Goal: Task Accomplishment & Management: Complete application form

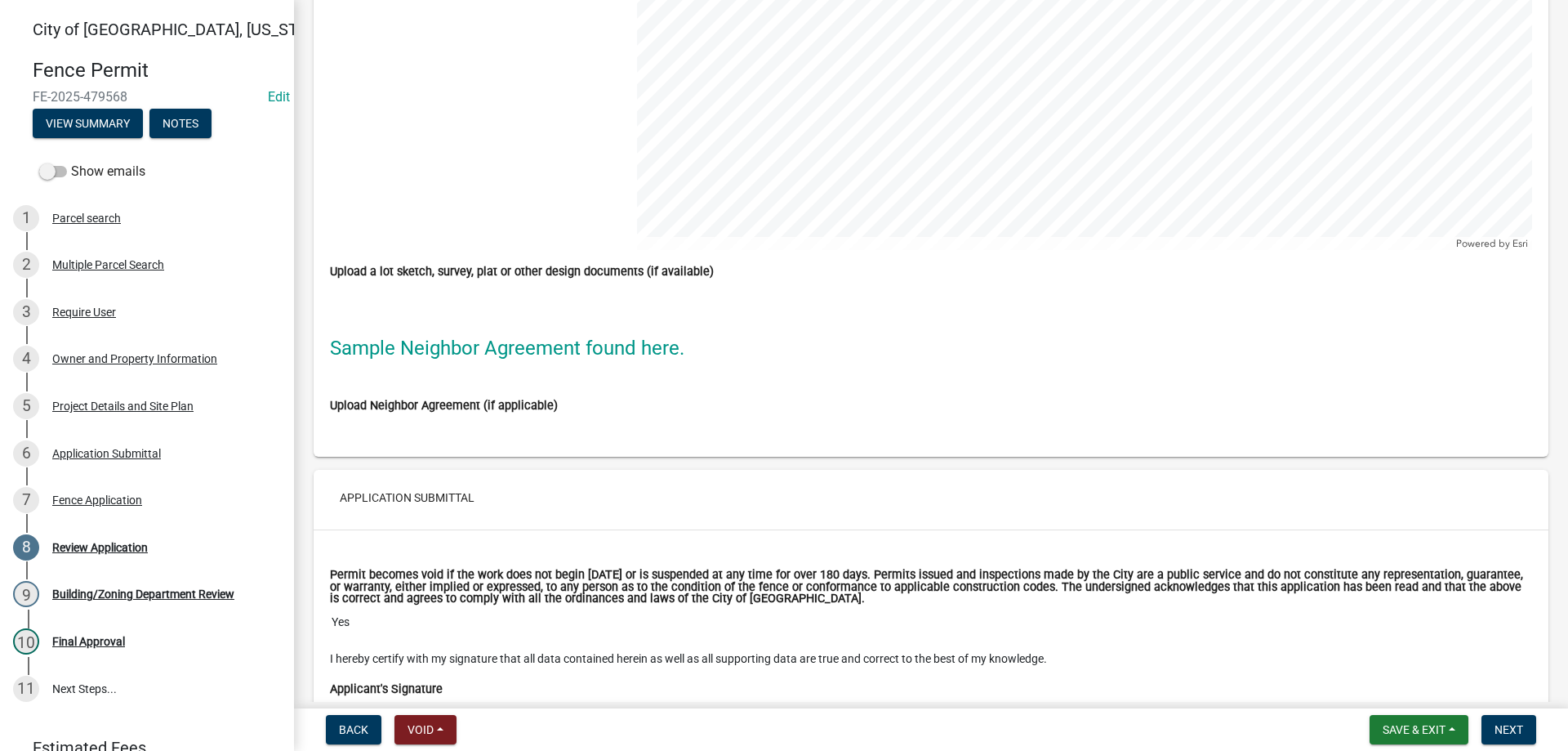
scroll to position [4644, 0]
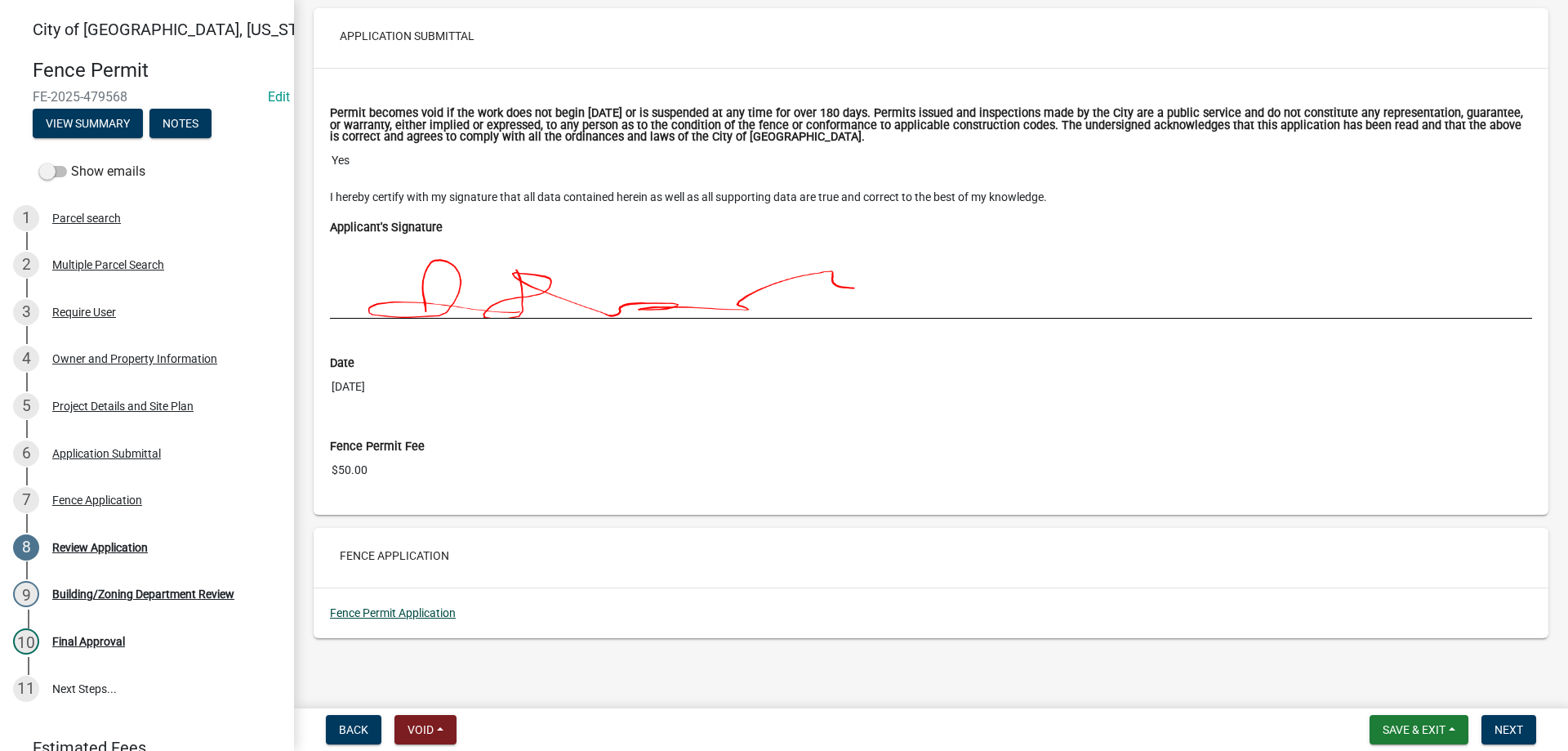
click at [424, 613] on link "Fence Permit Application" at bounding box center [393, 613] width 126 height 13
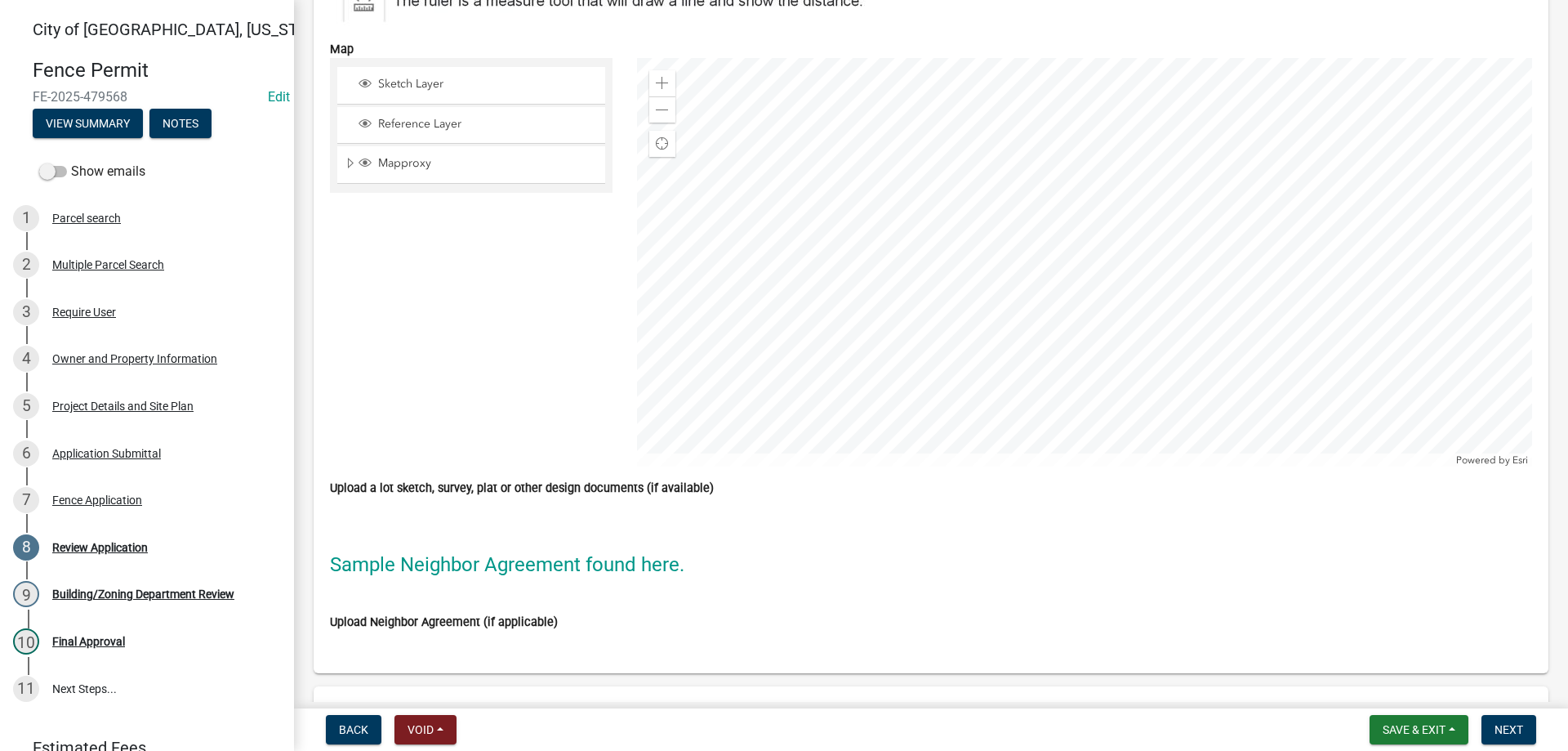
scroll to position [4085, 0]
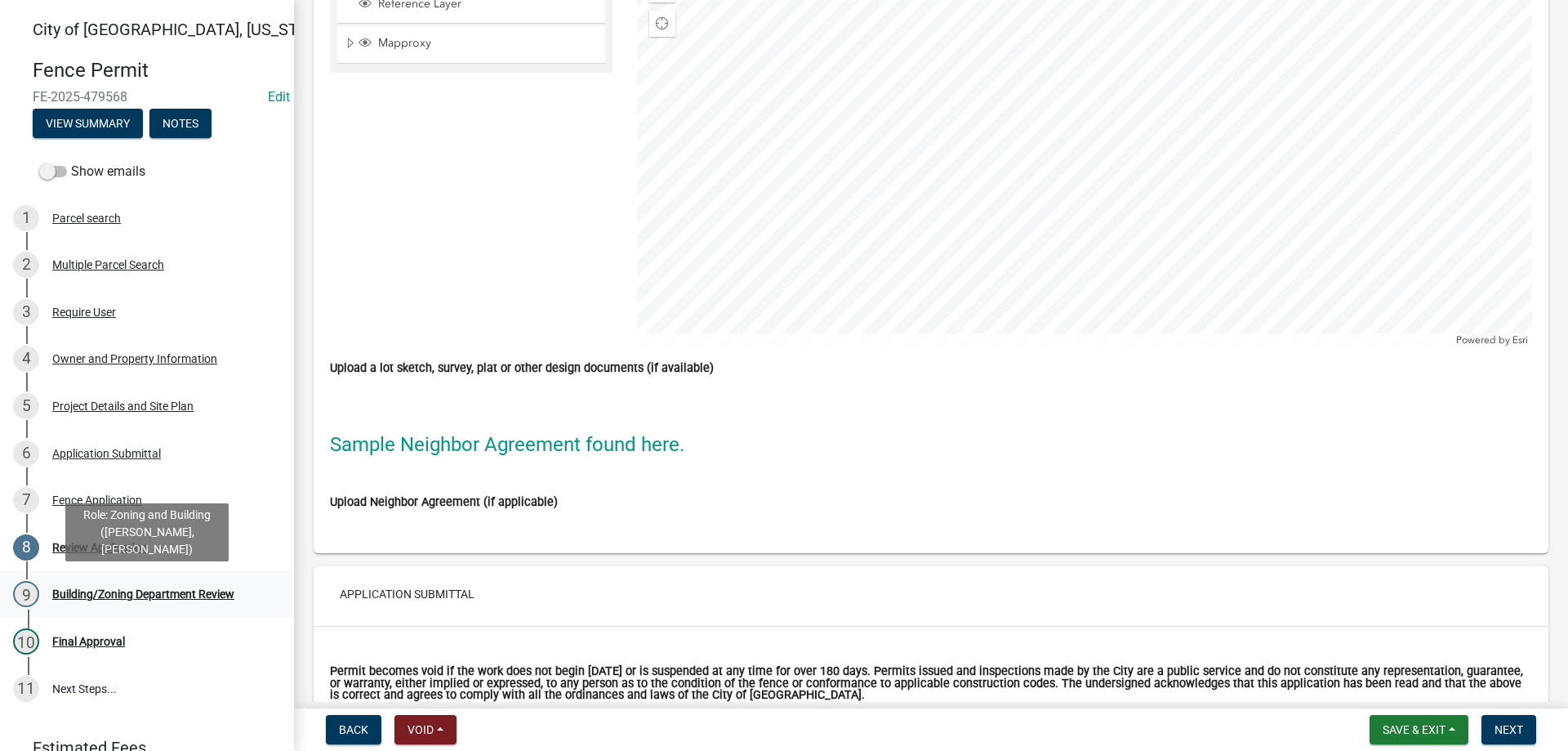
click at [115, 588] on div "Building/Zoning Department Review" at bounding box center [143, 594] width 182 height 11
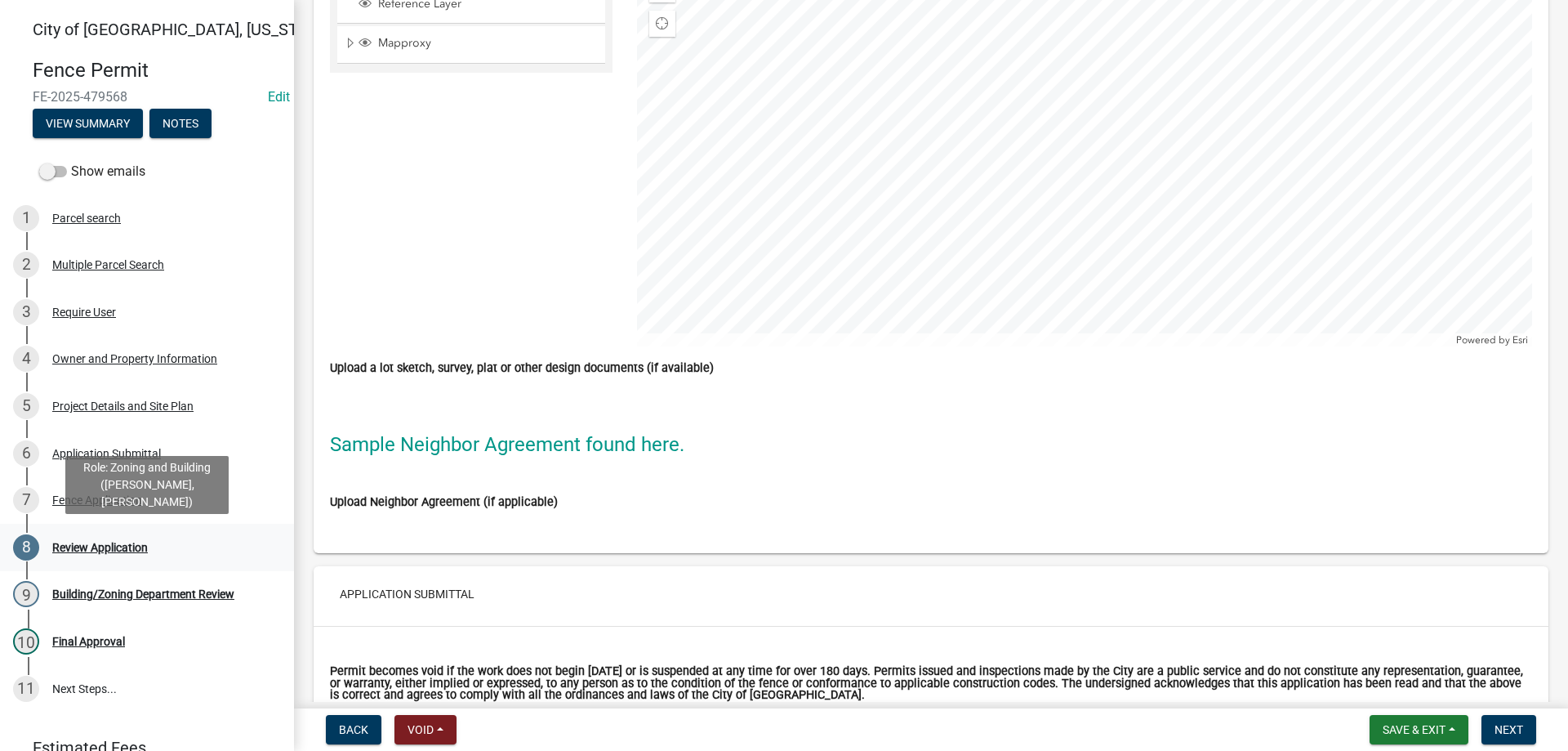
click at [137, 545] on div "Review Application" at bounding box center [99, 547] width 95 height 11
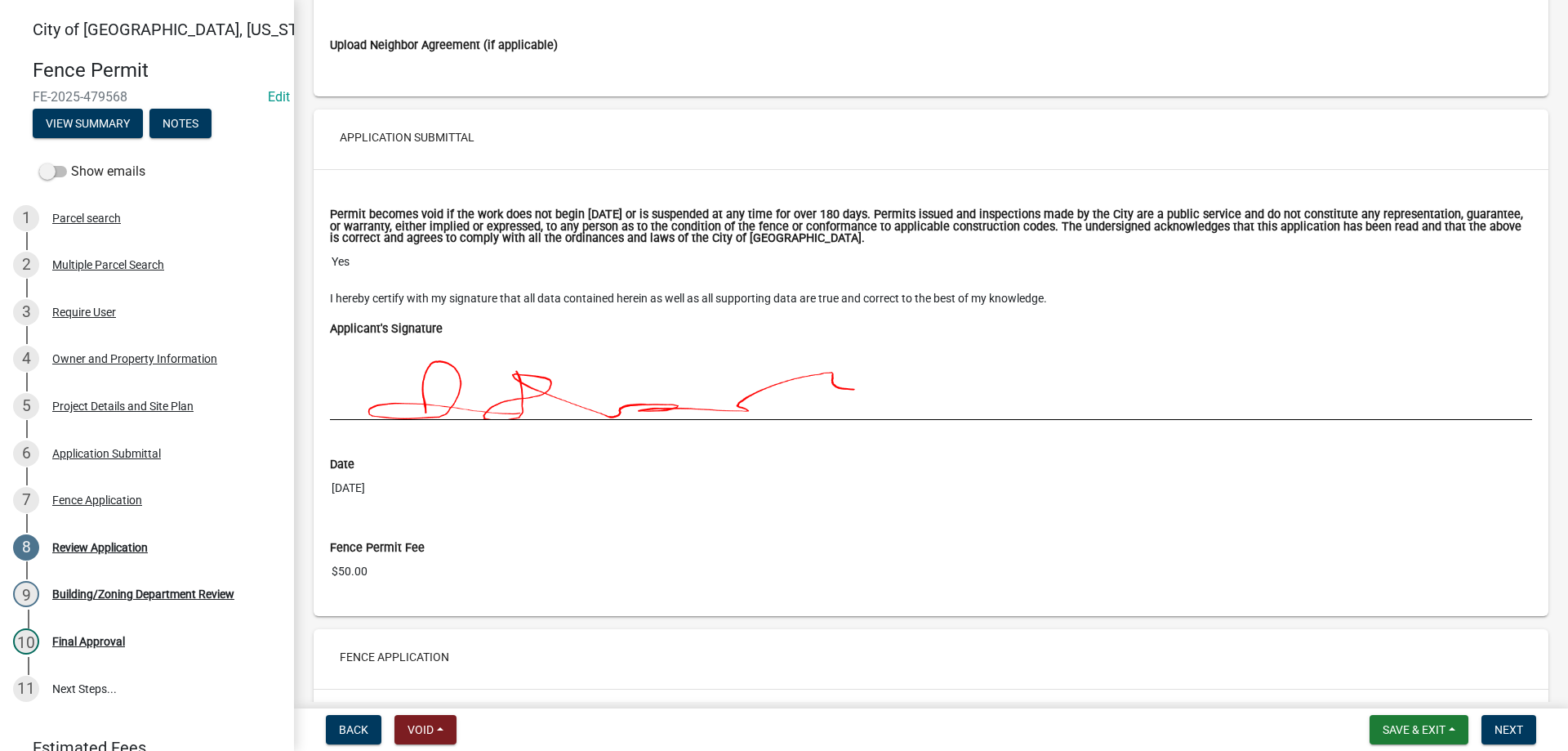
scroll to position [4644, 0]
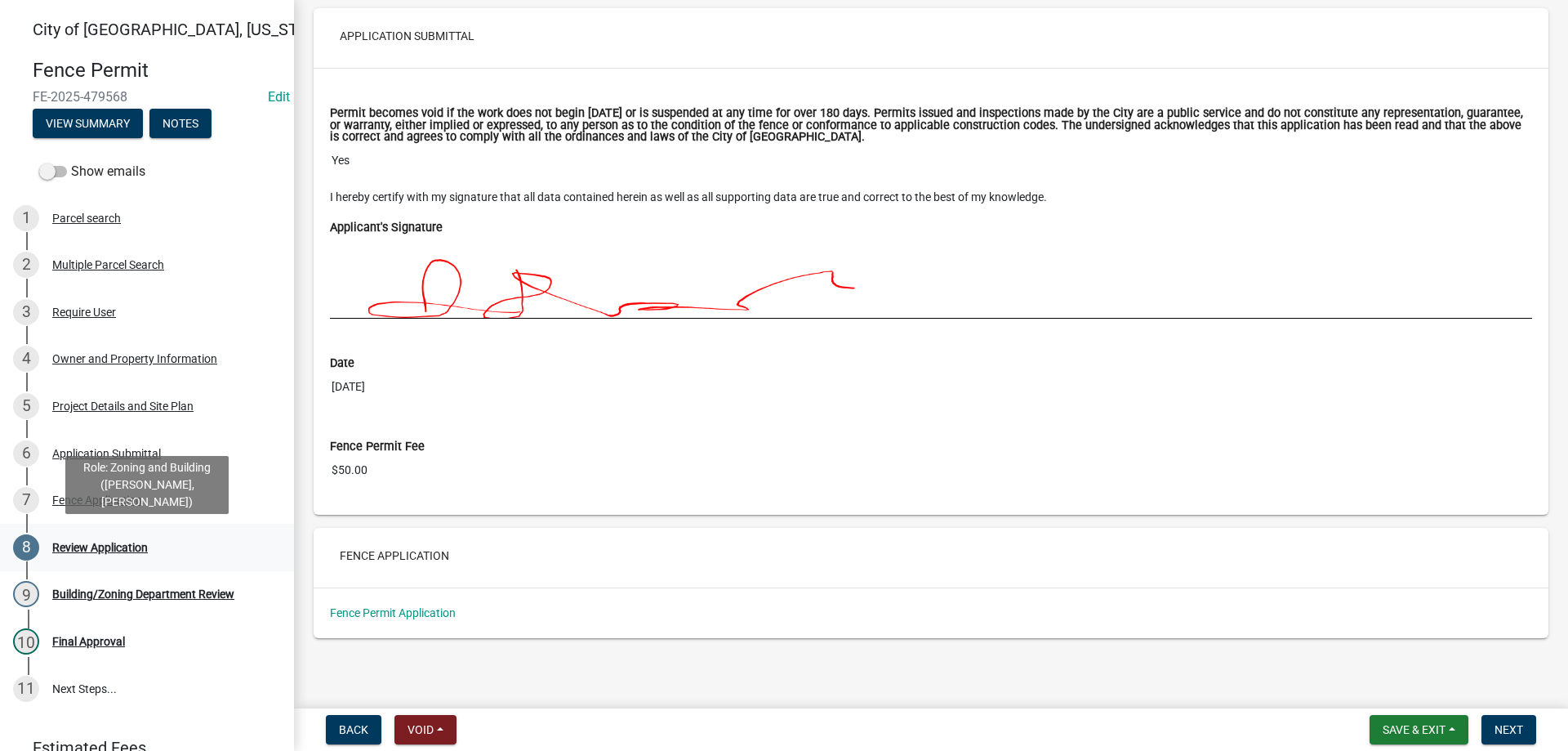
click at [115, 542] on div "Review Application" at bounding box center [99, 547] width 95 height 11
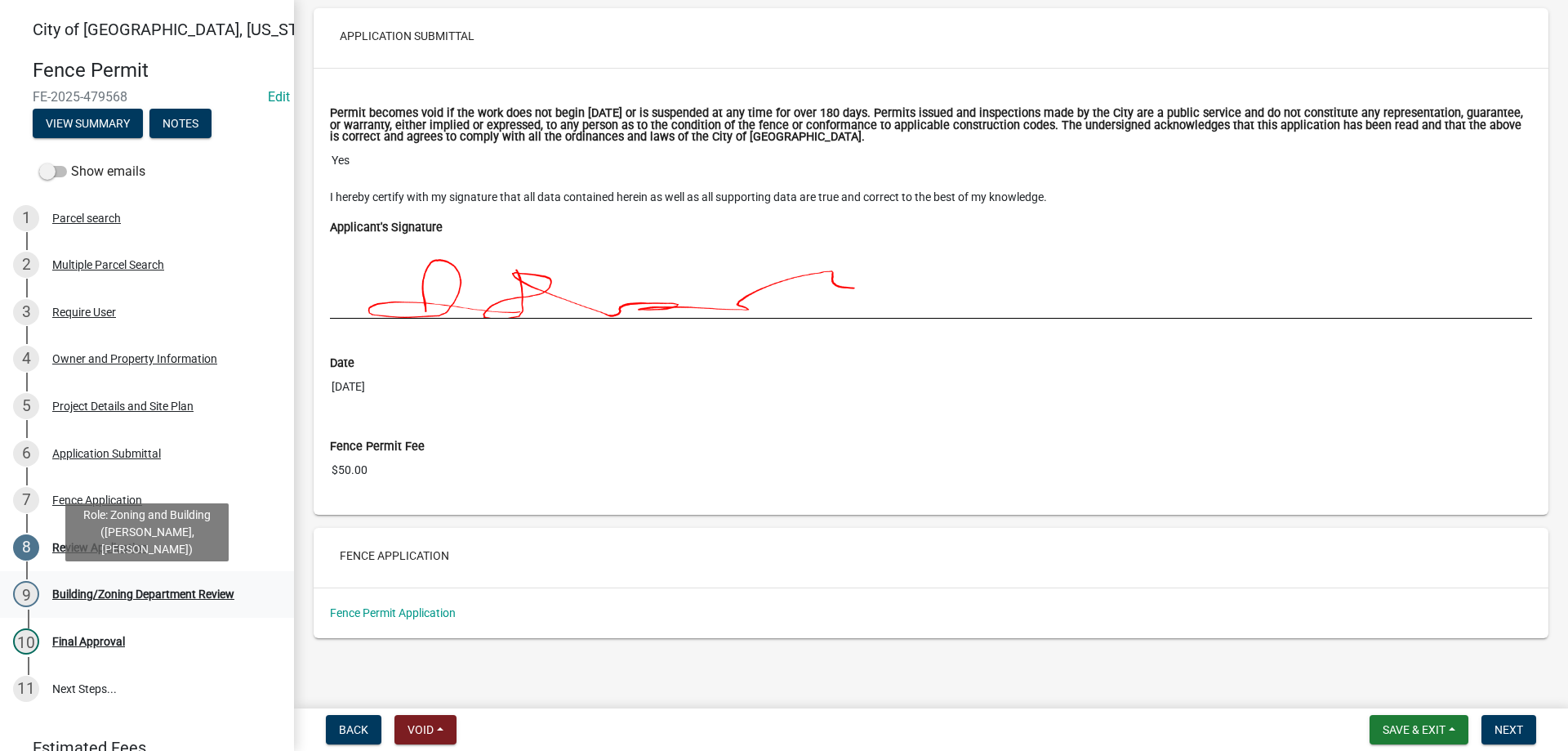
click at [90, 593] on div "Building/Zoning Department Review" at bounding box center [143, 594] width 182 height 11
click at [146, 588] on div "Building/Zoning Department Review" at bounding box center [143, 594] width 182 height 11
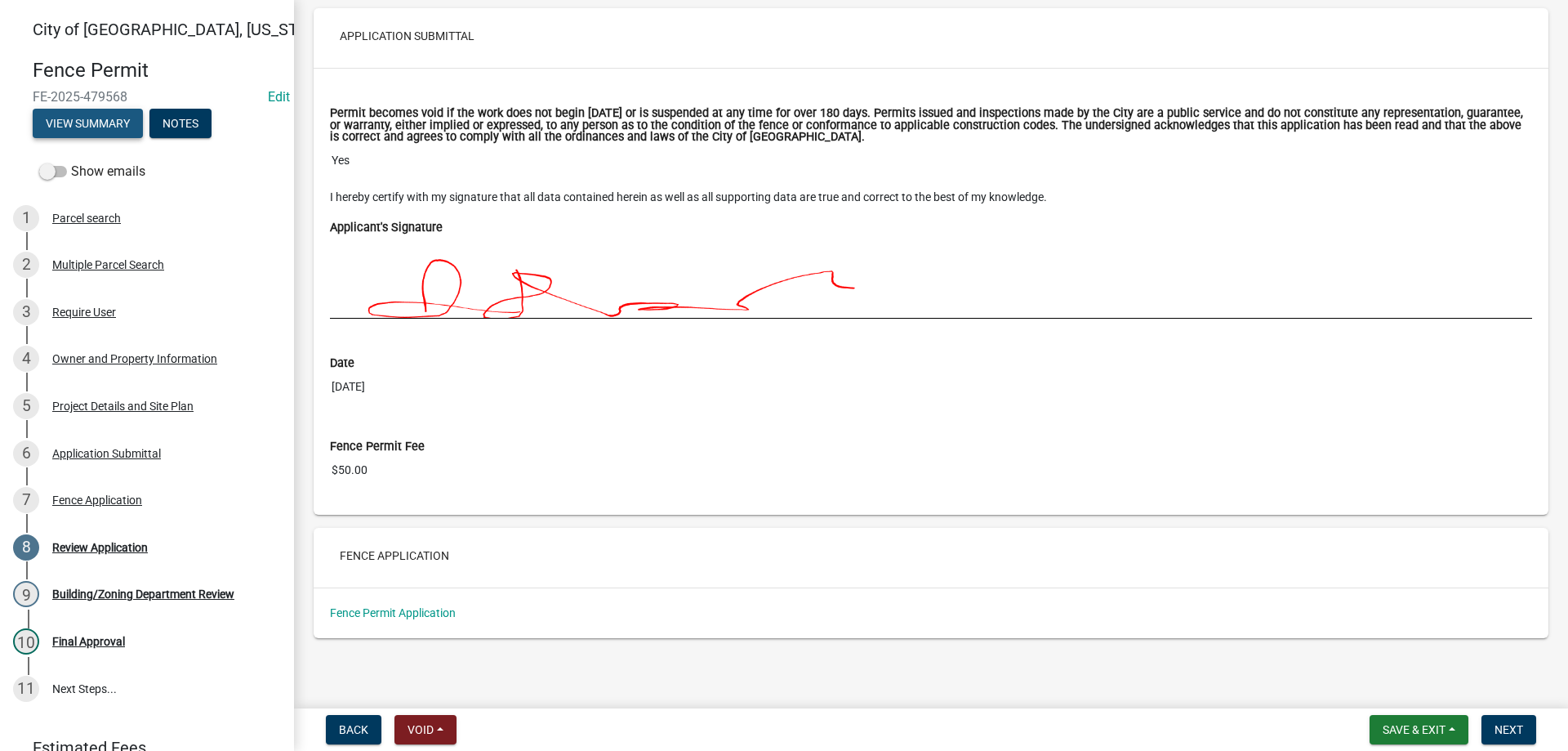
click at [113, 127] on button "View Summary" at bounding box center [87, 123] width 110 height 30
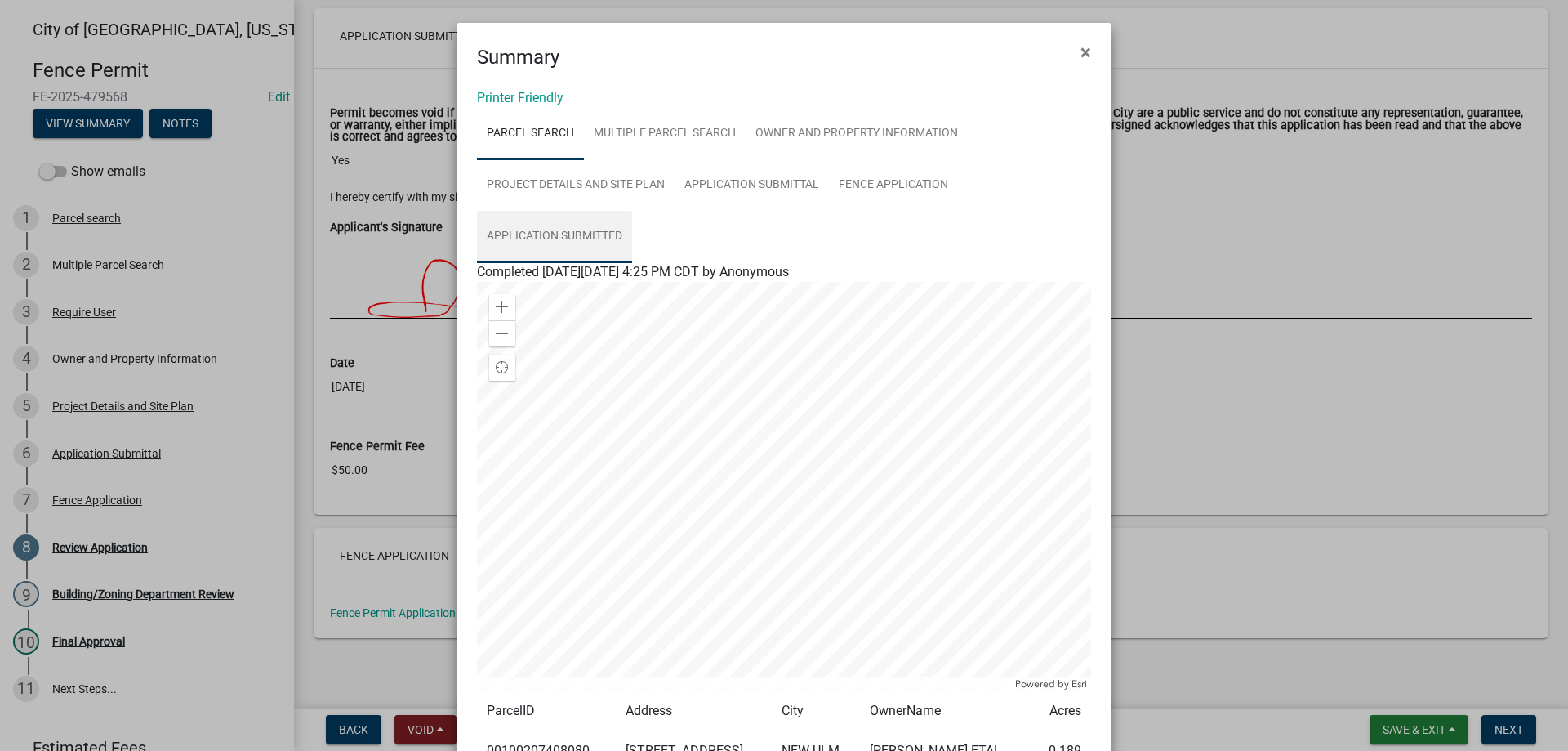
click at [554, 228] on link "Application Submitted" at bounding box center [554, 237] width 156 height 52
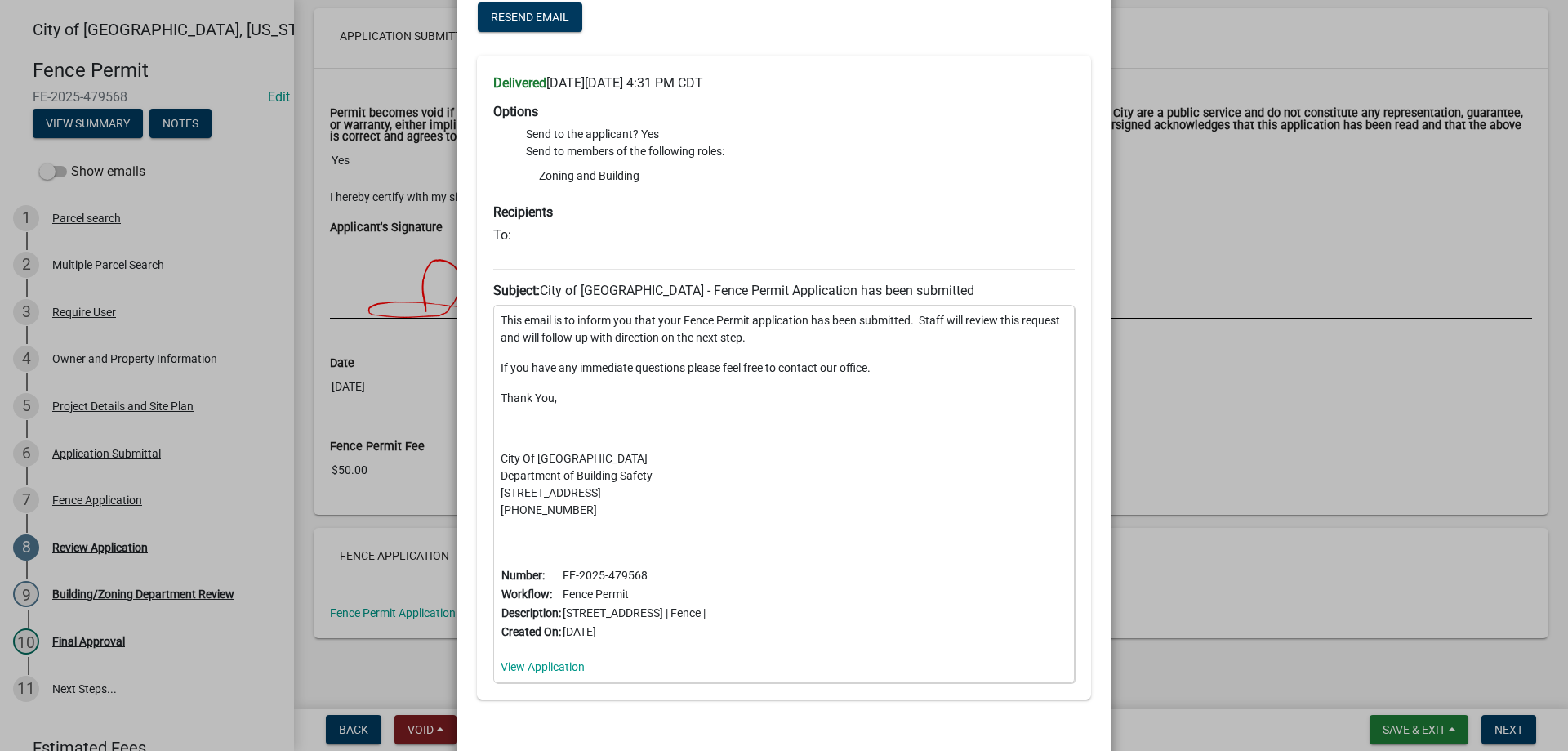
scroll to position [0, 0]
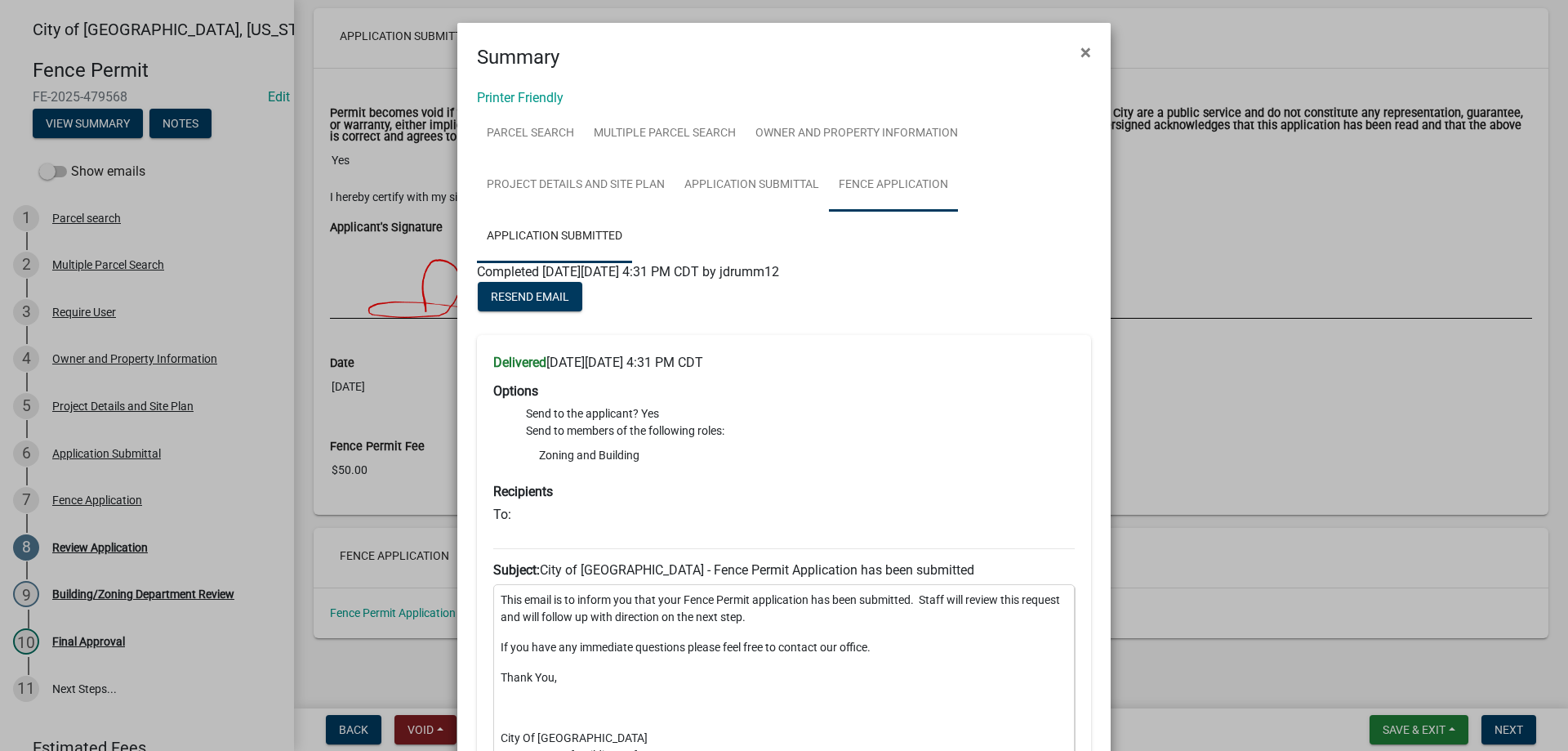
click at [882, 181] on link "Fence Application" at bounding box center [893, 185] width 129 height 52
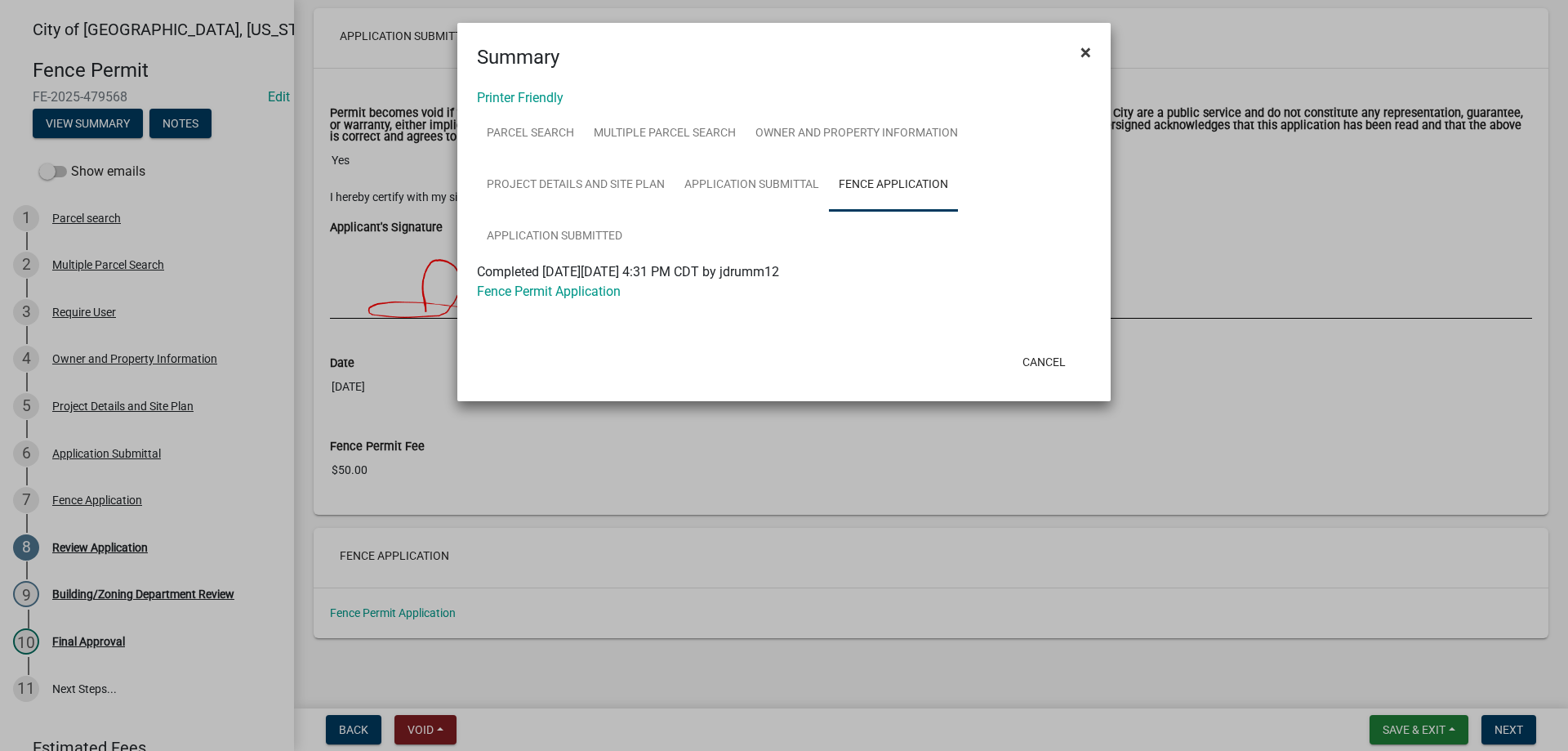
click at [1081, 56] on span "×" at bounding box center [1085, 52] width 10 height 23
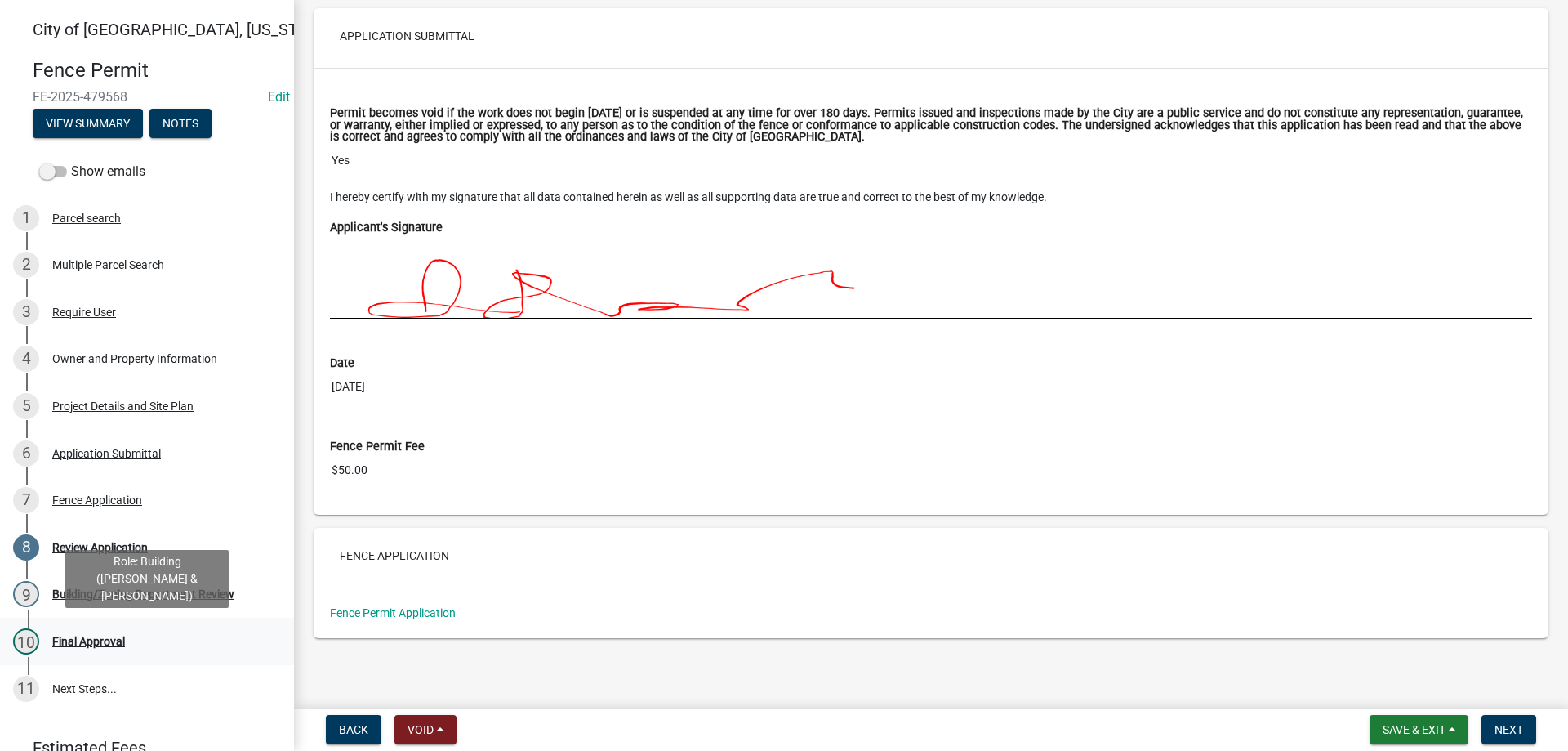
click at [122, 640] on div "Final Approval" at bounding box center [88, 642] width 73 height 11
click at [107, 640] on div "Final Approval" at bounding box center [88, 642] width 73 height 11
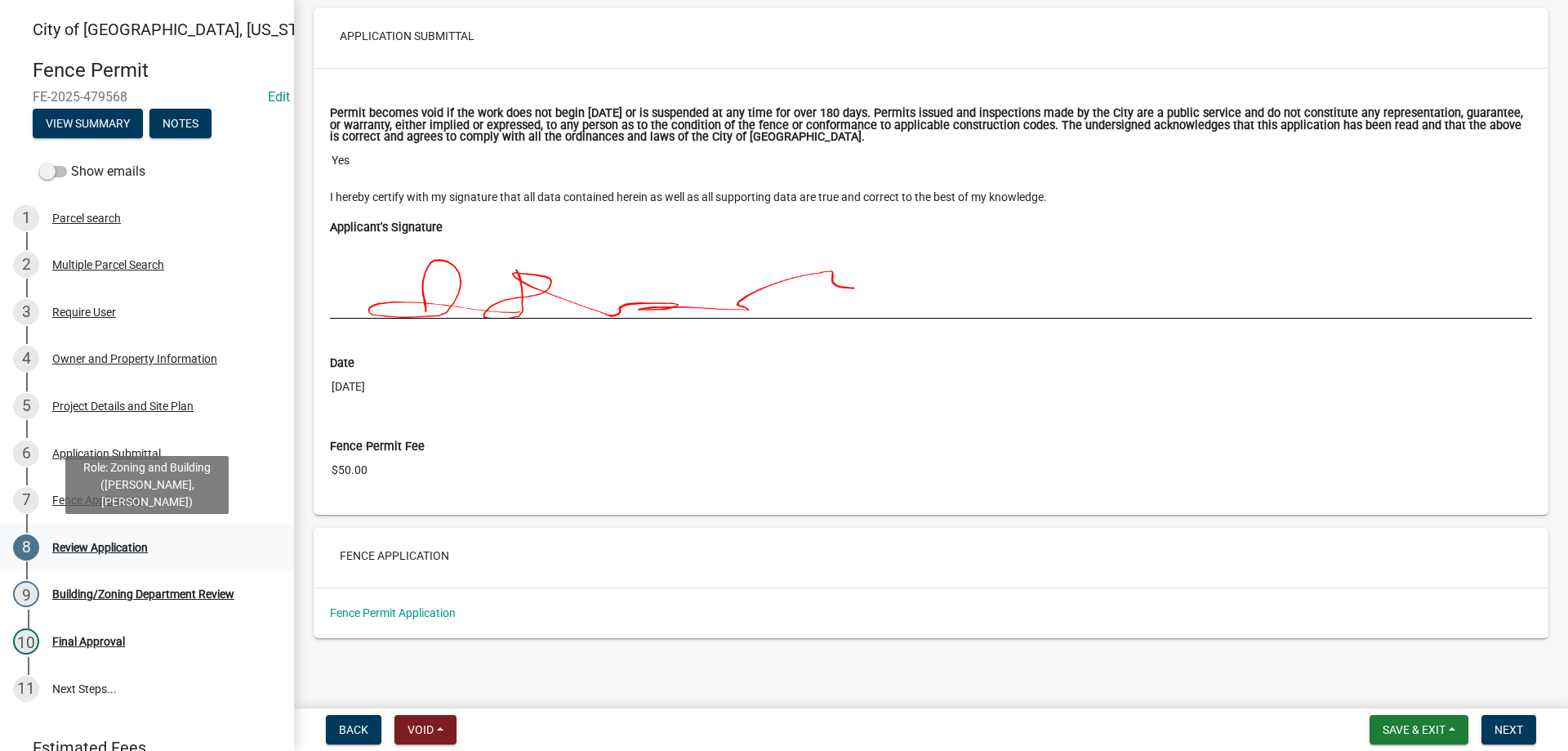
click at [97, 543] on div "Review Application" at bounding box center [99, 547] width 95 height 11
click at [1514, 727] on span "Next" at bounding box center [1509, 730] width 29 height 13
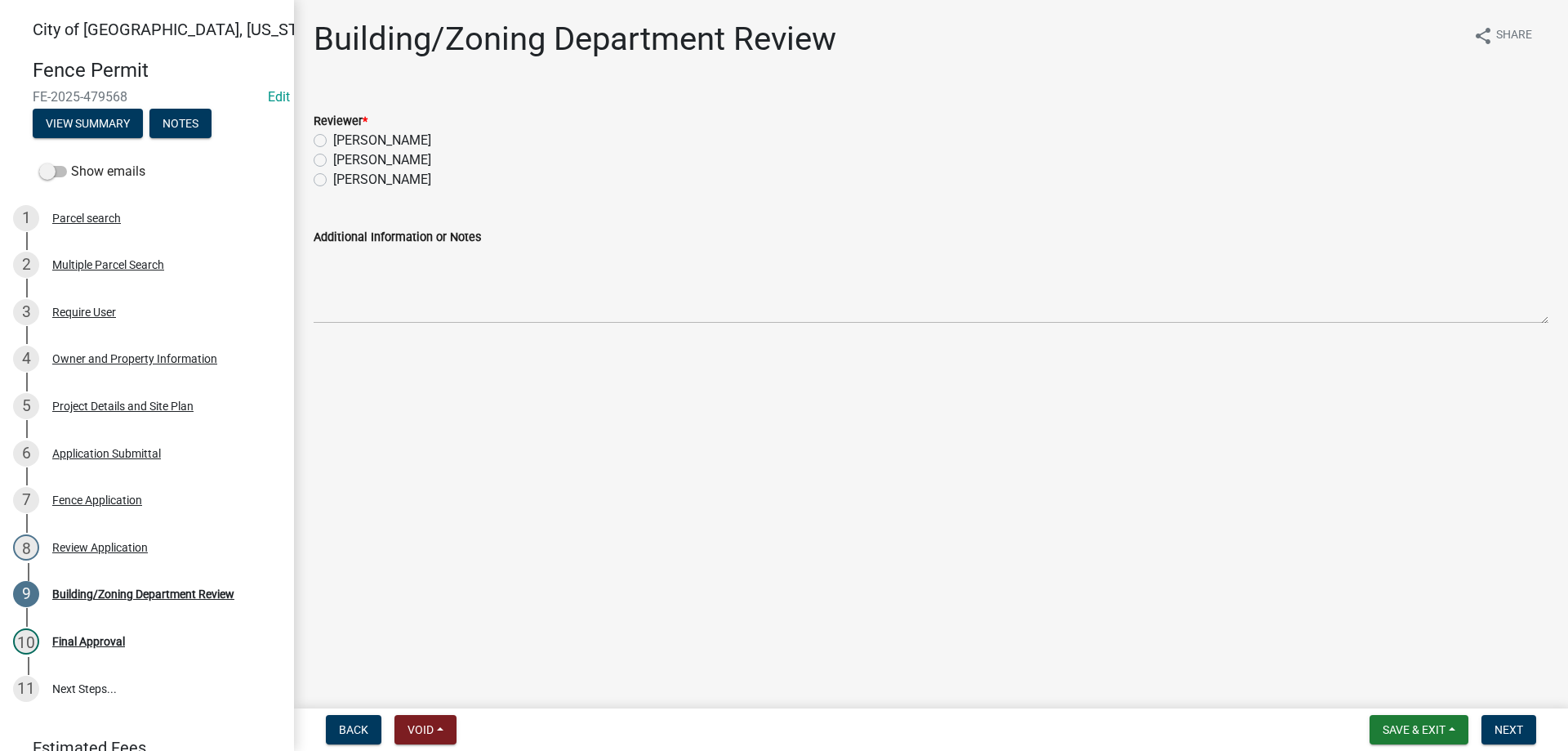
click at [333, 180] on label "Ellwood Zabel" at bounding box center [382, 180] width 98 height 19
click at [333, 180] on input "Ellwood Zabel" at bounding box center [338, 175] width 10 height 10
radio input "true"
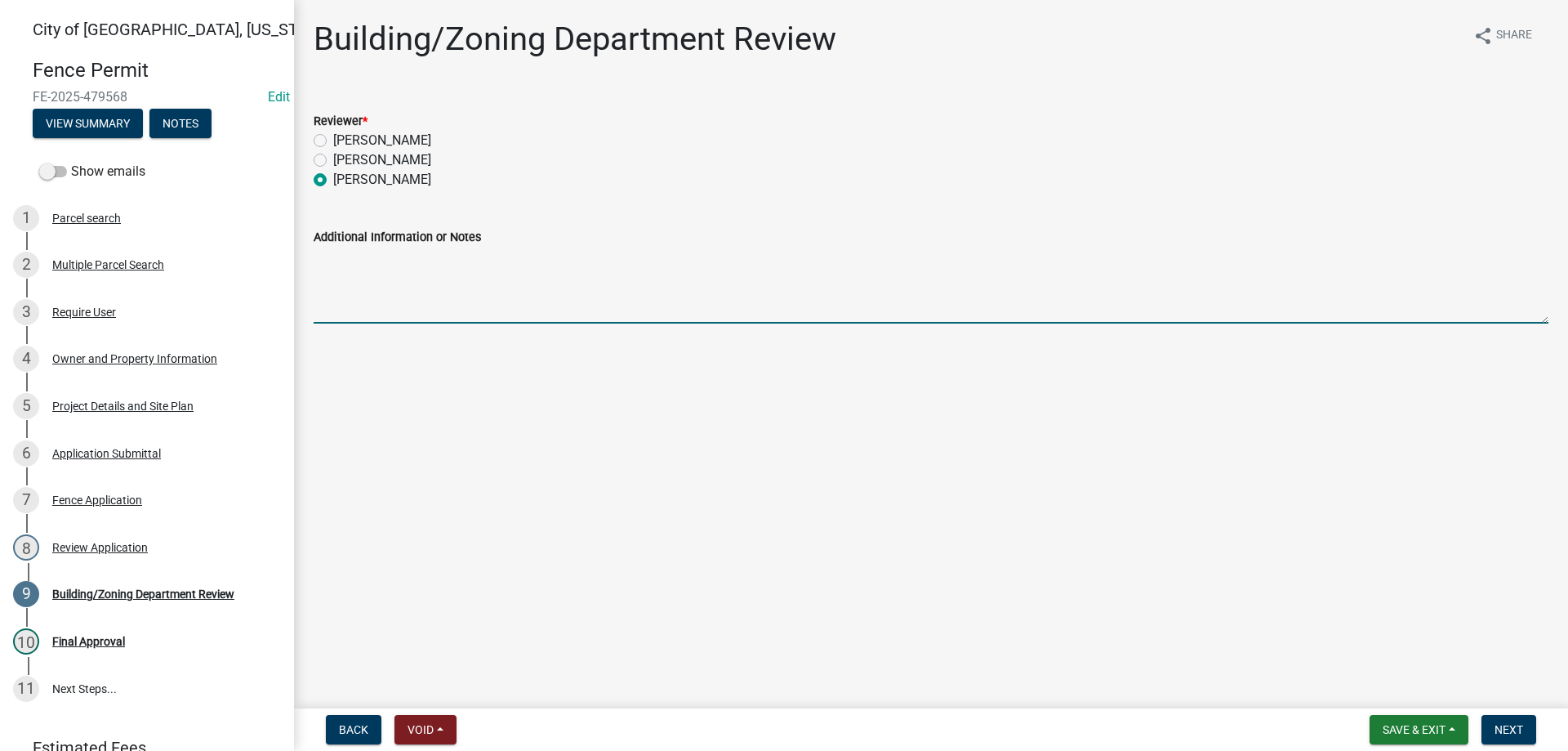
click at [434, 294] on textarea "Additional Information or Notes" at bounding box center [931, 285] width 1235 height 77
type textarea "Need information on where the fence is being installed in the front yard, site …"
click at [1512, 727] on span "Next" at bounding box center [1509, 730] width 29 height 13
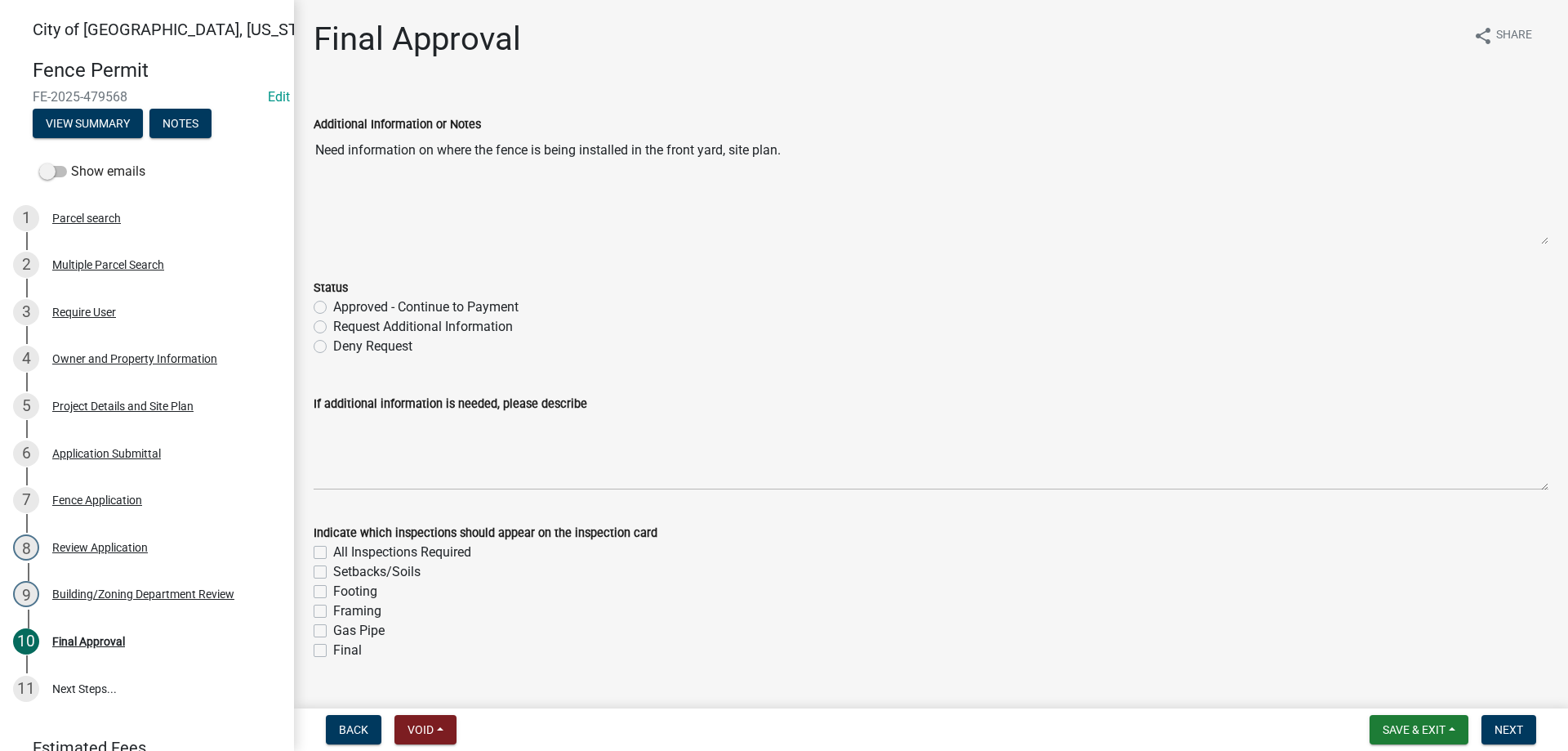
click at [333, 326] on label "Request Additional Information" at bounding box center [423, 326] width 180 height 19
click at [333, 326] on input "Request Additional Information" at bounding box center [338, 321] width 10 height 10
radio input "true"
click at [333, 572] on label "Setbacks/Soils" at bounding box center [377, 571] width 87 height 19
click at [333, 572] on input "Setbacks/Soils" at bounding box center [338, 567] width 10 height 10
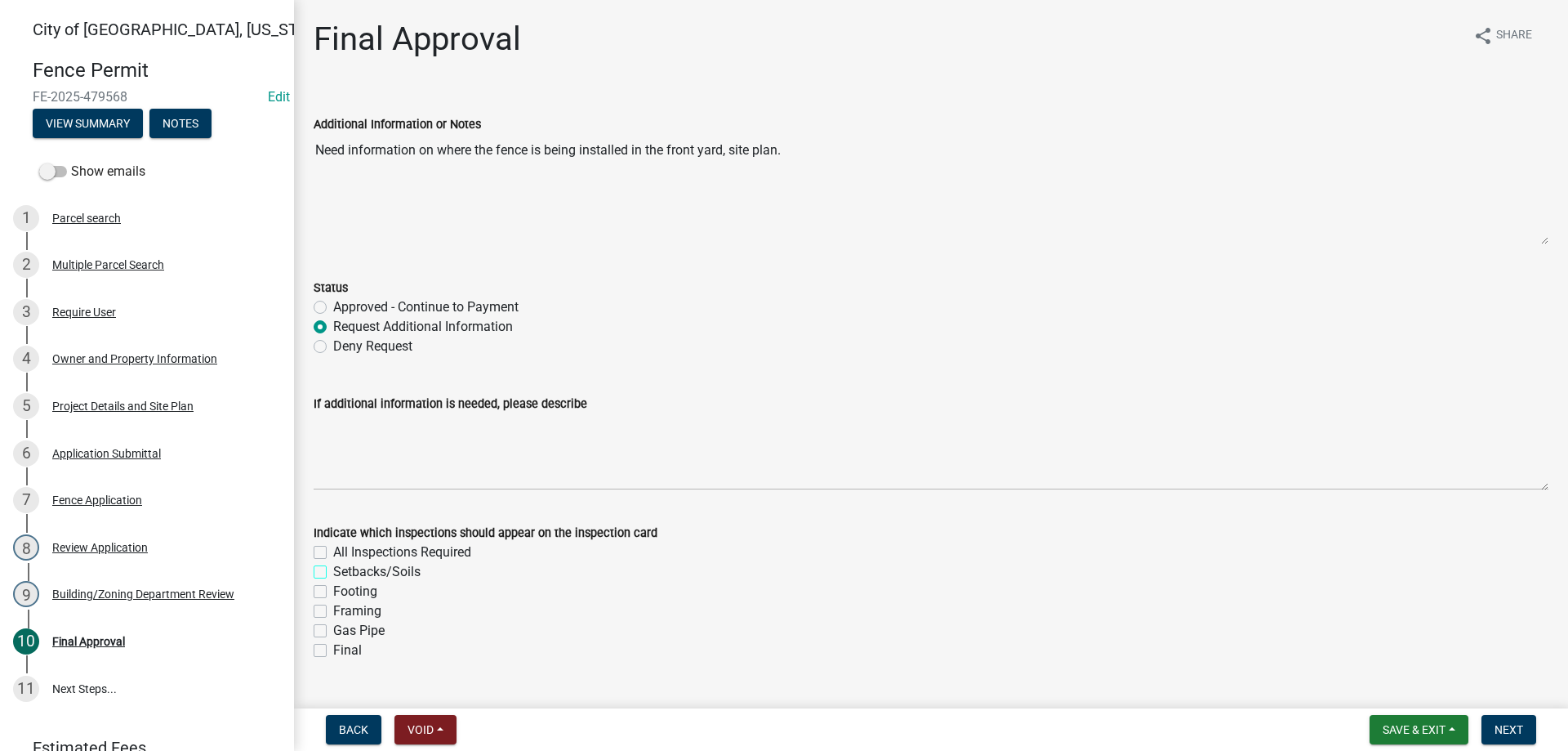
checkbox input "true"
checkbox input "false"
checkbox input "true"
checkbox input "false"
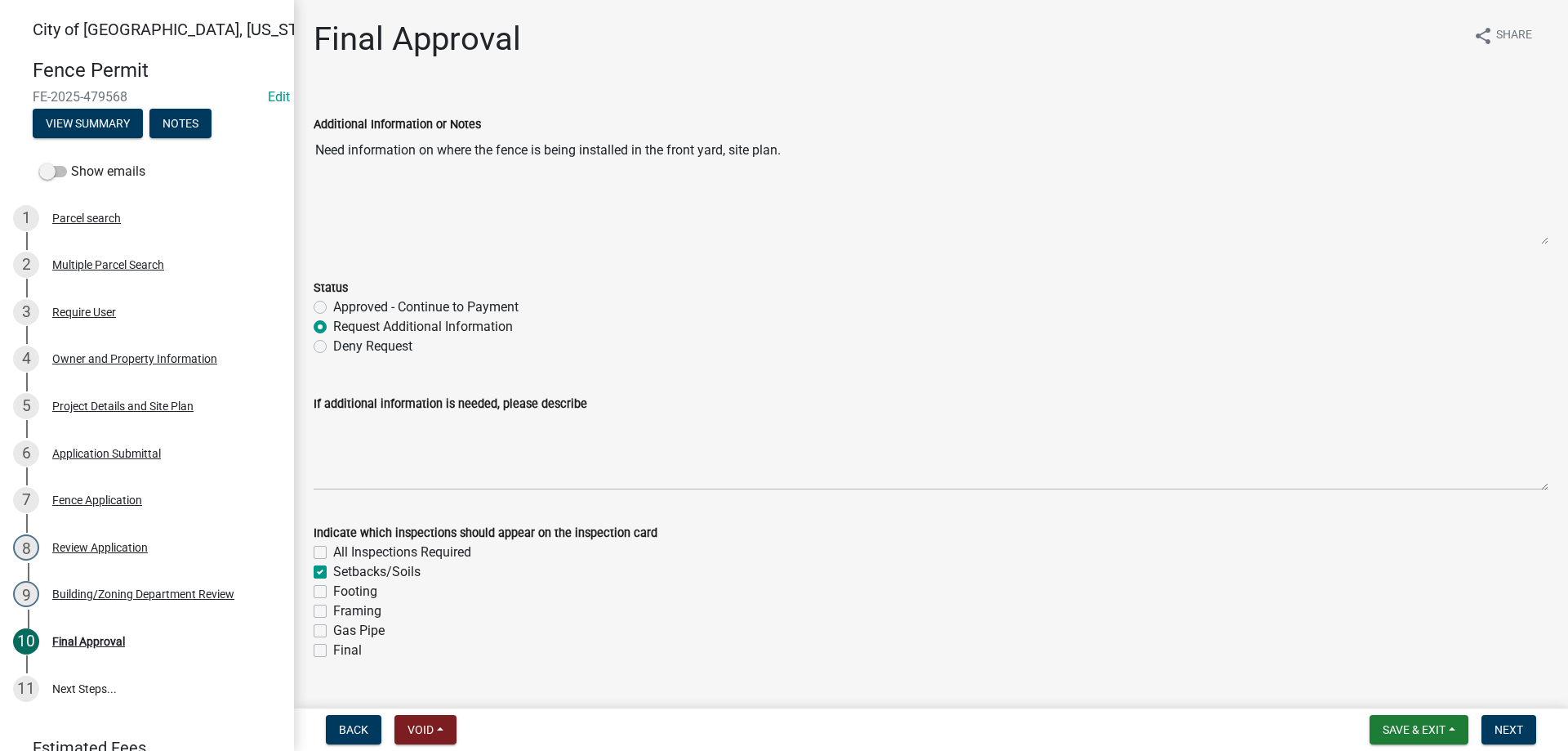
checkbox input "false"
click at [333, 650] on label "Final" at bounding box center [347, 650] width 29 height 19
click at [333, 650] on input "Final" at bounding box center [338, 645] width 10 height 10
checkbox input "true"
checkbox input "false"
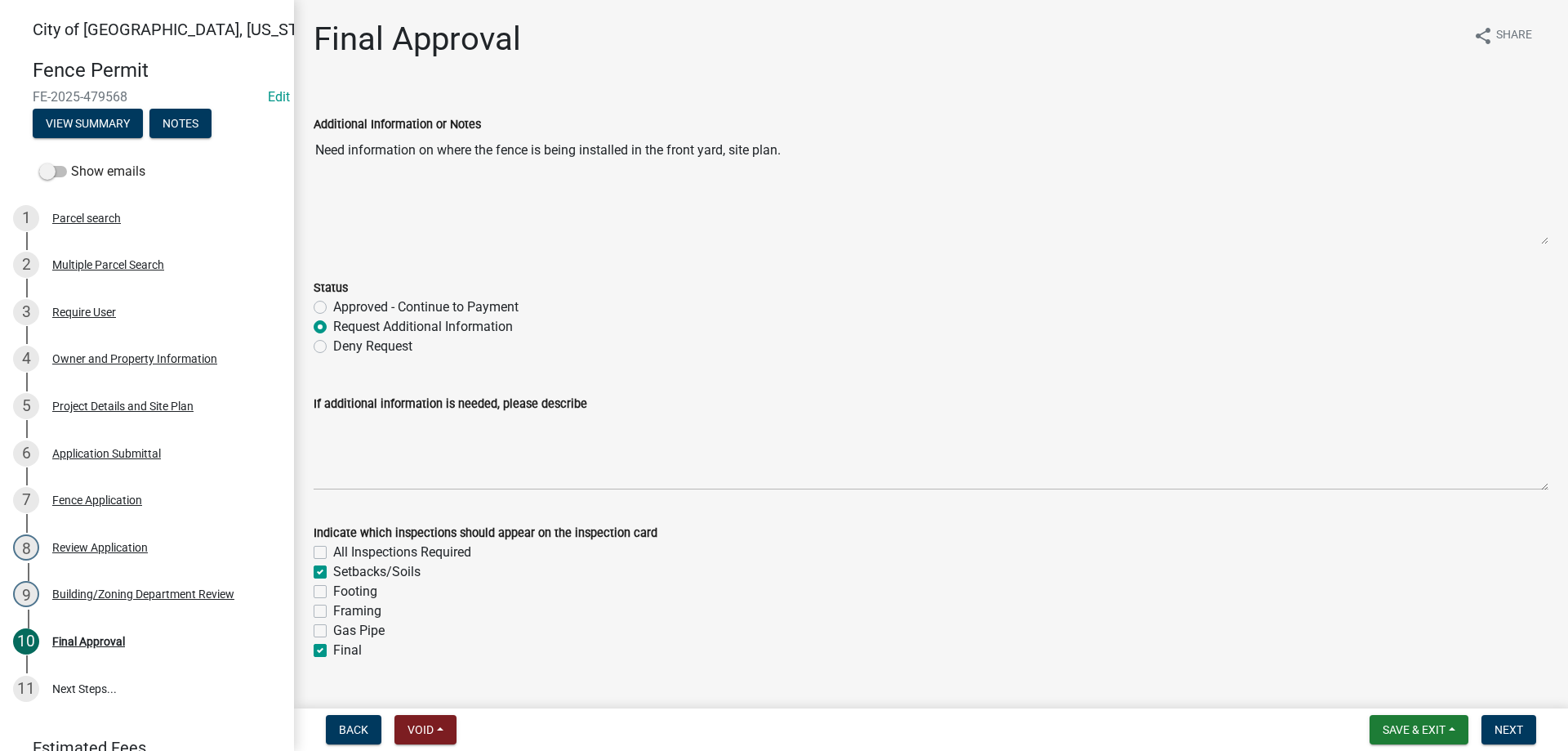
checkbox input "true"
checkbox input "false"
checkbox input "true"
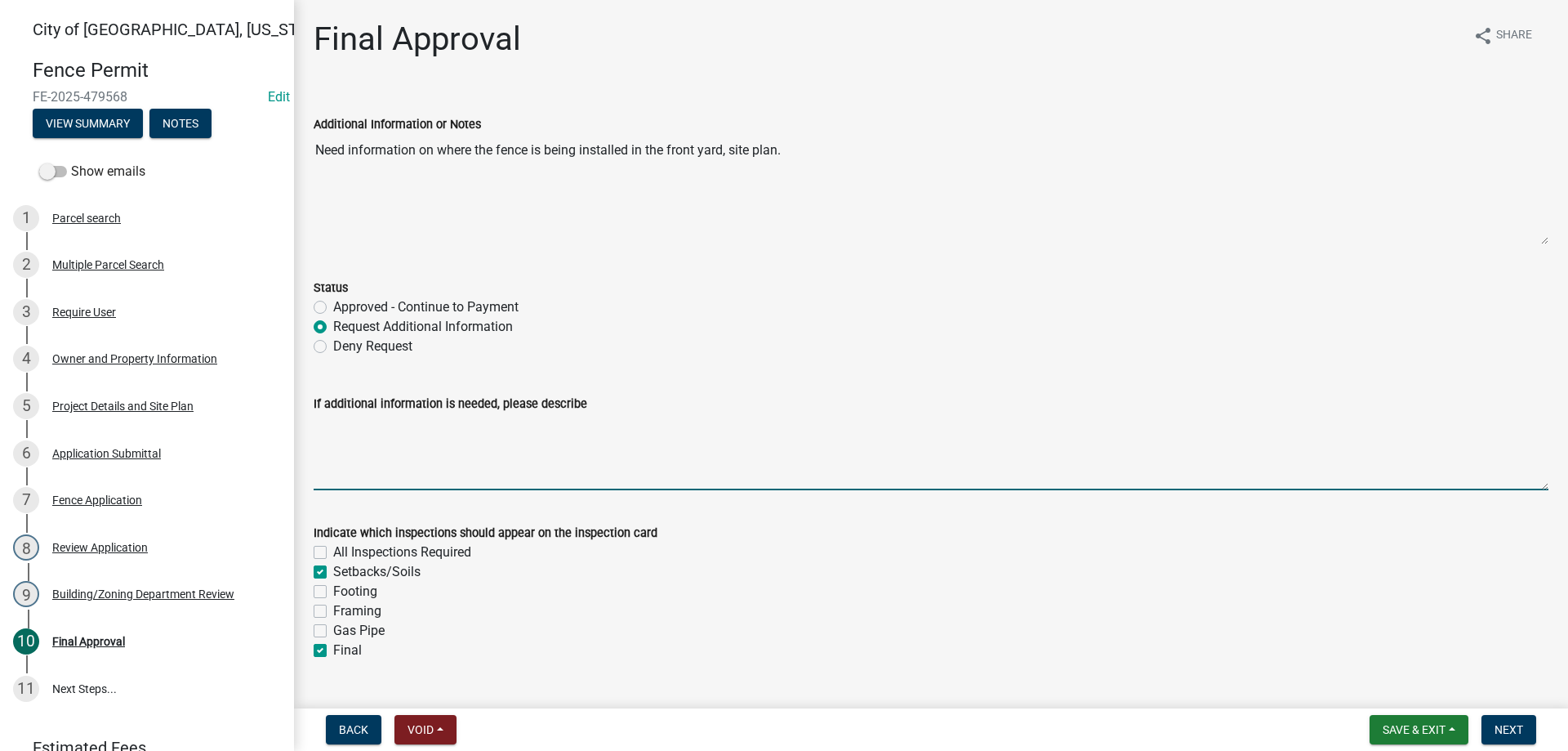
click at [409, 455] on textarea "If additional information is needed, please describe" at bounding box center [931, 452] width 1235 height 77
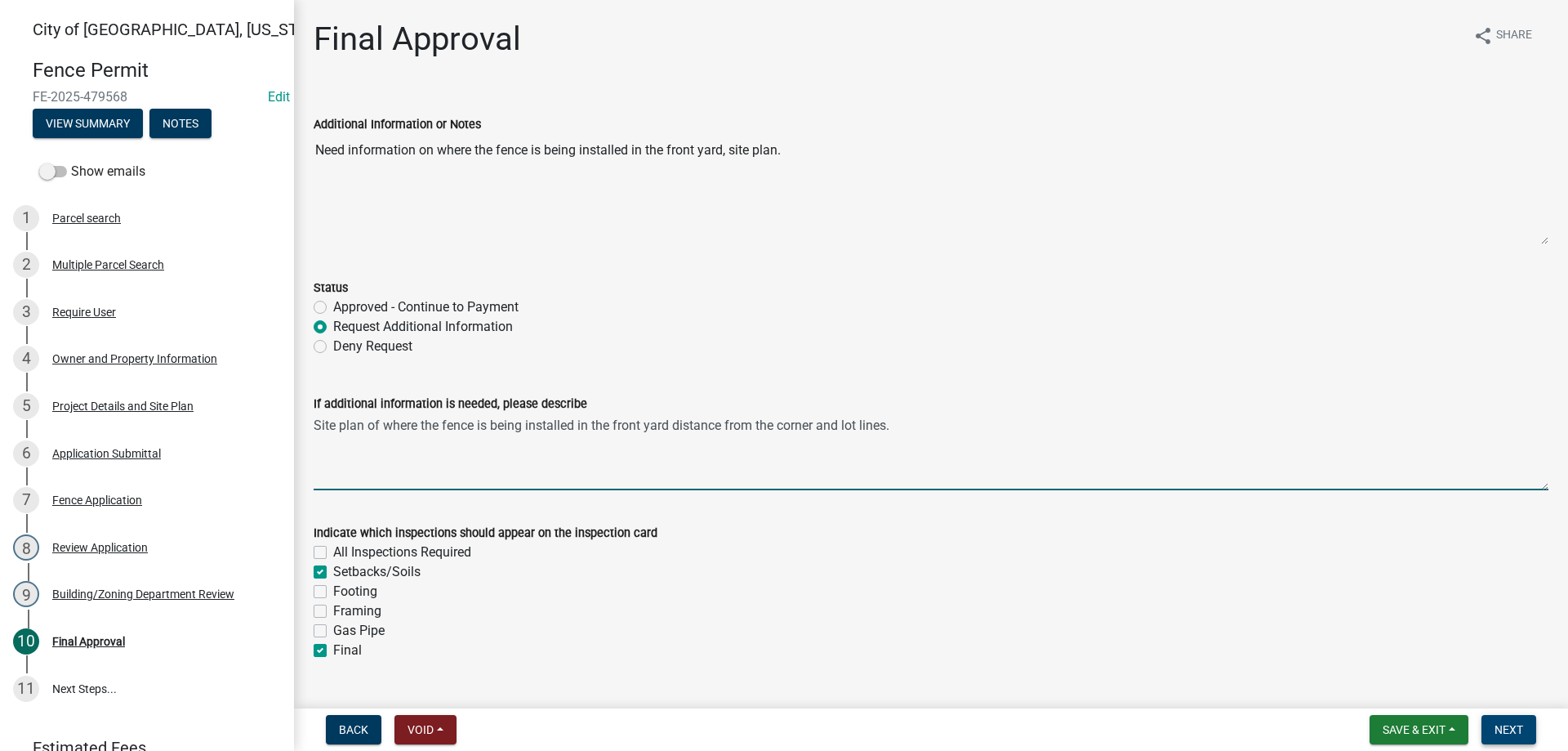
type textarea "Site plan of where the fence is being installed in the front yard distance from…"
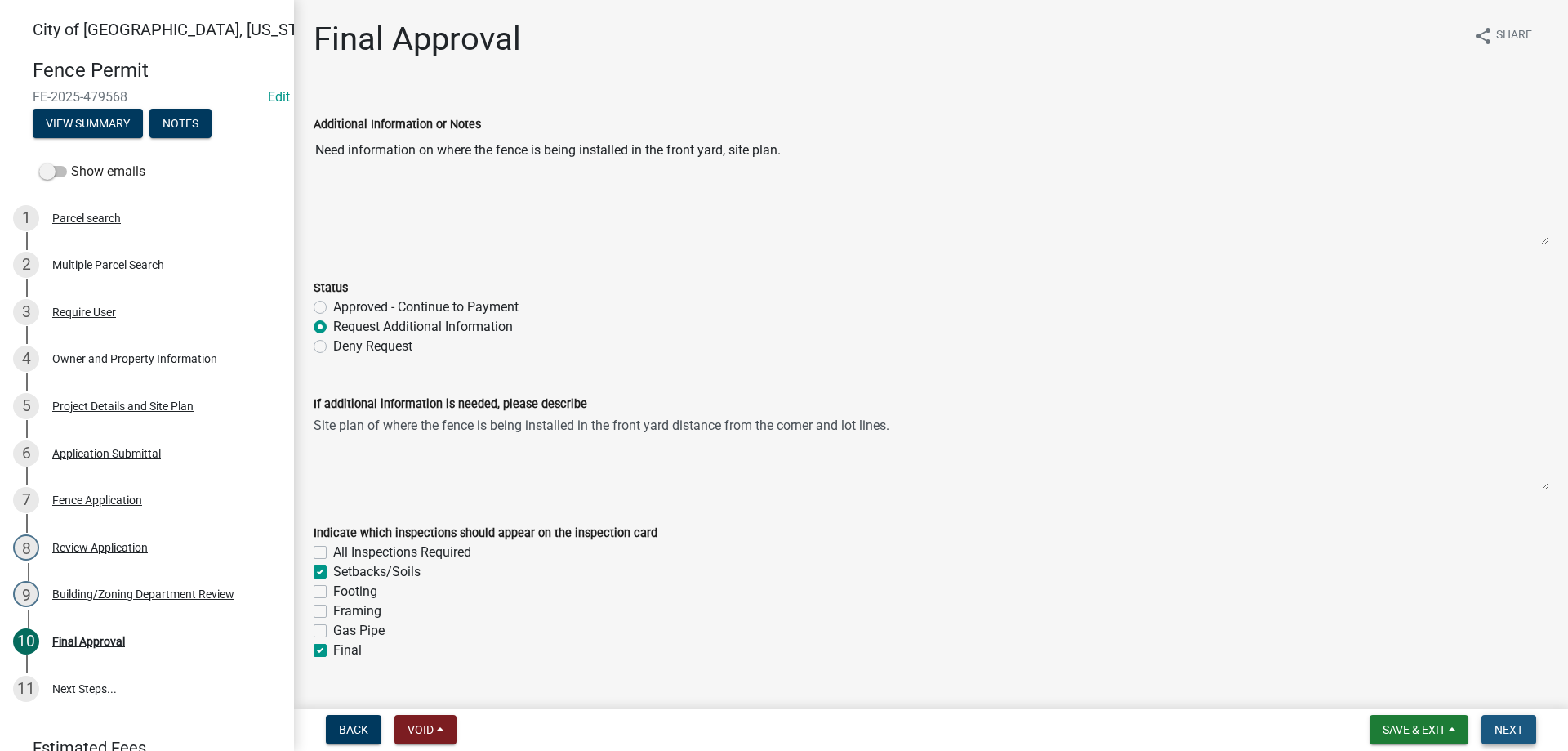
click at [1510, 727] on span "Next" at bounding box center [1509, 730] width 29 height 13
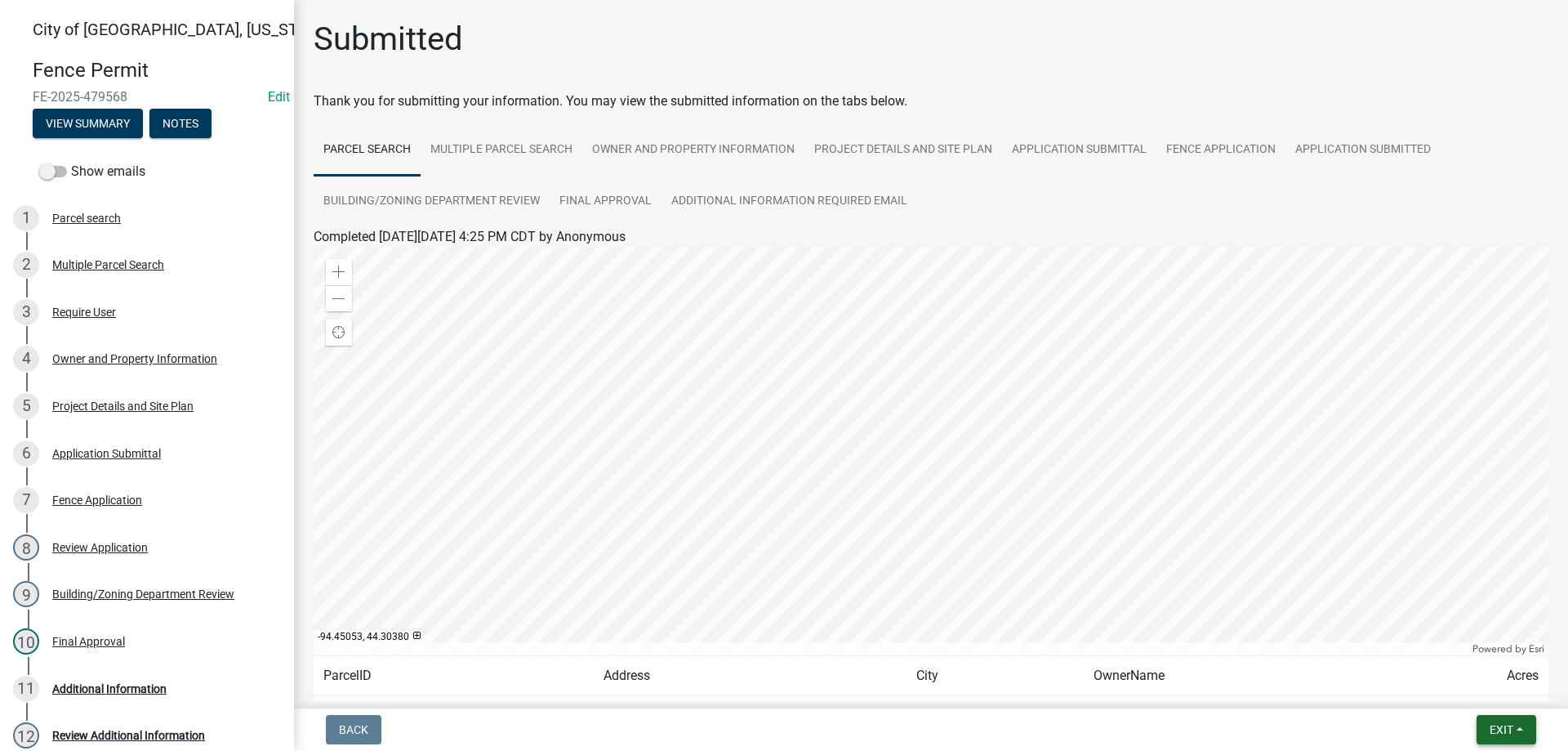
click at [1502, 729] on span "Exit" at bounding box center [1502, 730] width 24 height 13
click at [1450, 686] on button "Save & Exit" at bounding box center [1471, 687] width 131 height 39
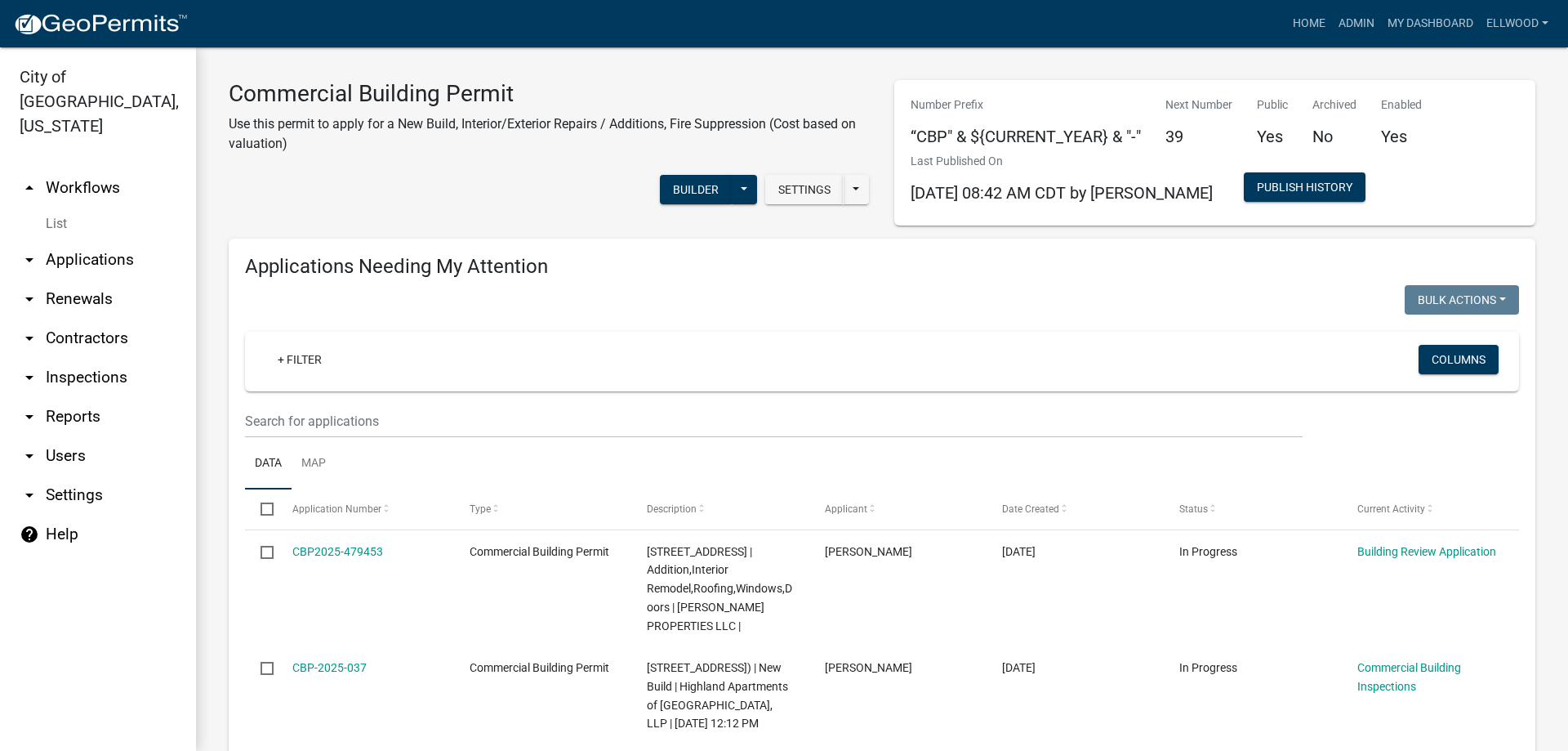
click at [36, 250] on icon "arrow_drop_down" at bounding box center [29, 259] width 19 height 19
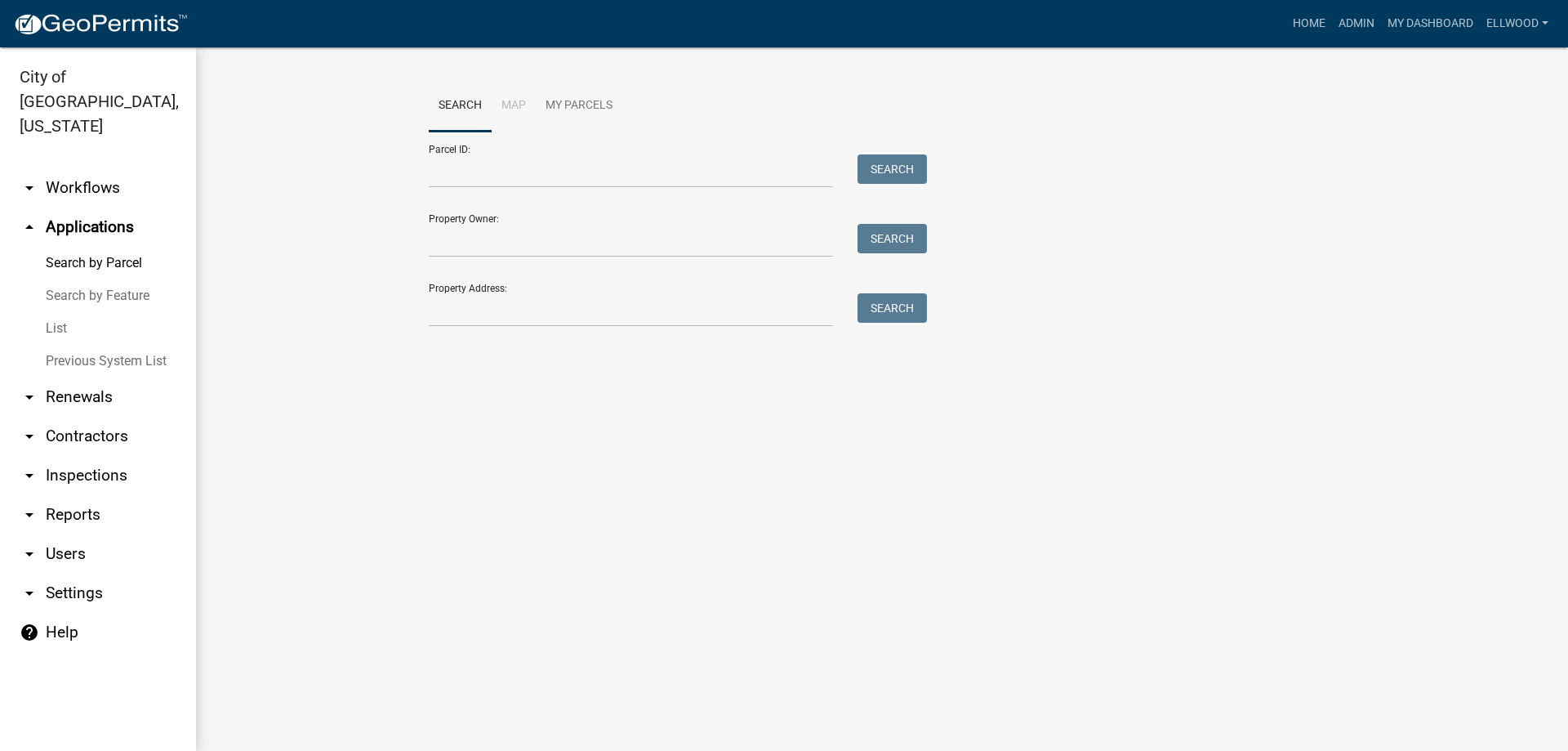
click at [62, 312] on link "List" at bounding box center [98, 328] width 196 height 32
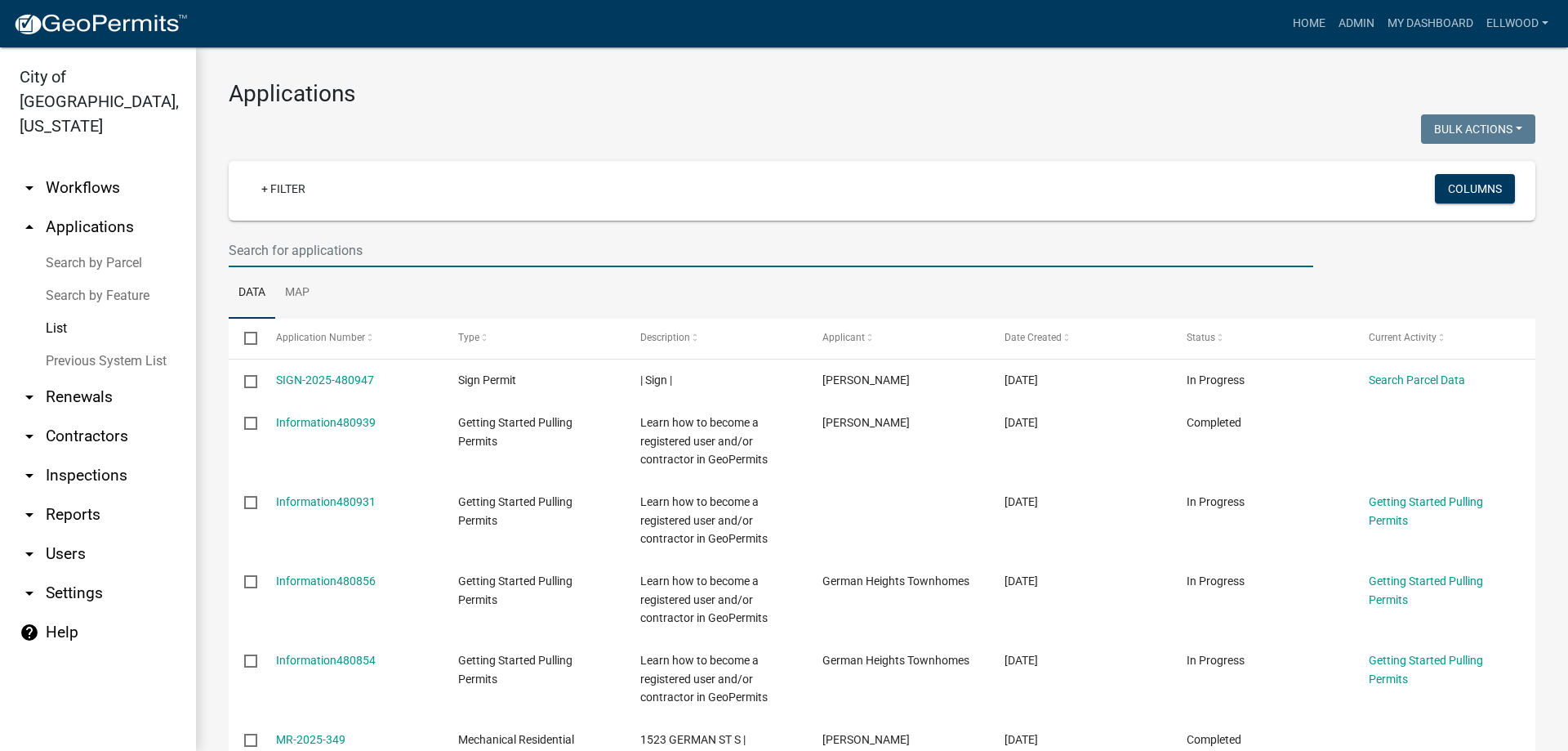
click at [311, 247] on input "text" at bounding box center [771, 250] width 1085 height 33
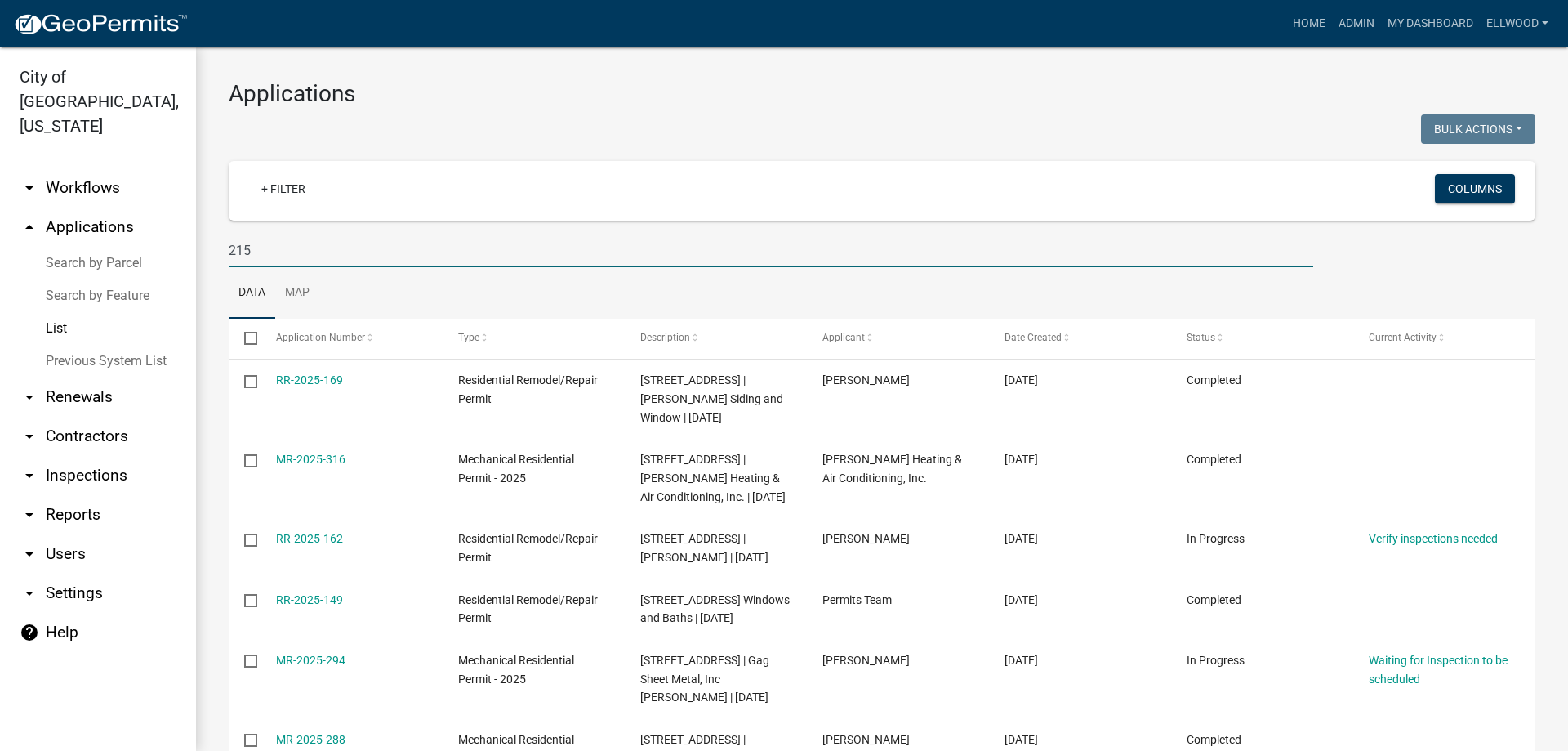
type input "215"
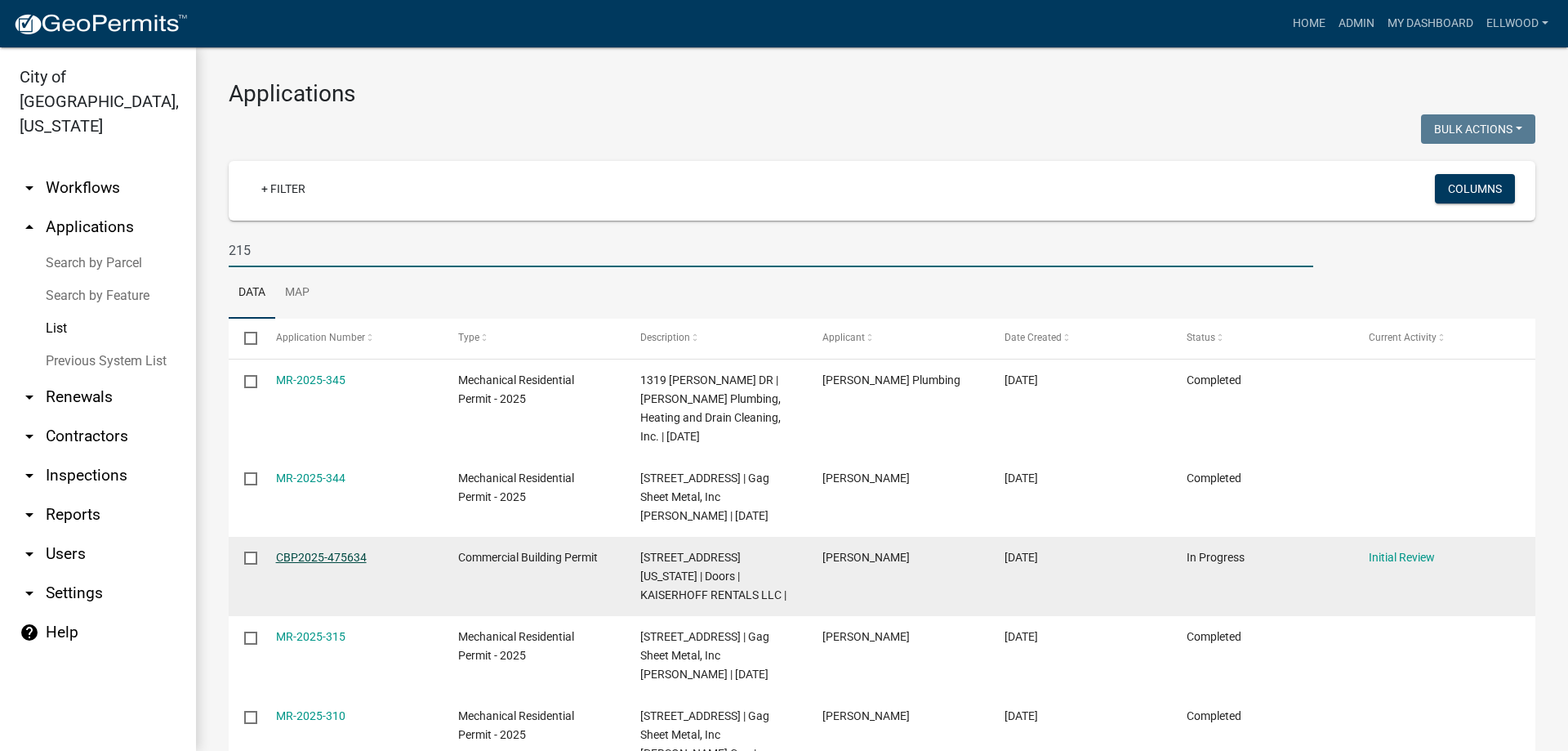
click at [343, 555] on link "CBP2025-475634" at bounding box center [321, 557] width 91 height 13
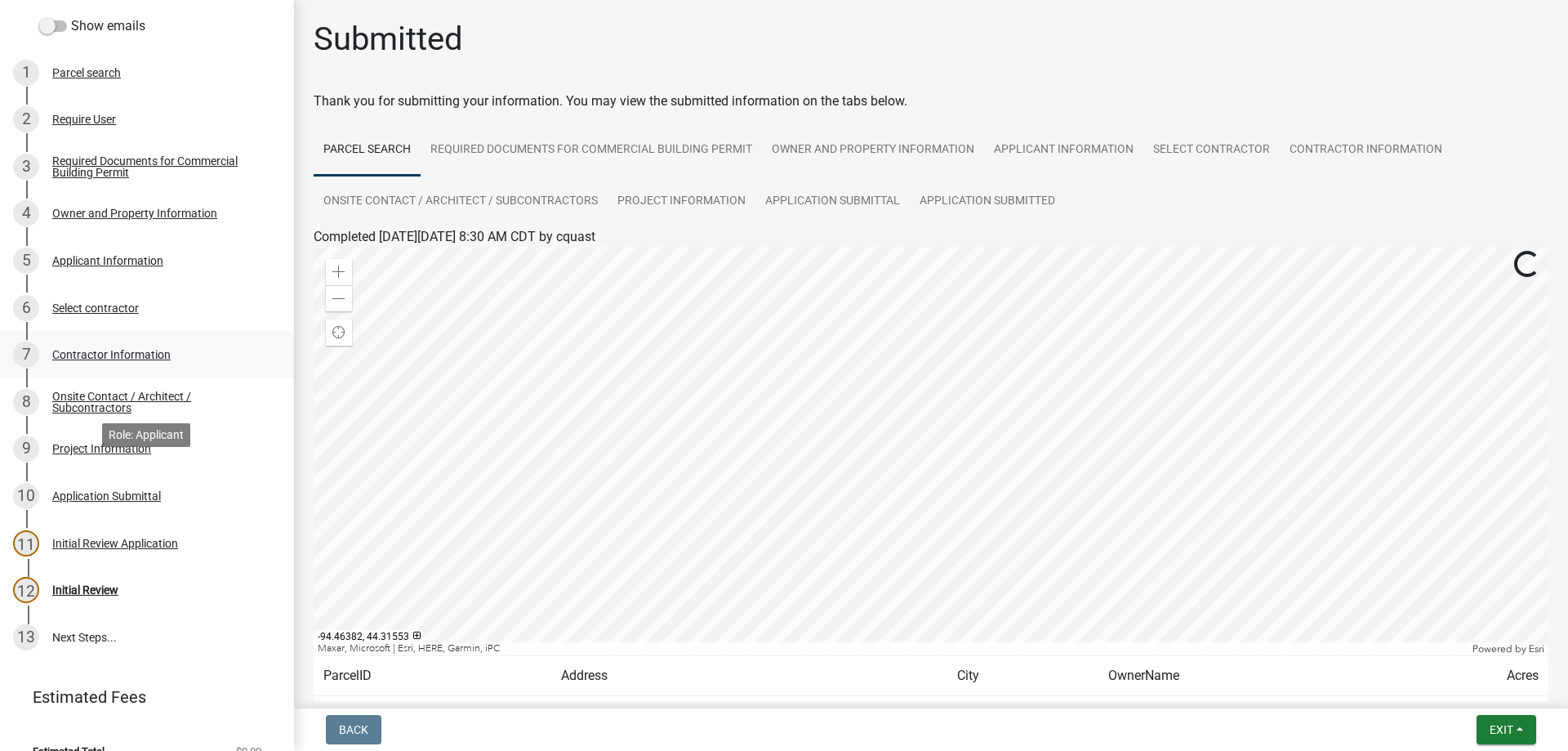
scroll to position [170, 0]
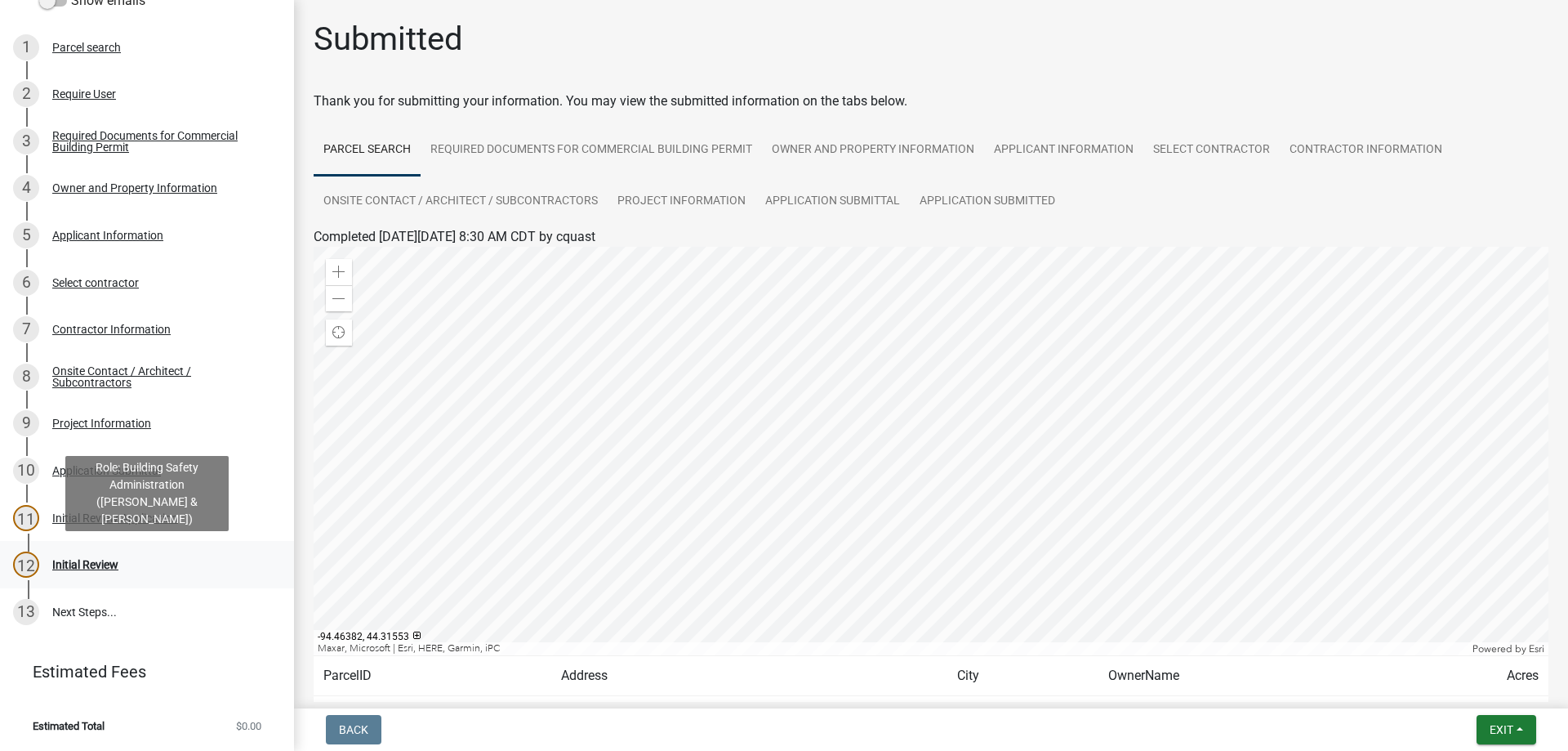
click at [93, 568] on div "Initial Review" at bounding box center [84, 565] width 66 height 11
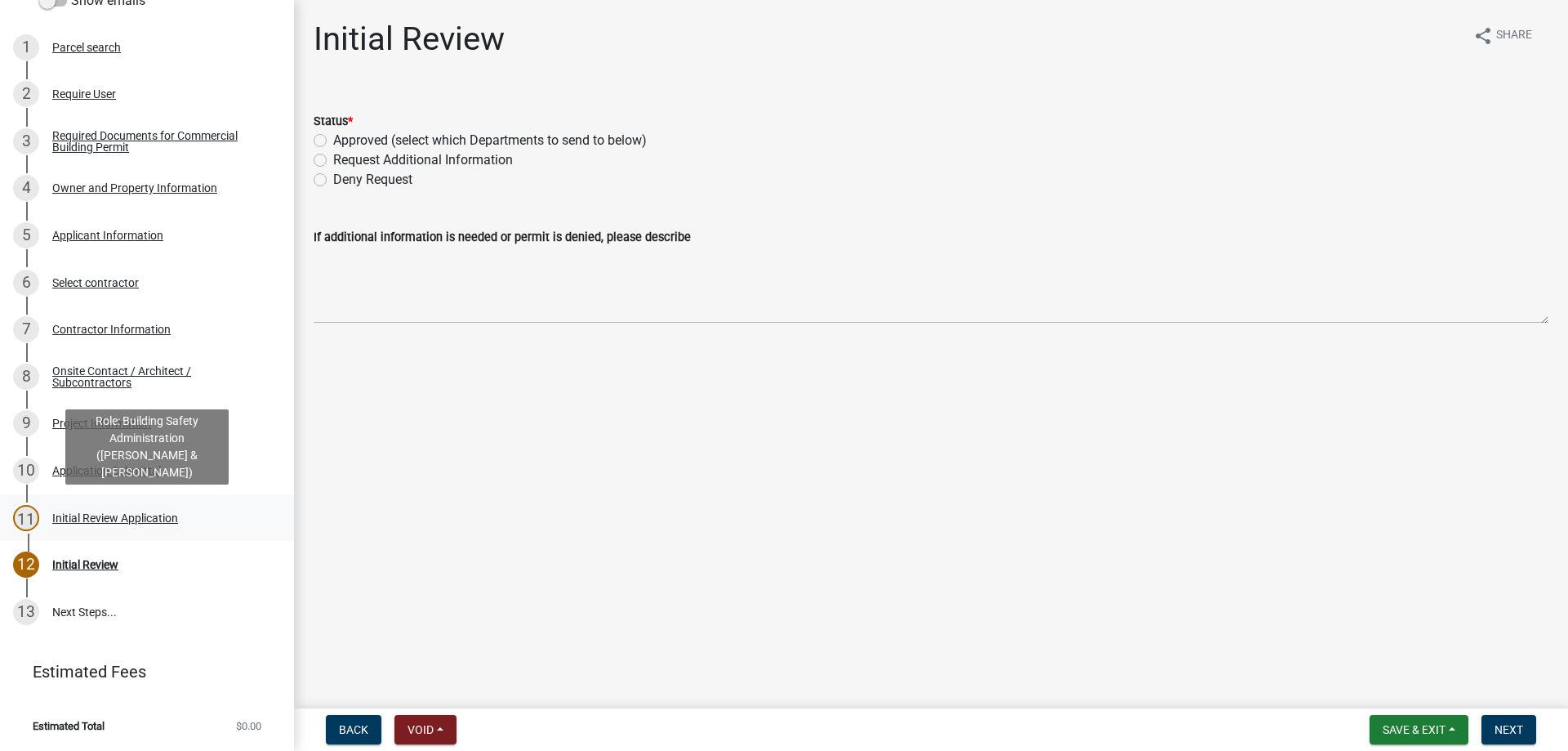
click at [91, 518] on div "Initial Review Application" at bounding box center [115, 518] width 126 height 11
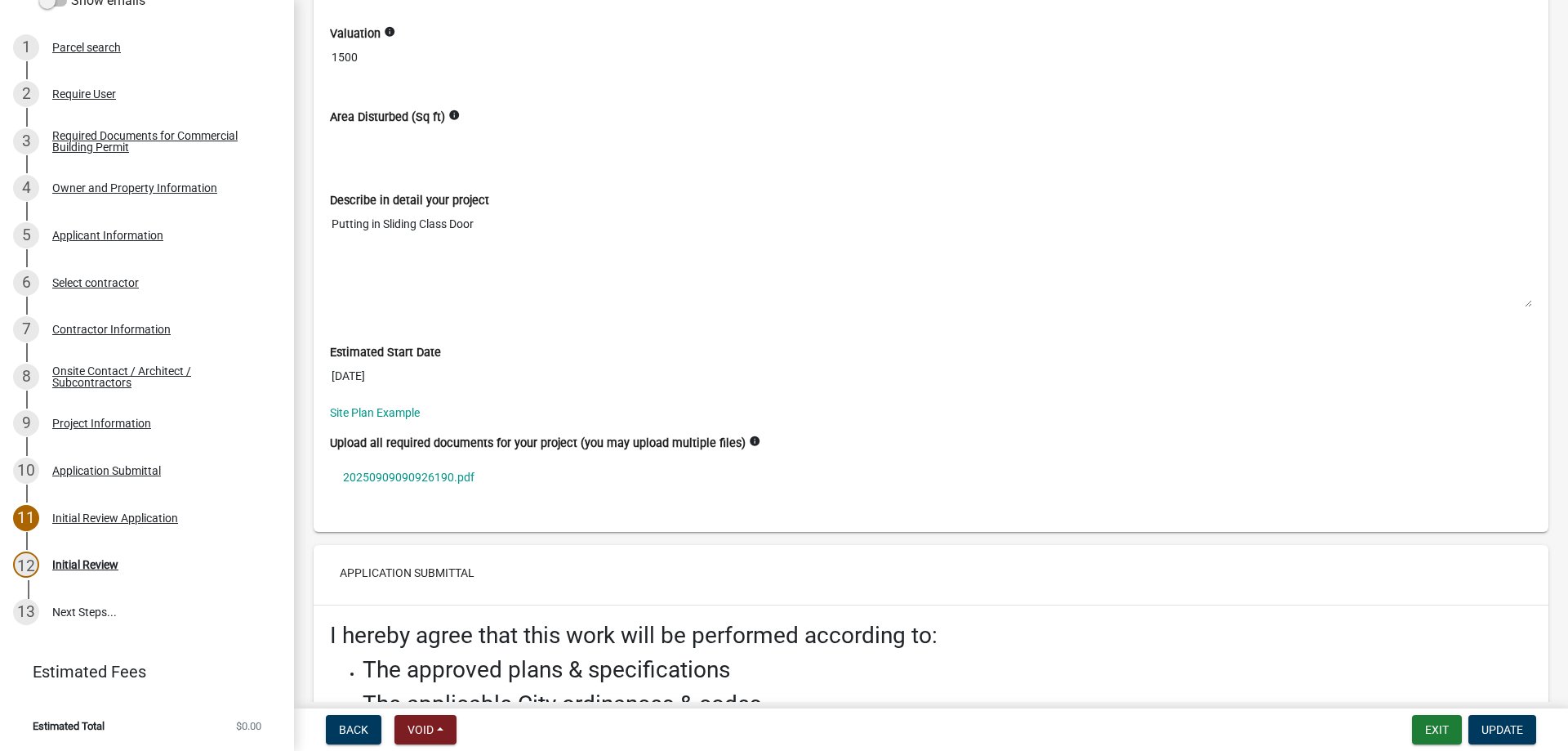
scroll to position [5962, 0]
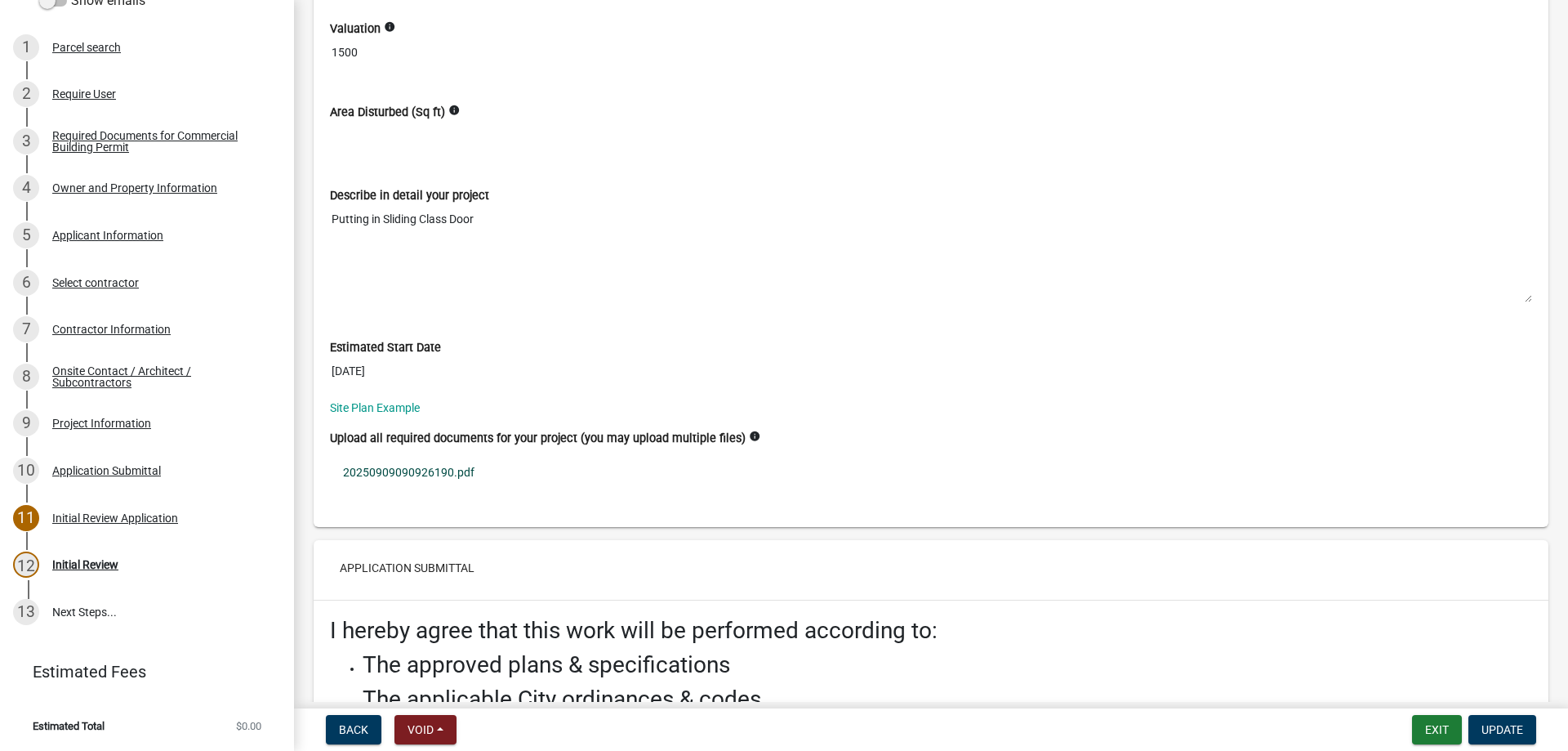
click at [445, 469] on link "20250909090926190.pdf" at bounding box center [931, 472] width 1202 height 38
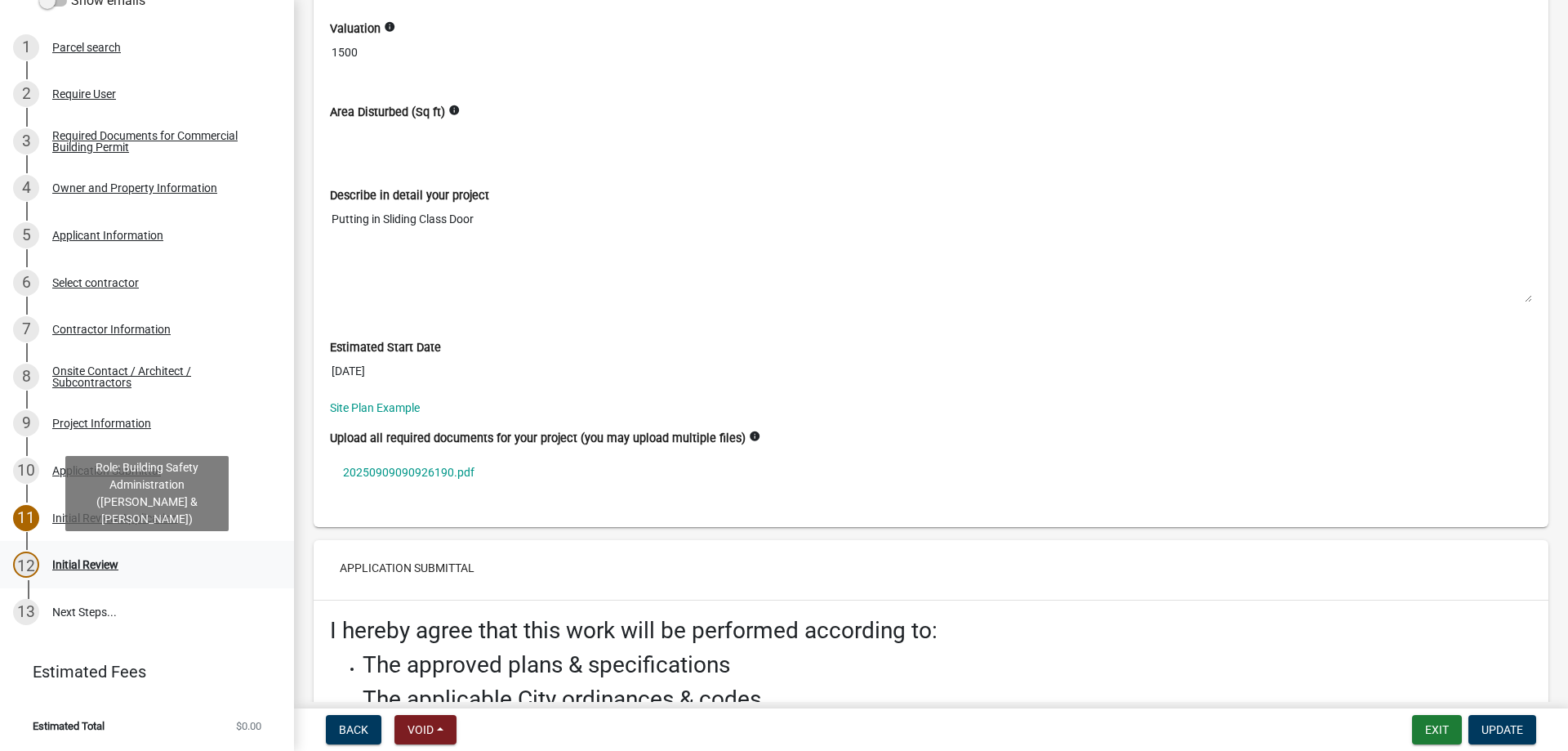
click at [91, 564] on div "Initial Review" at bounding box center [84, 565] width 66 height 11
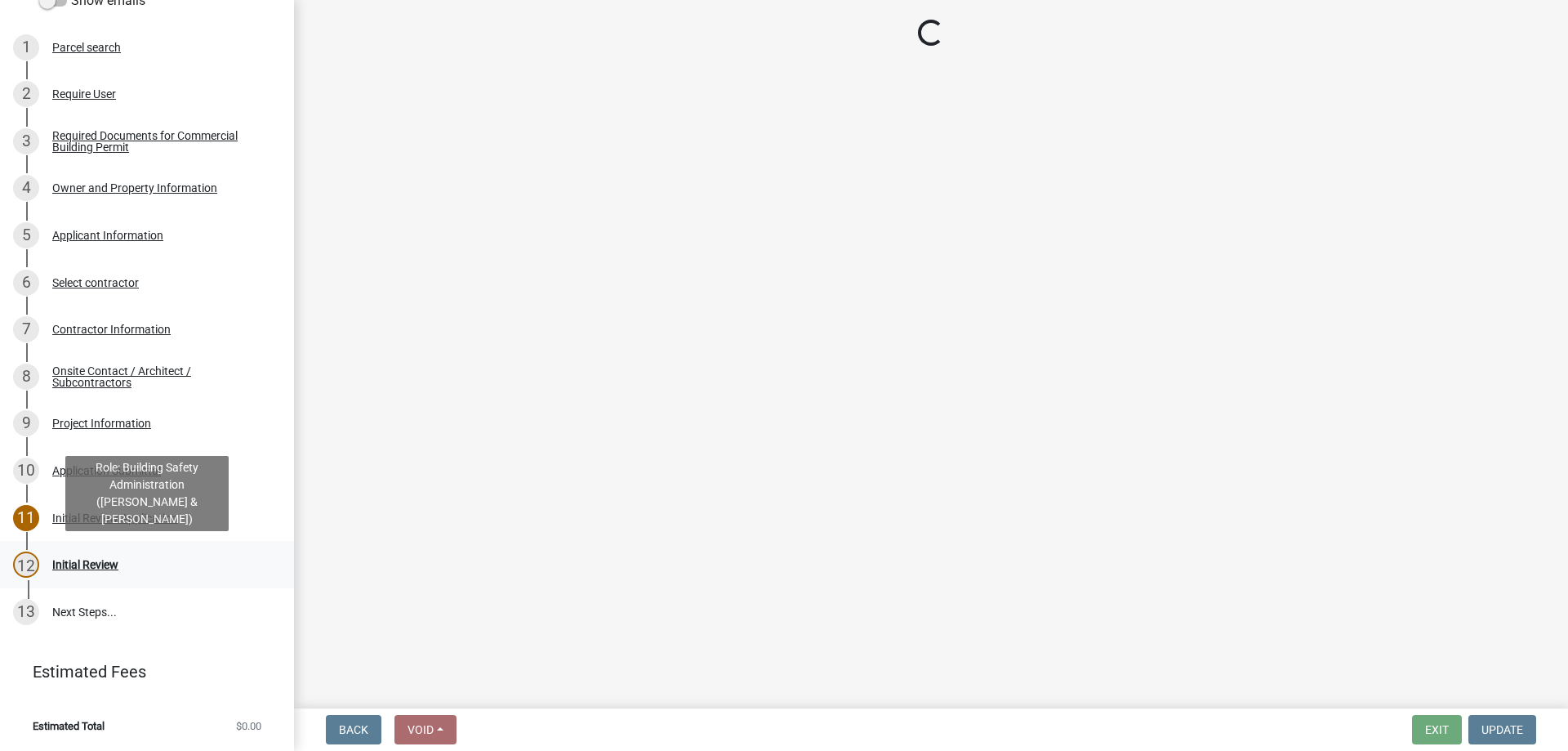
scroll to position [0, 0]
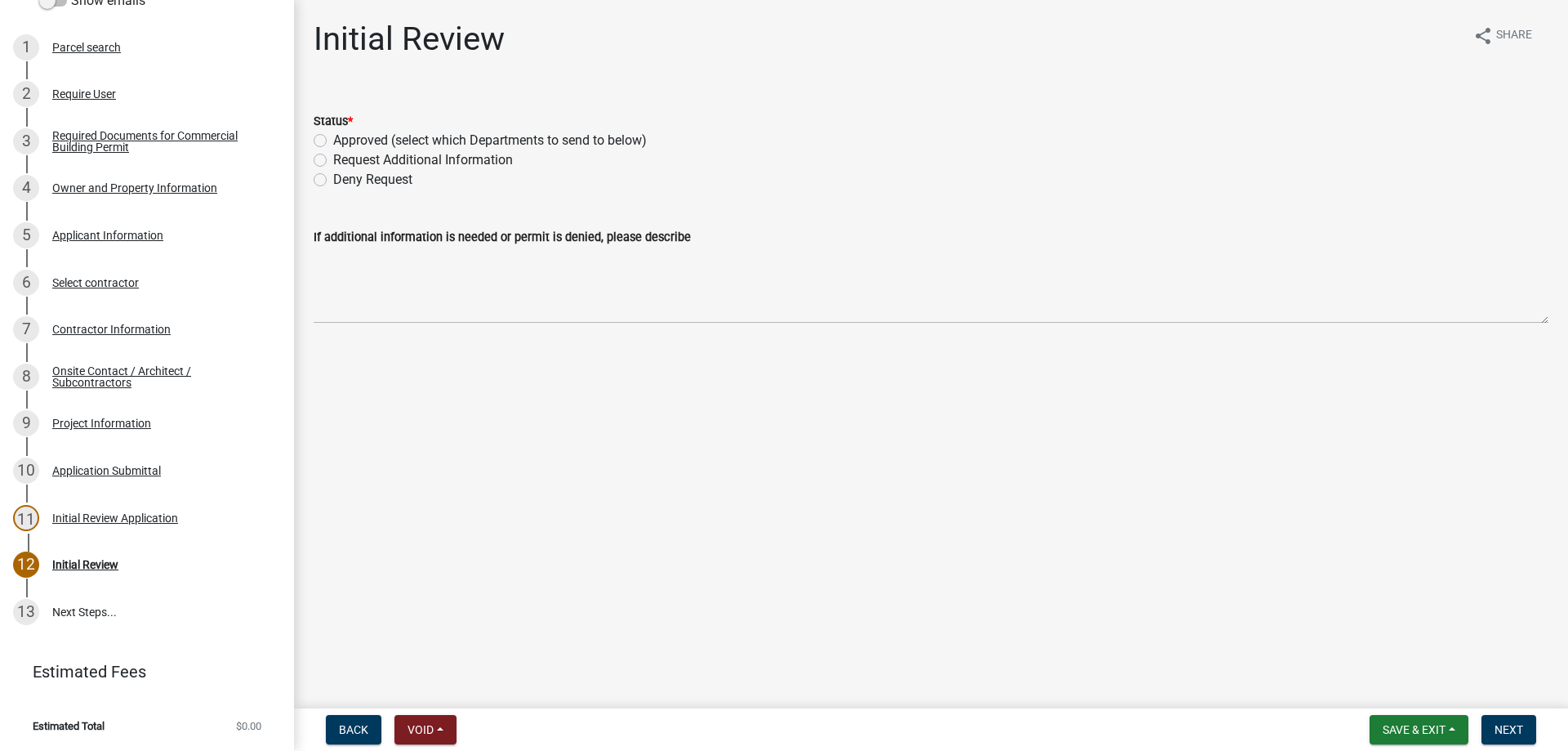
click at [327, 132] on div "Approved (select which Departments to send to below)" at bounding box center [931, 140] width 1235 height 19
click at [333, 136] on label "Approved (select which Departments to send to below)" at bounding box center [490, 140] width 314 height 19
click at [333, 136] on input "Approved (select which Departments to send to below)" at bounding box center [338, 135] width 10 height 10
radio input "true"
click at [333, 385] on label "Building" at bounding box center [356, 385] width 47 height 19
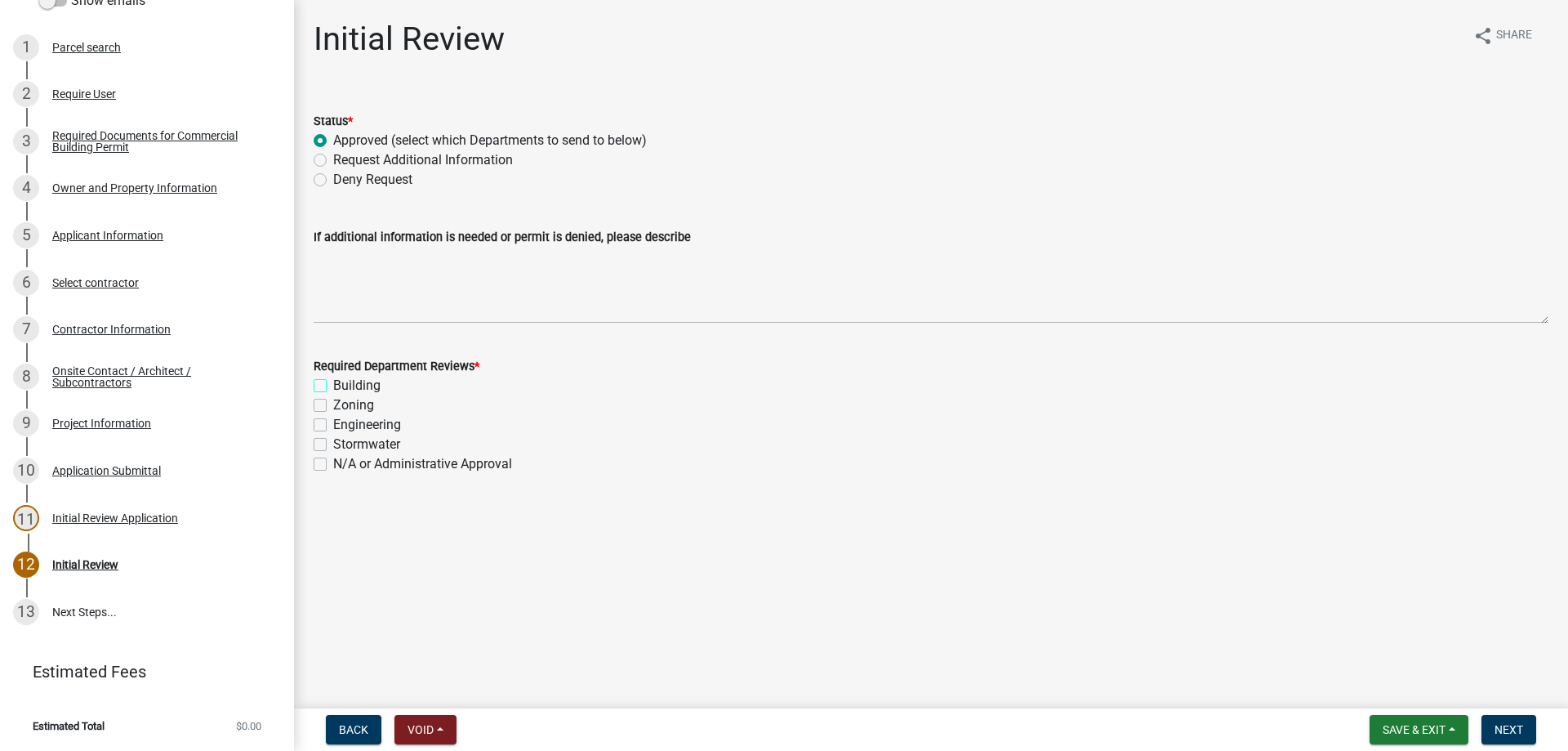
click at [333, 385] on input "Building" at bounding box center [338, 381] width 10 height 10
checkbox input "true"
checkbox input "false"
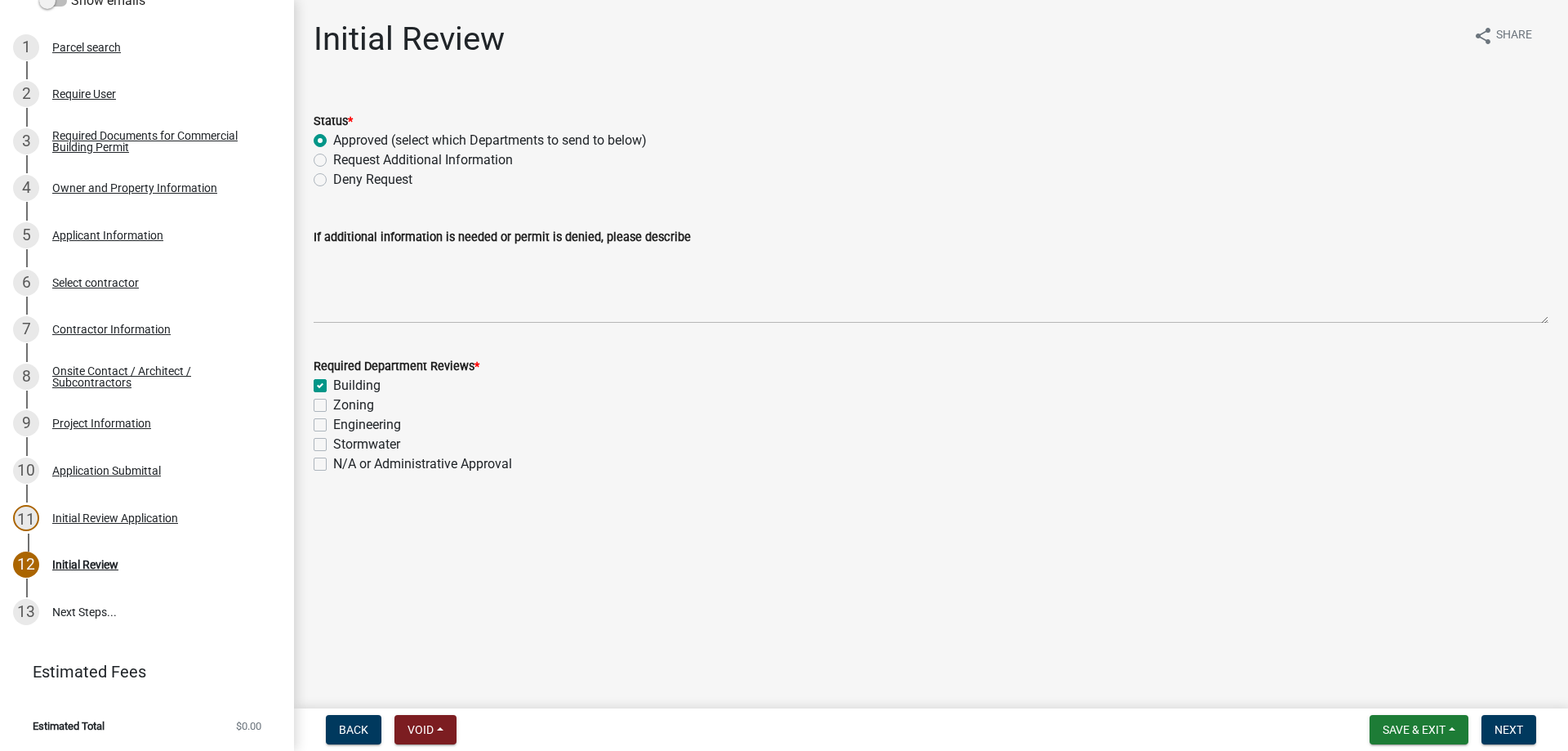
checkbox input "false"
click at [1507, 722] on button "Next" at bounding box center [1509, 730] width 55 height 30
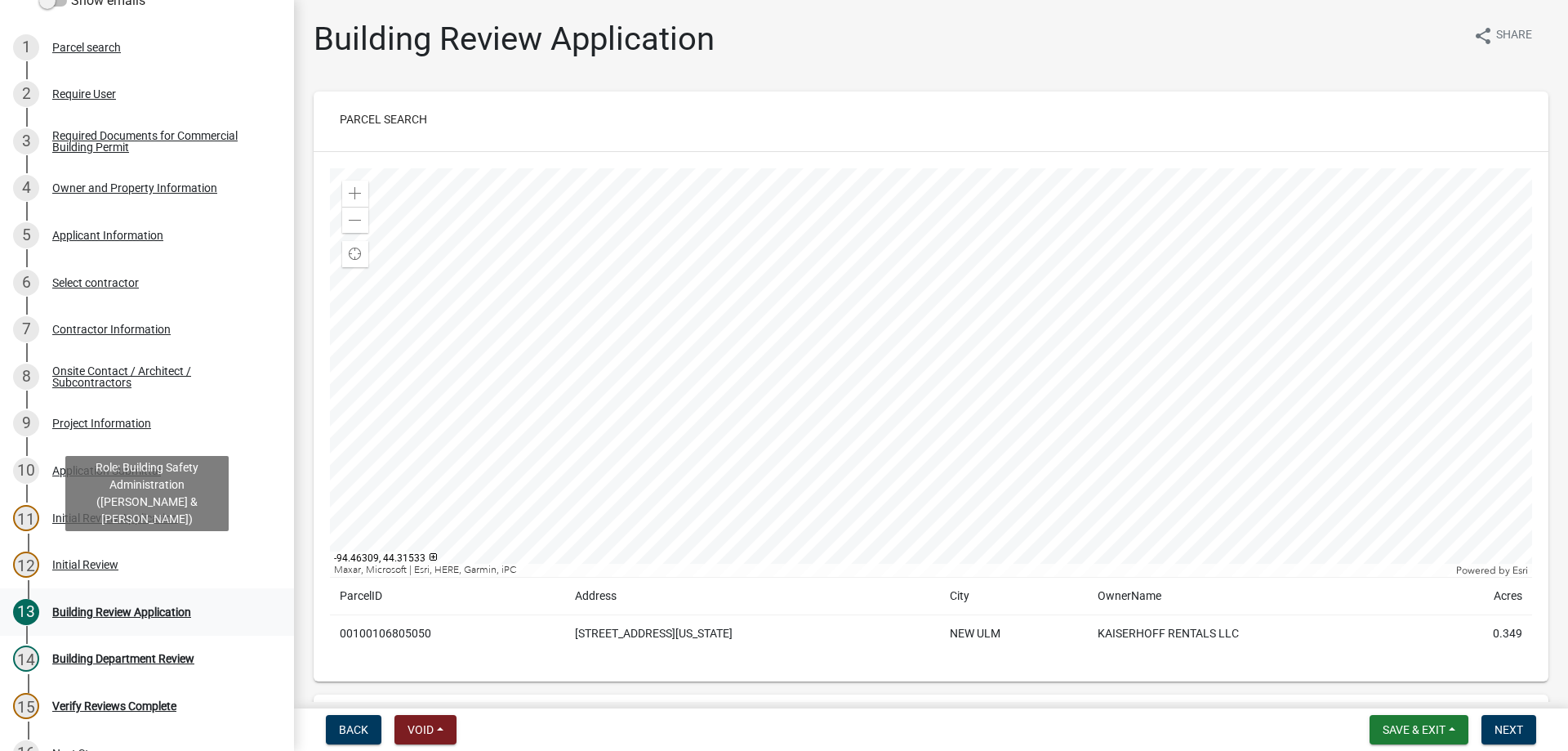
scroll to position [311, 0]
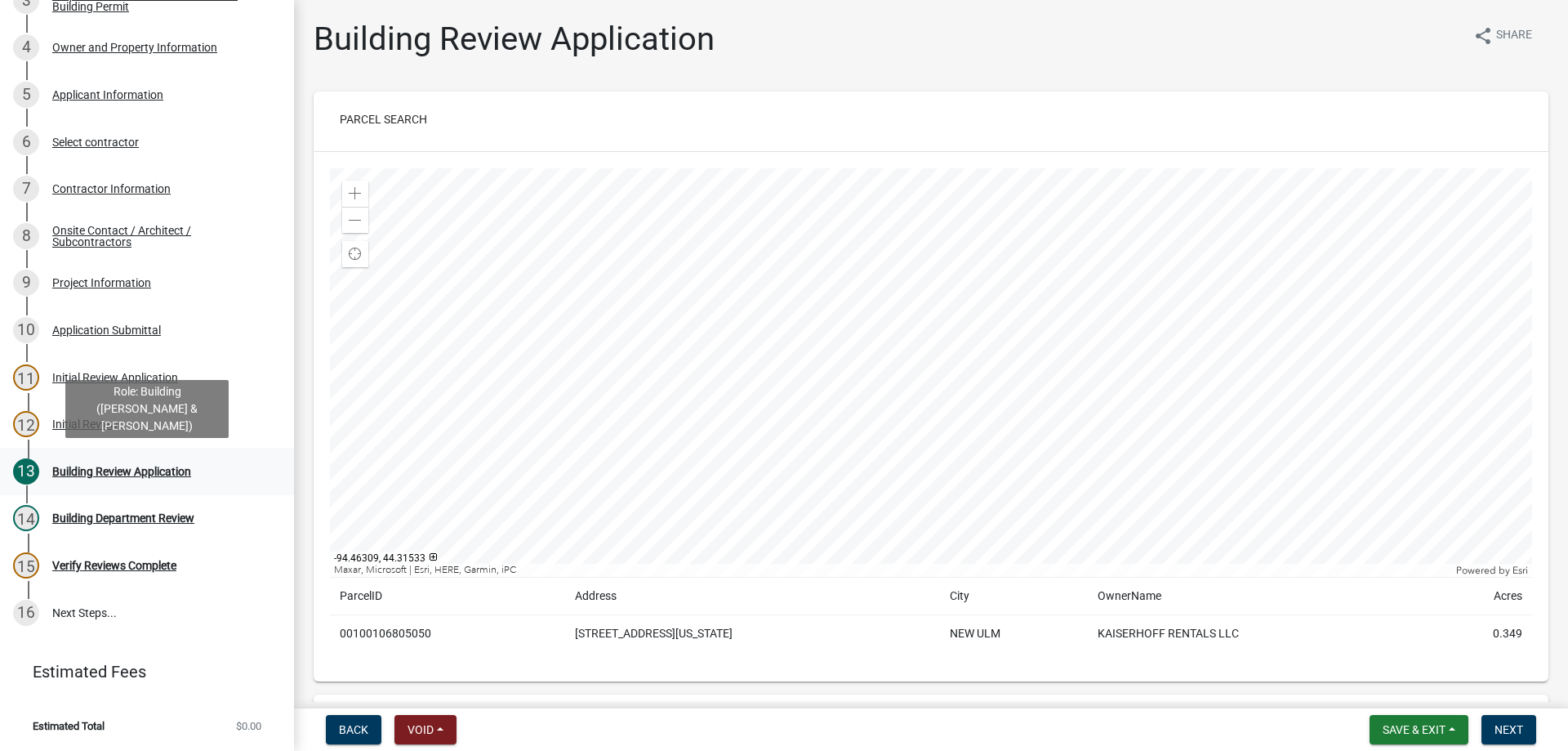
click at [143, 466] on div "Building Review Application" at bounding box center [121, 471] width 139 height 11
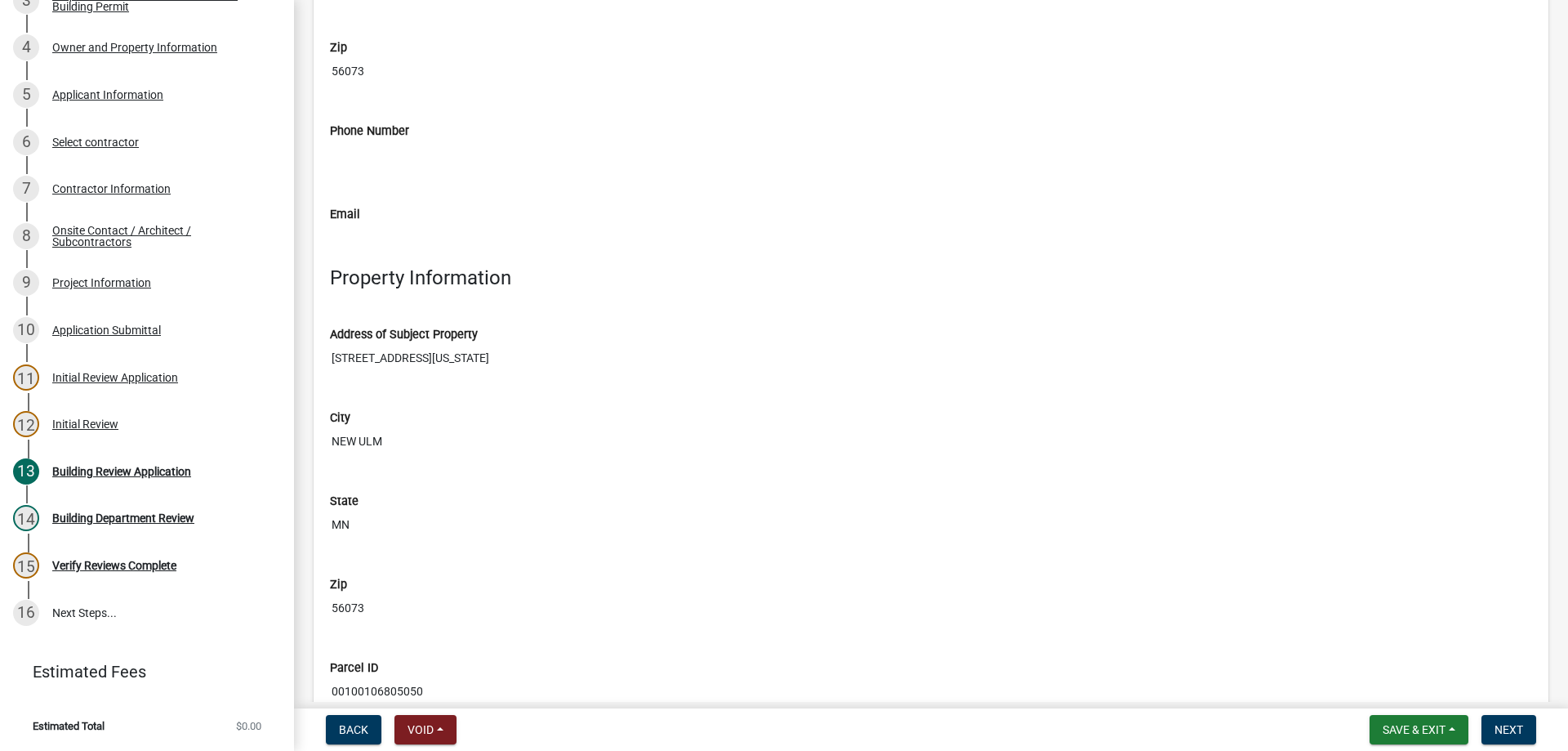
scroll to position [1677, 0]
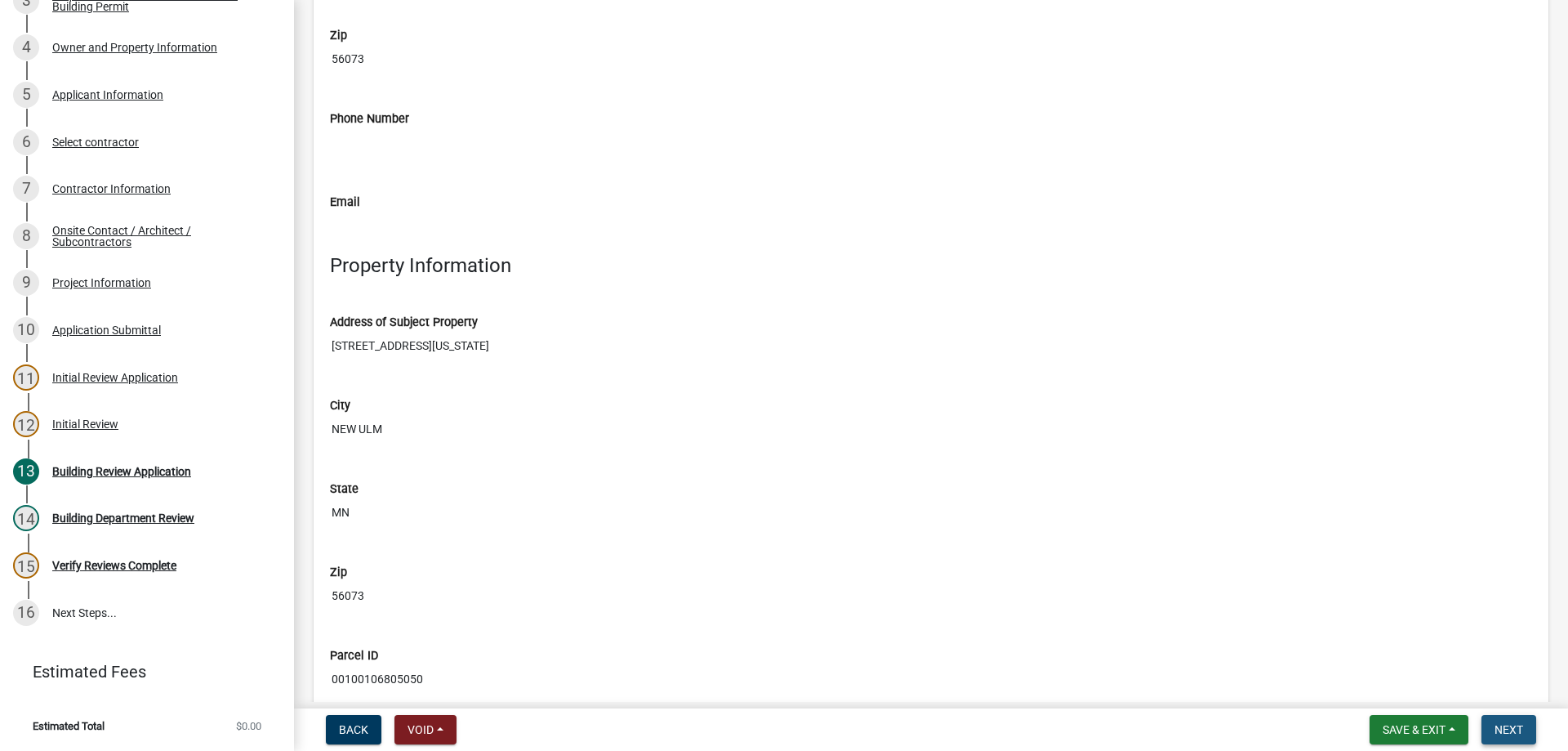
click at [1512, 734] on span "Next" at bounding box center [1509, 730] width 29 height 13
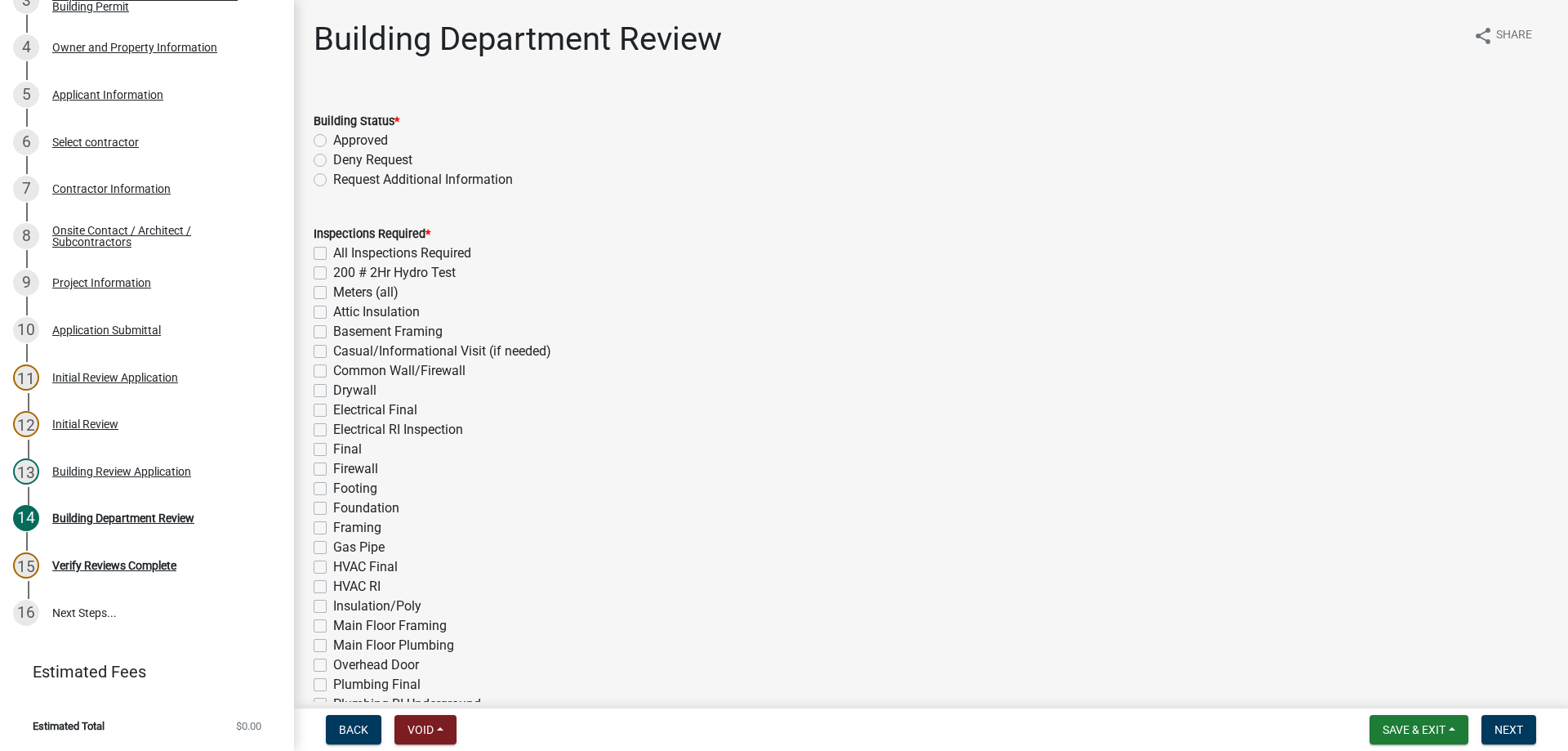
click at [333, 144] on label "Approved" at bounding box center [360, 140] width 55 height 19
click at [333, 142] on input "Approved" at bounding box center [338, 135] width 10 height 10
radio input "true"
click at [333, 526] on label "Framing" at bounding box center [357, 527] width 48 height 19
click at [333, 526] on input "Framing" at bounding box center [338, 522] width 10 height 10
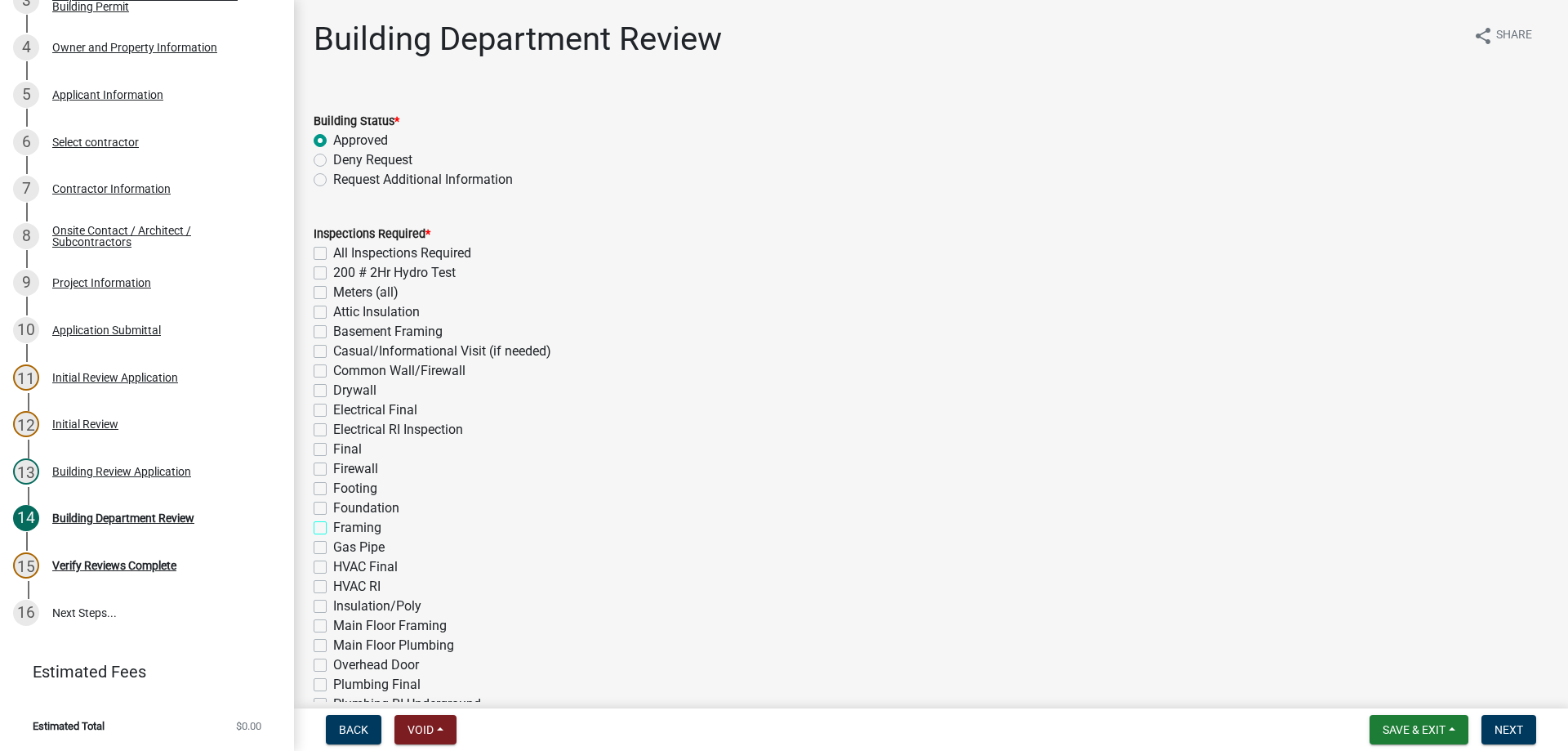
checkbox input "true"
checkbox input "false"
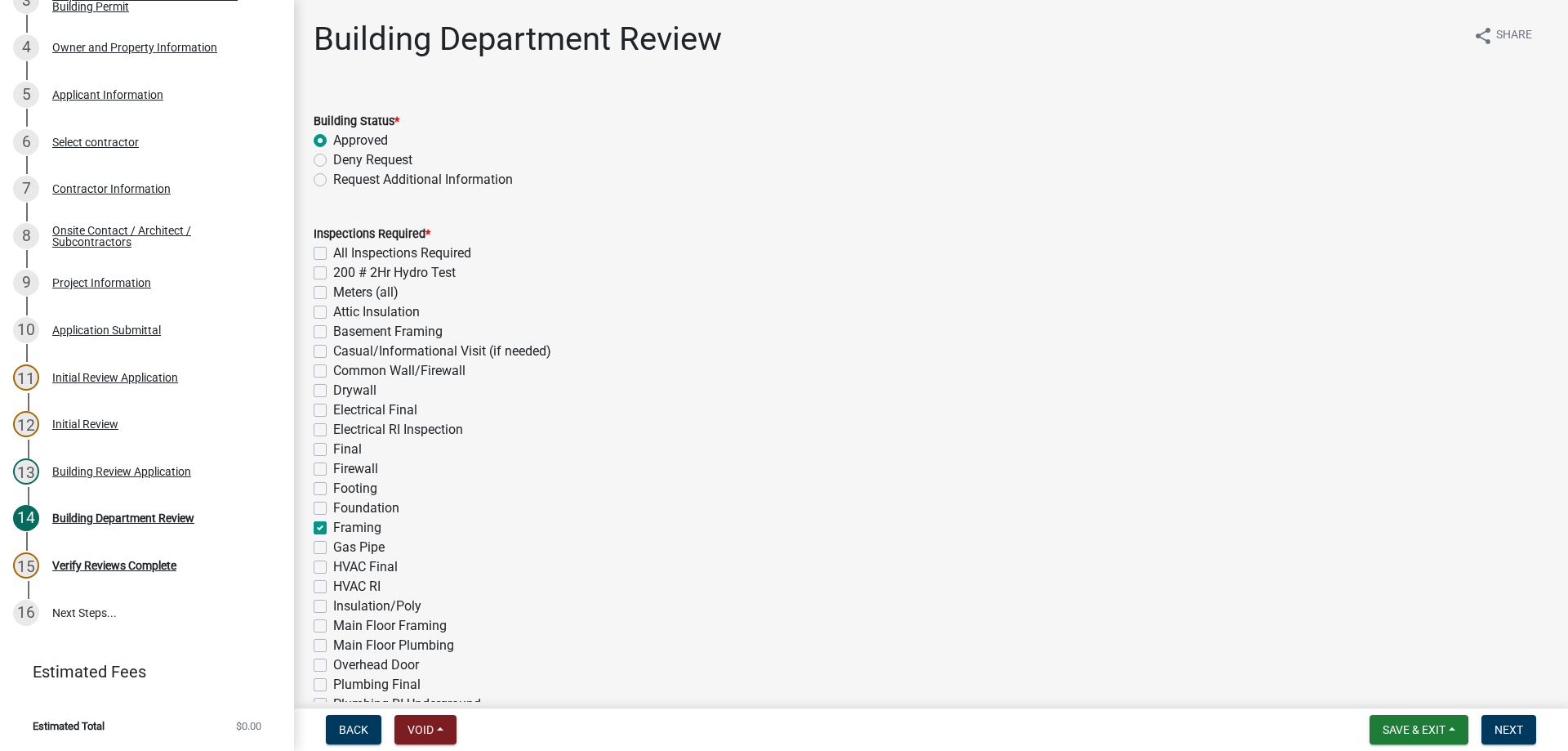
checkbox input "false"
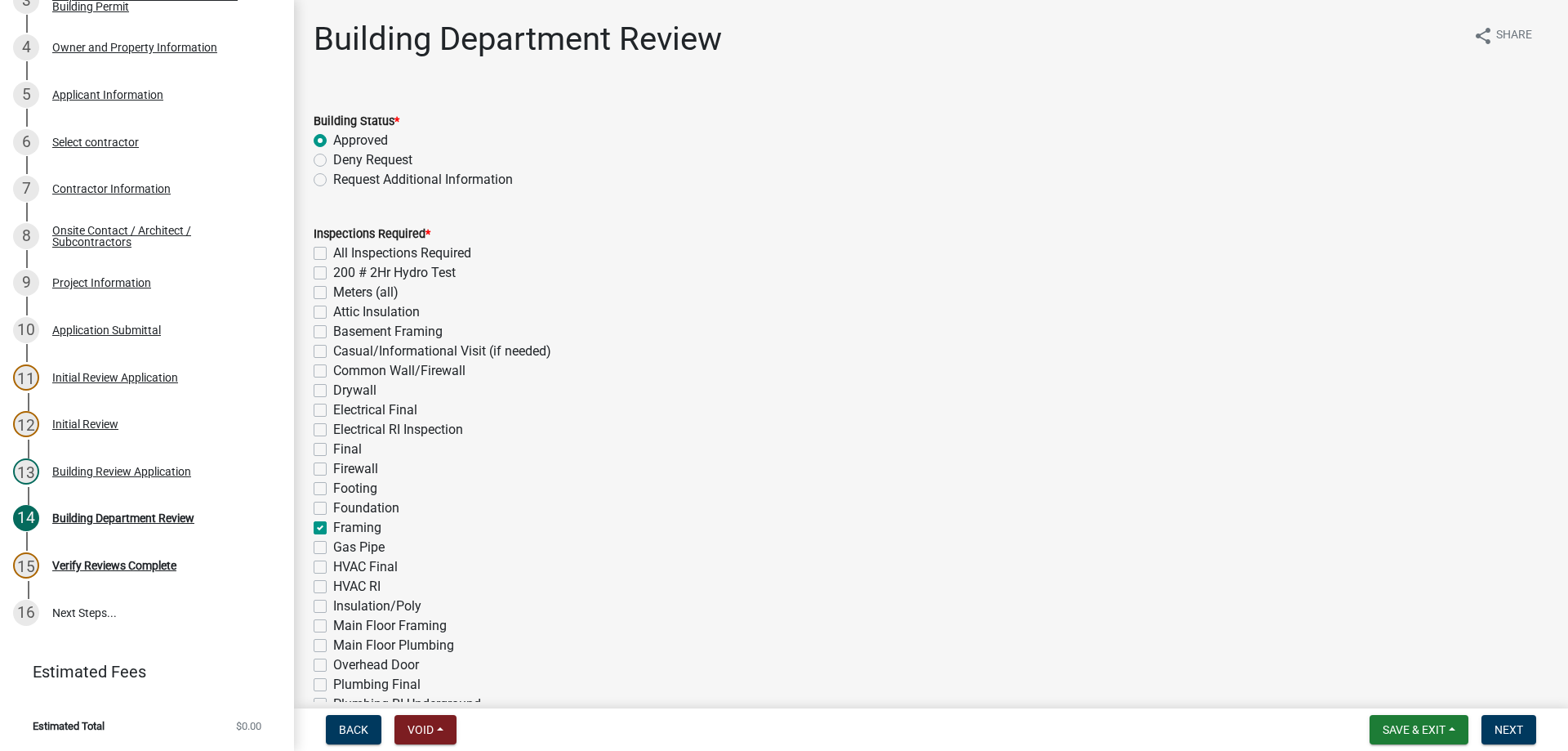
checkbox input "false"
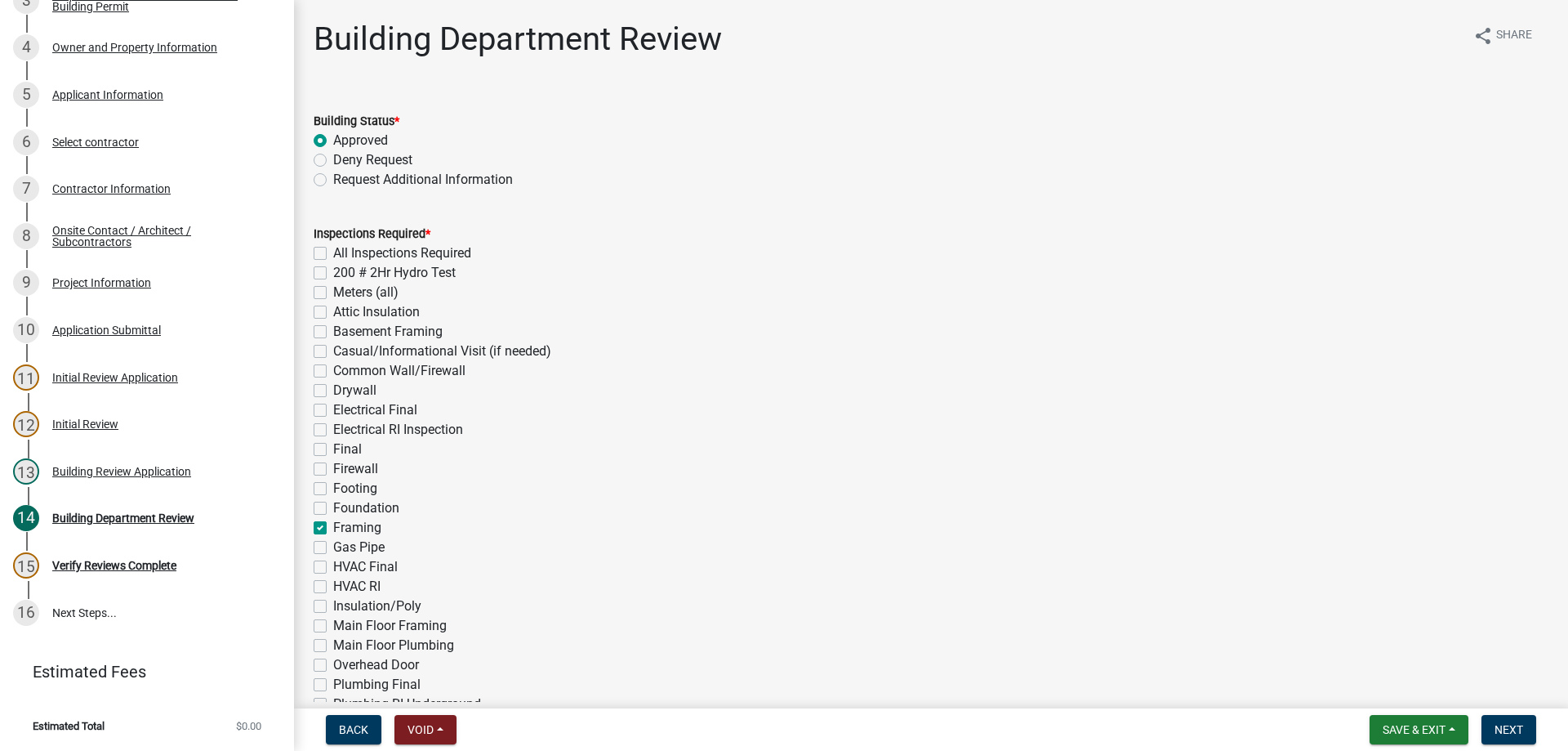
checkbox input "true"
checkbox input "false"
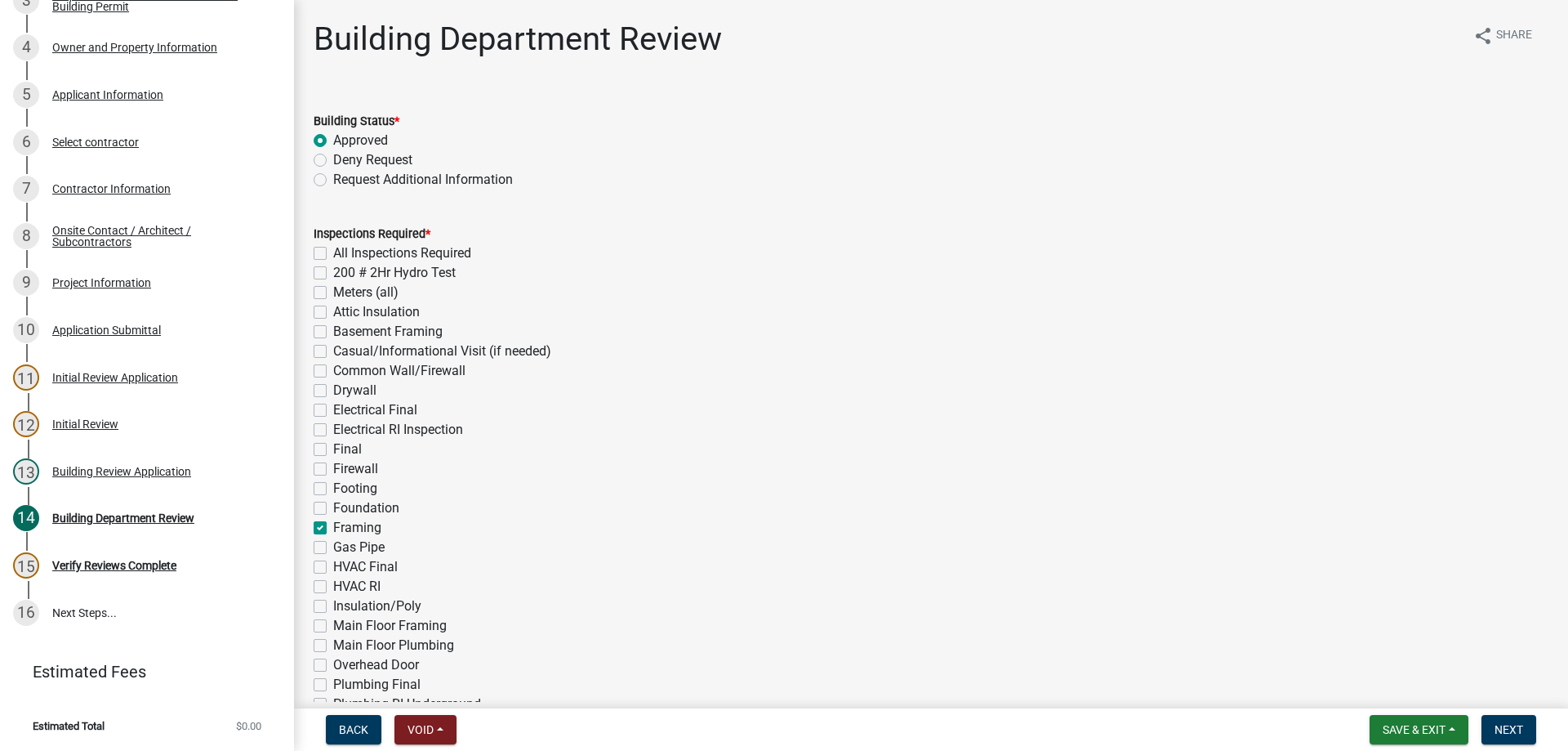
checkbox input "false"
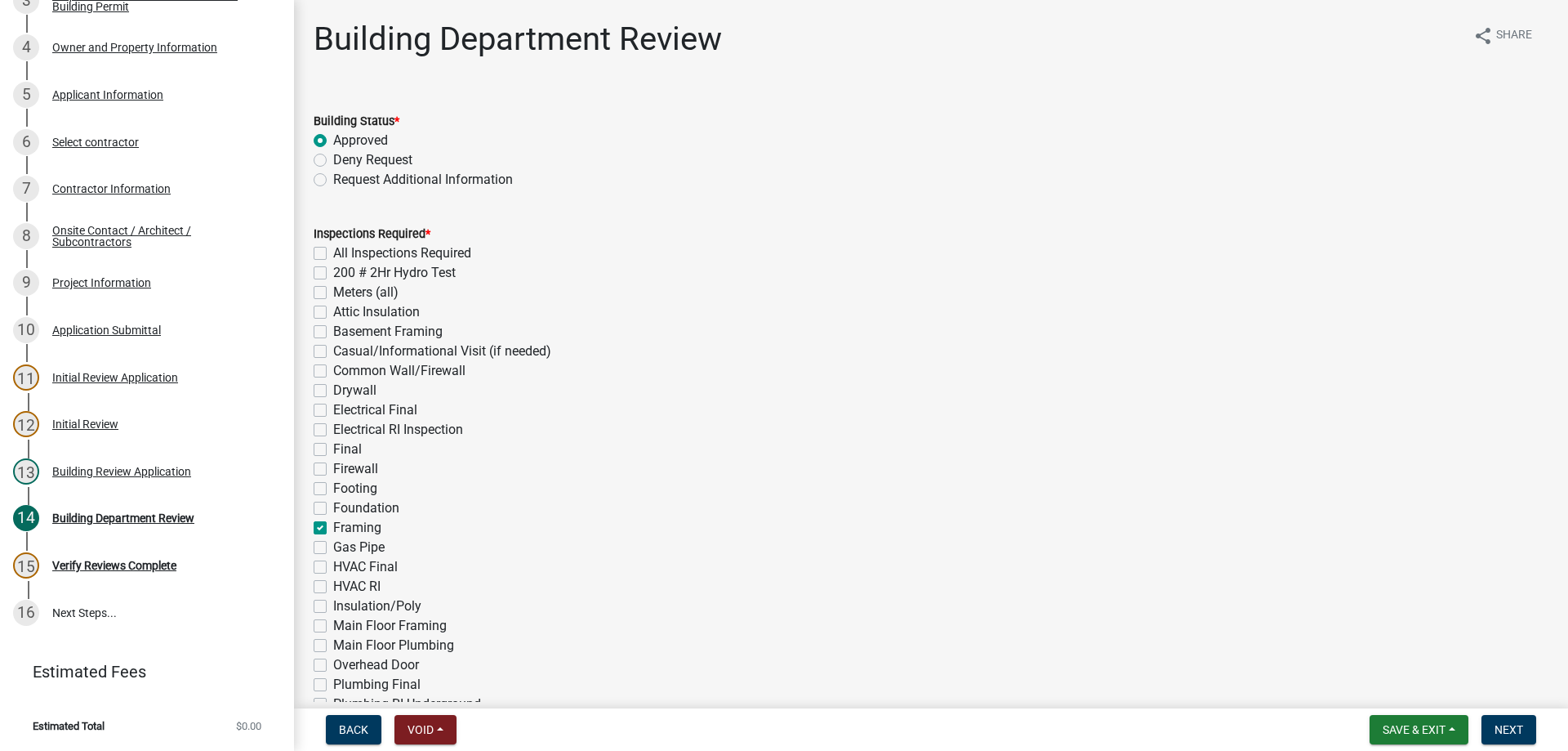
checkbox input "false"
click at [333, 450] on label "Final" at bounding box center [347, 449] width 29 height 19
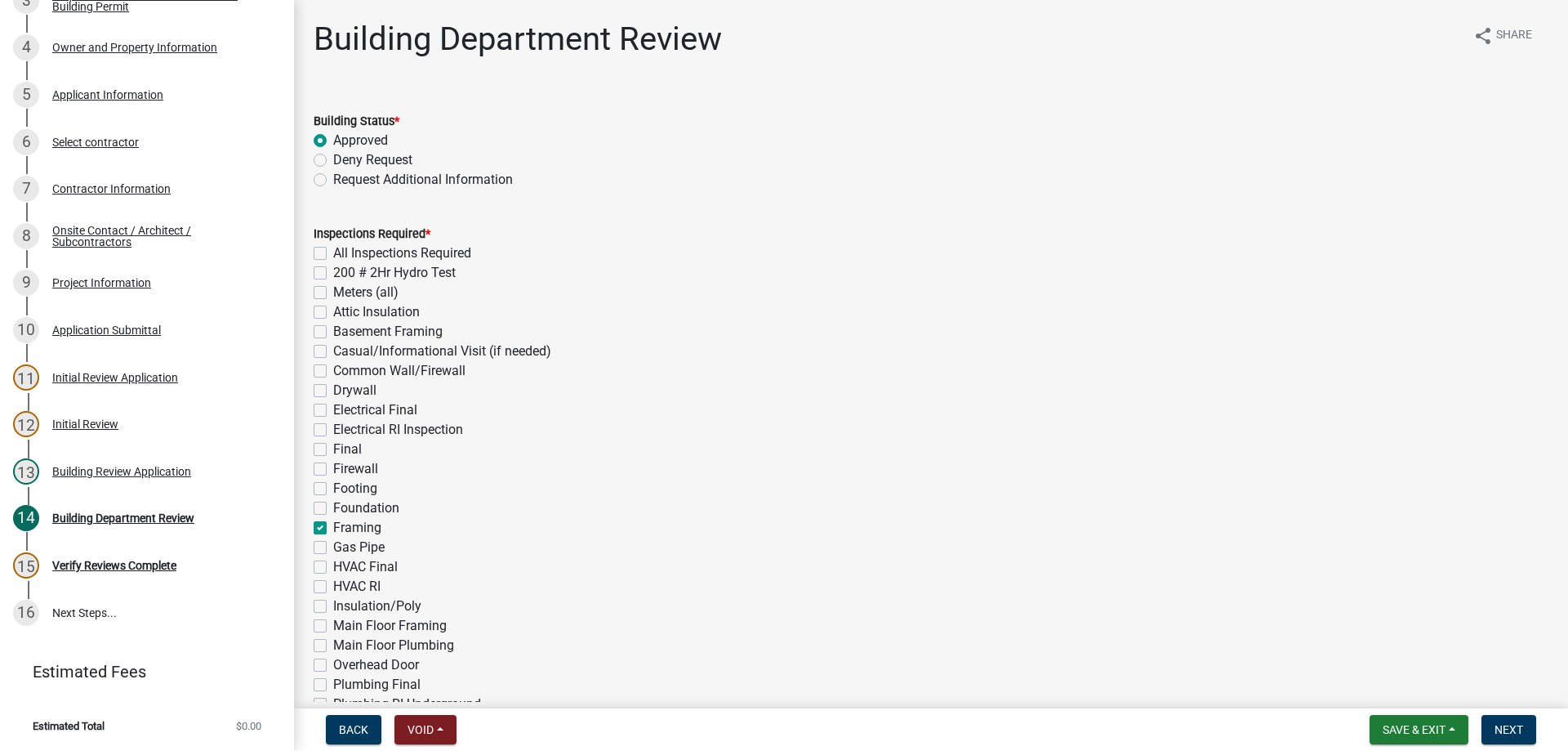
click at [333, 450] on input "Final" at bounding box center [338, 444] width 10 height 10
checkbox input "true"
checkbox input "false"
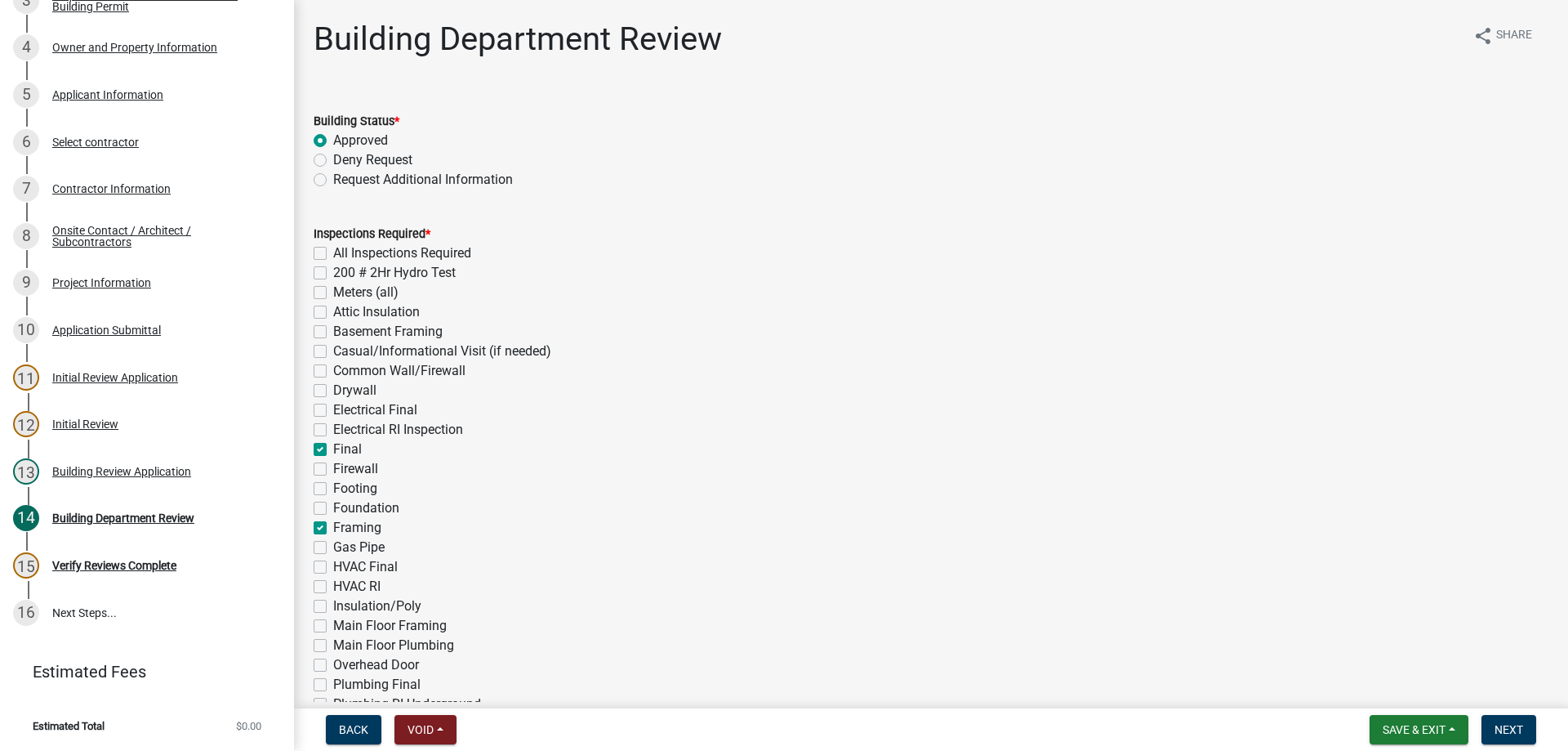
checkbox input "false"
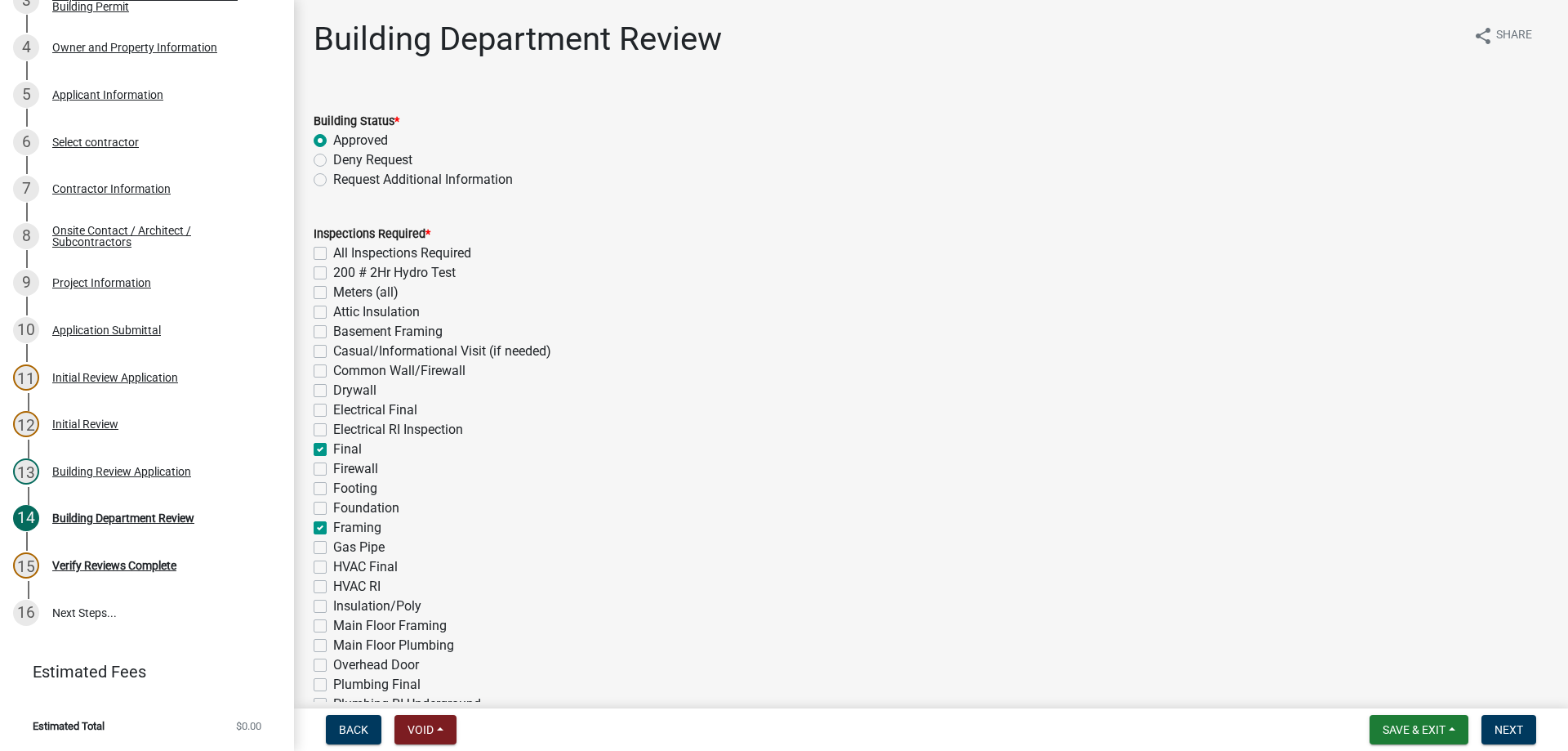
checkbox input "false"
checkbox input "true"
checkbox input "false"
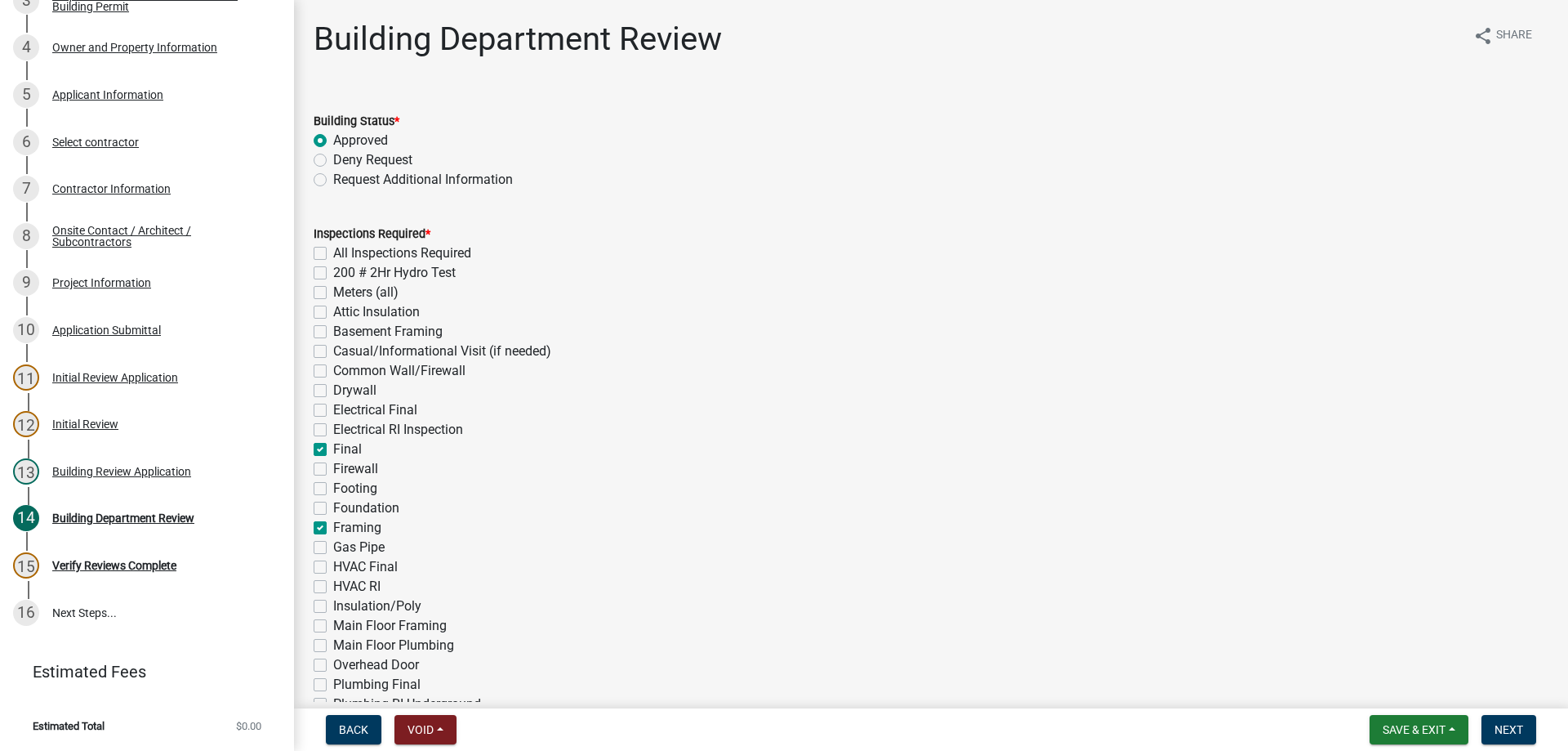
checkbox input "false"
checkbox input "true"
checkbox input "false"
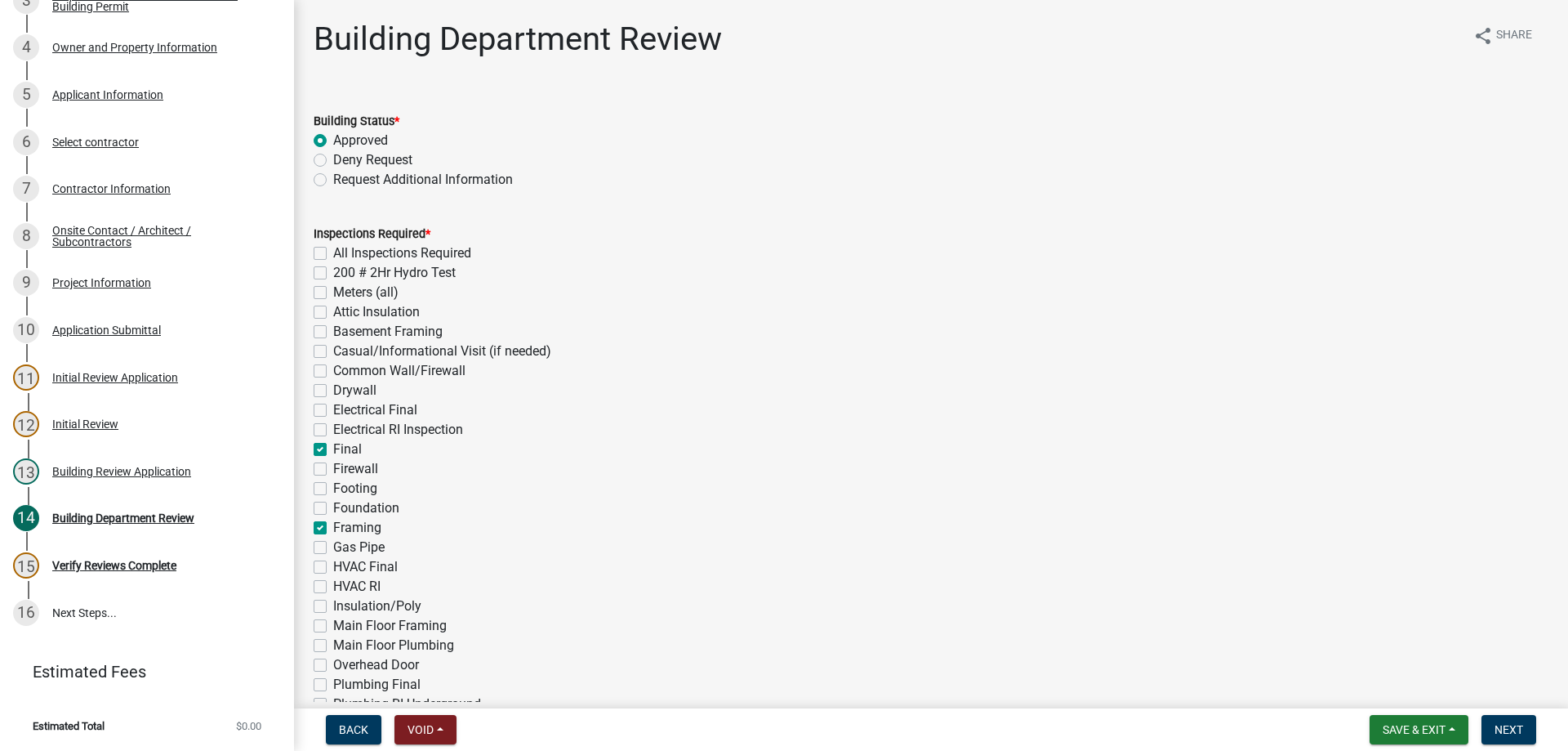
checkbox input "false"
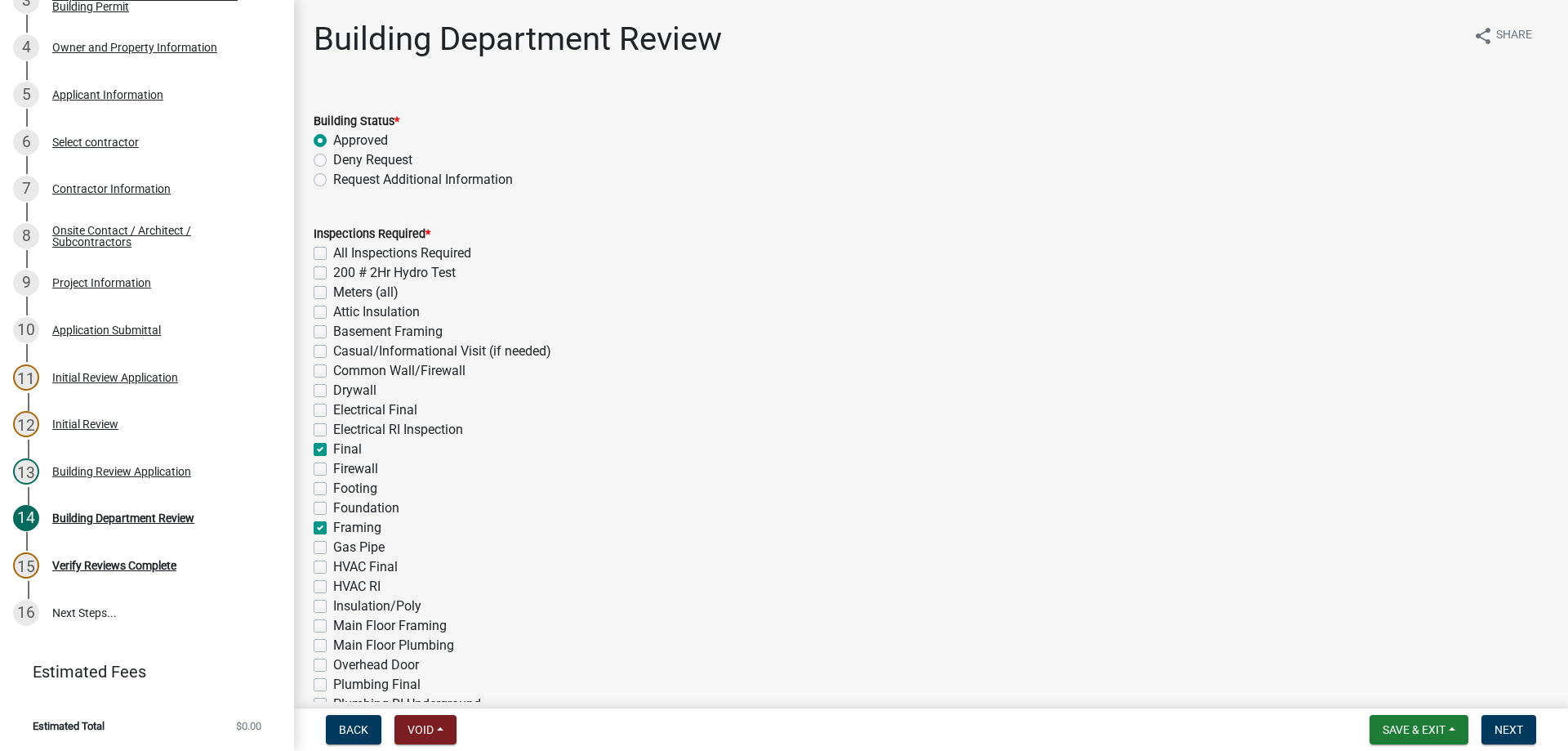
checkbox input "false"
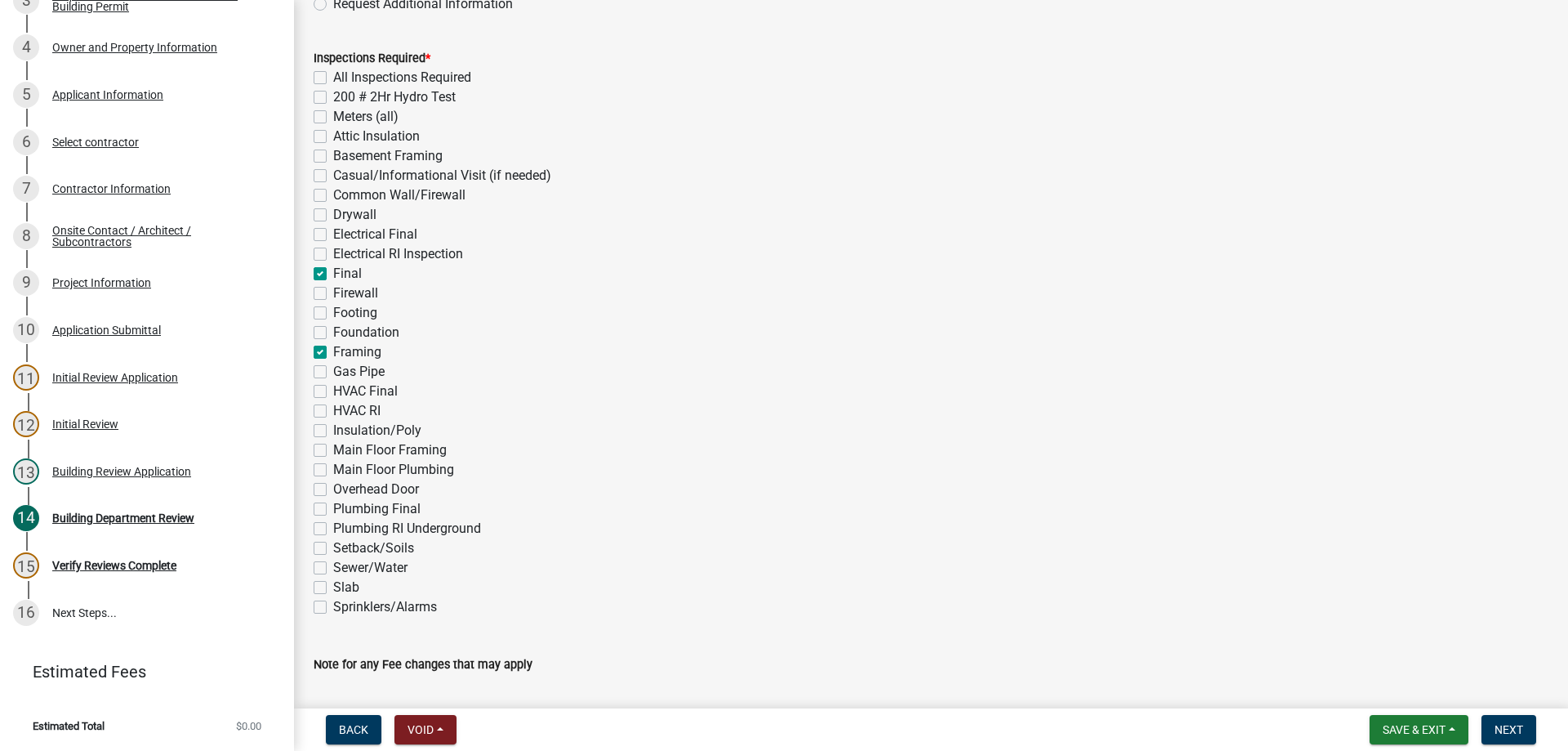
scroll to position [186, 0]
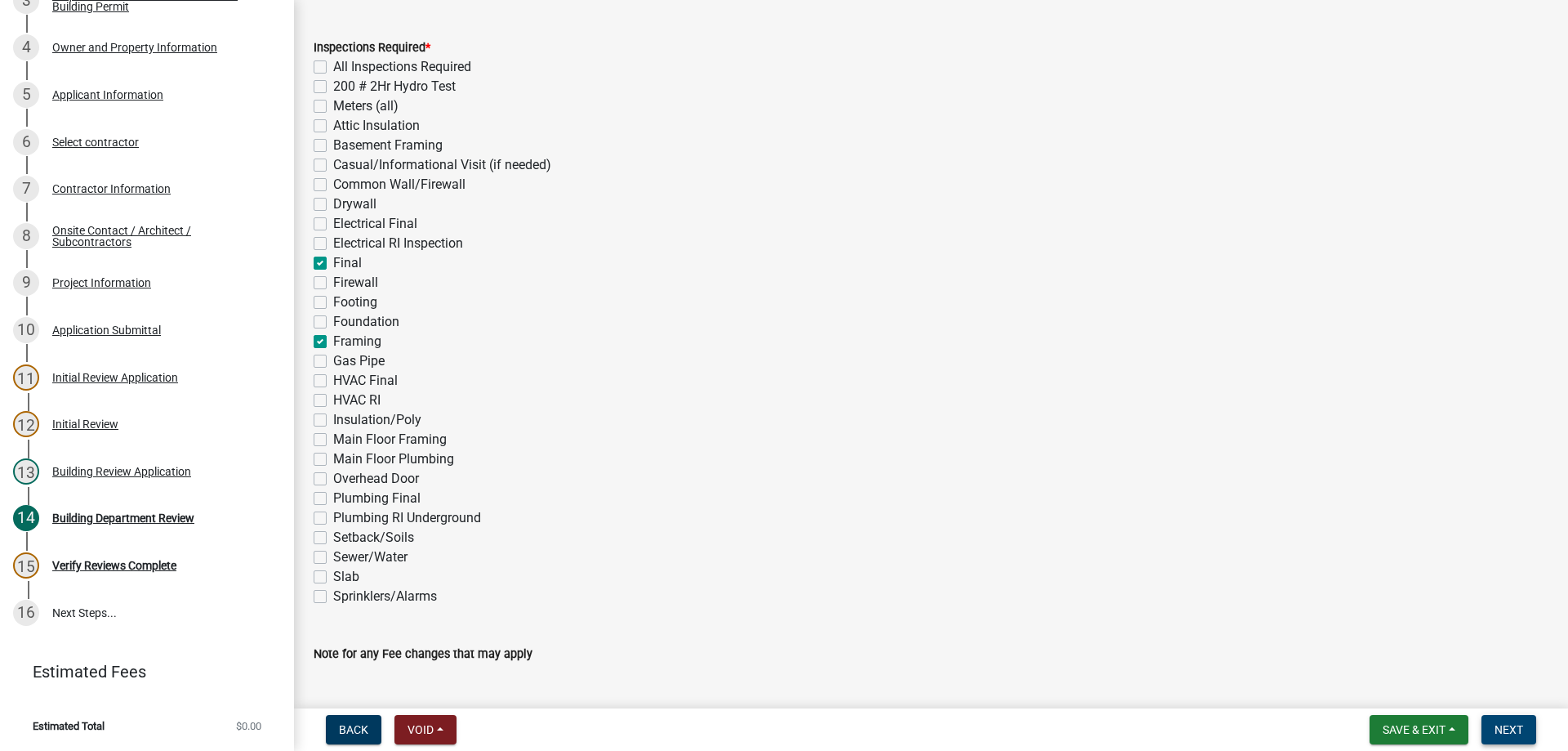
click at [1525, 727] on button "Next" at bounding box center [1509, 730] width 55 height 30
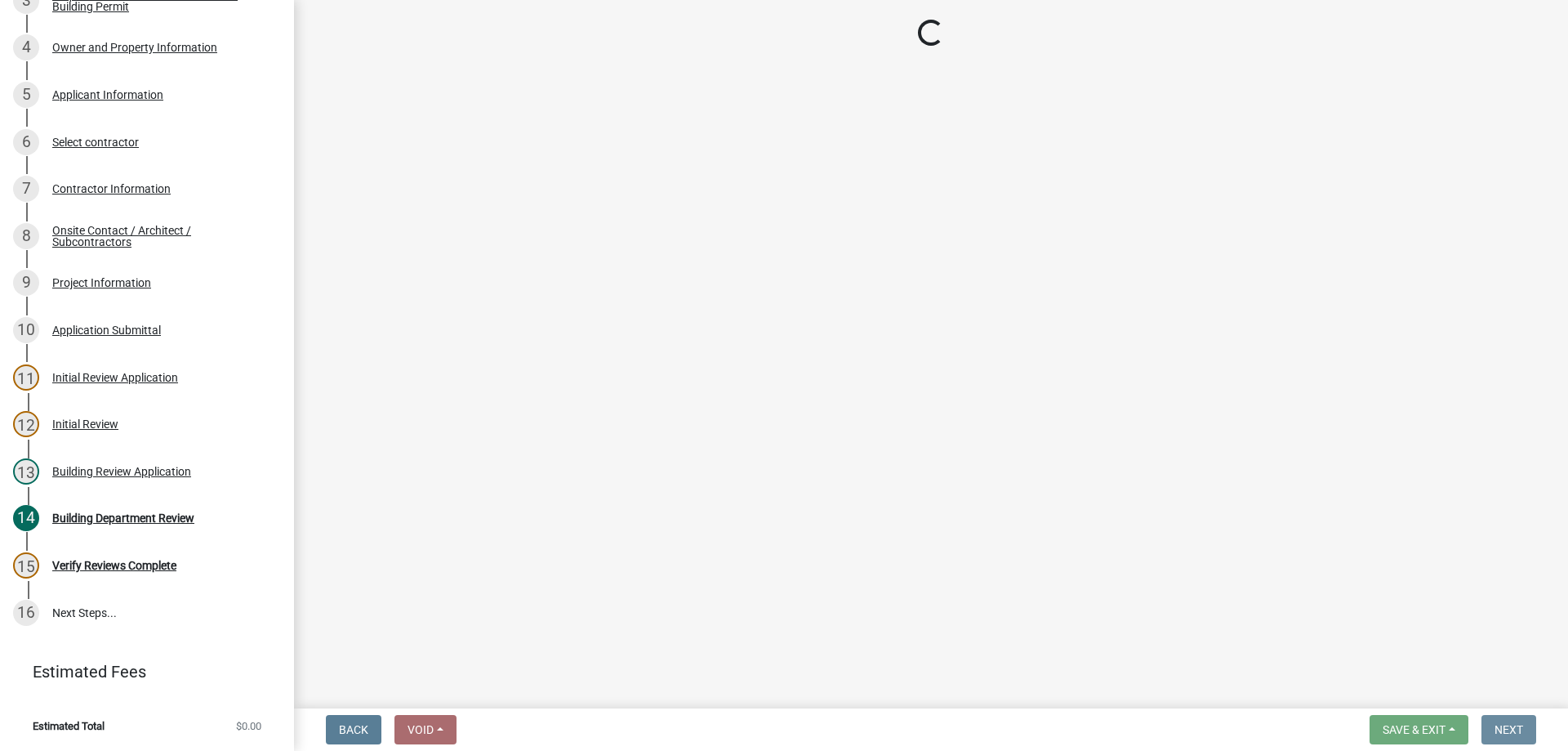
scroll to position [0, 0]
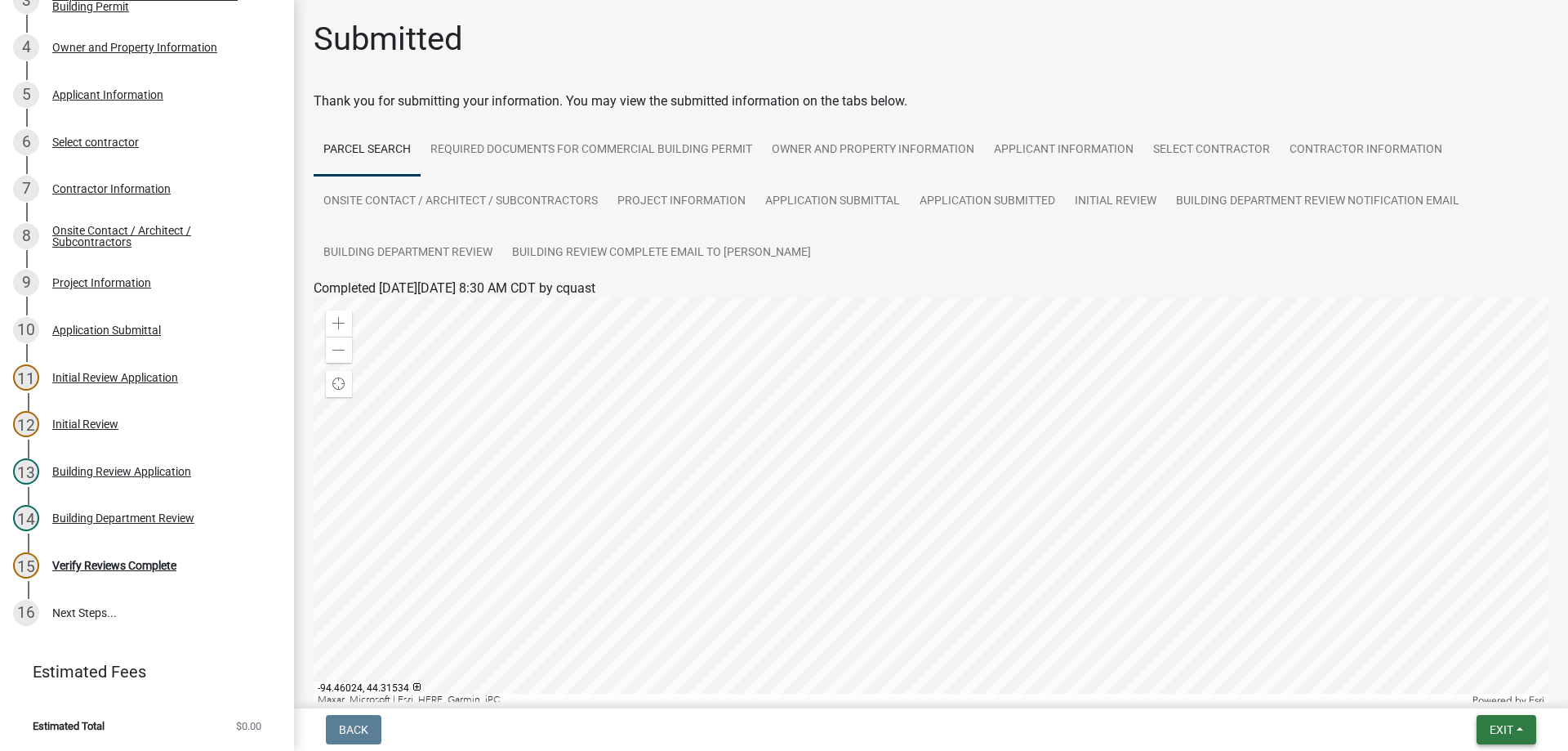
click at [1484, 720] on button "Exit" at bounding box center [1506, 730] width 59 height 30
click at [1456, 686] on button "Save & Exit" at bounding box center [1471, 687] width 131 height 39
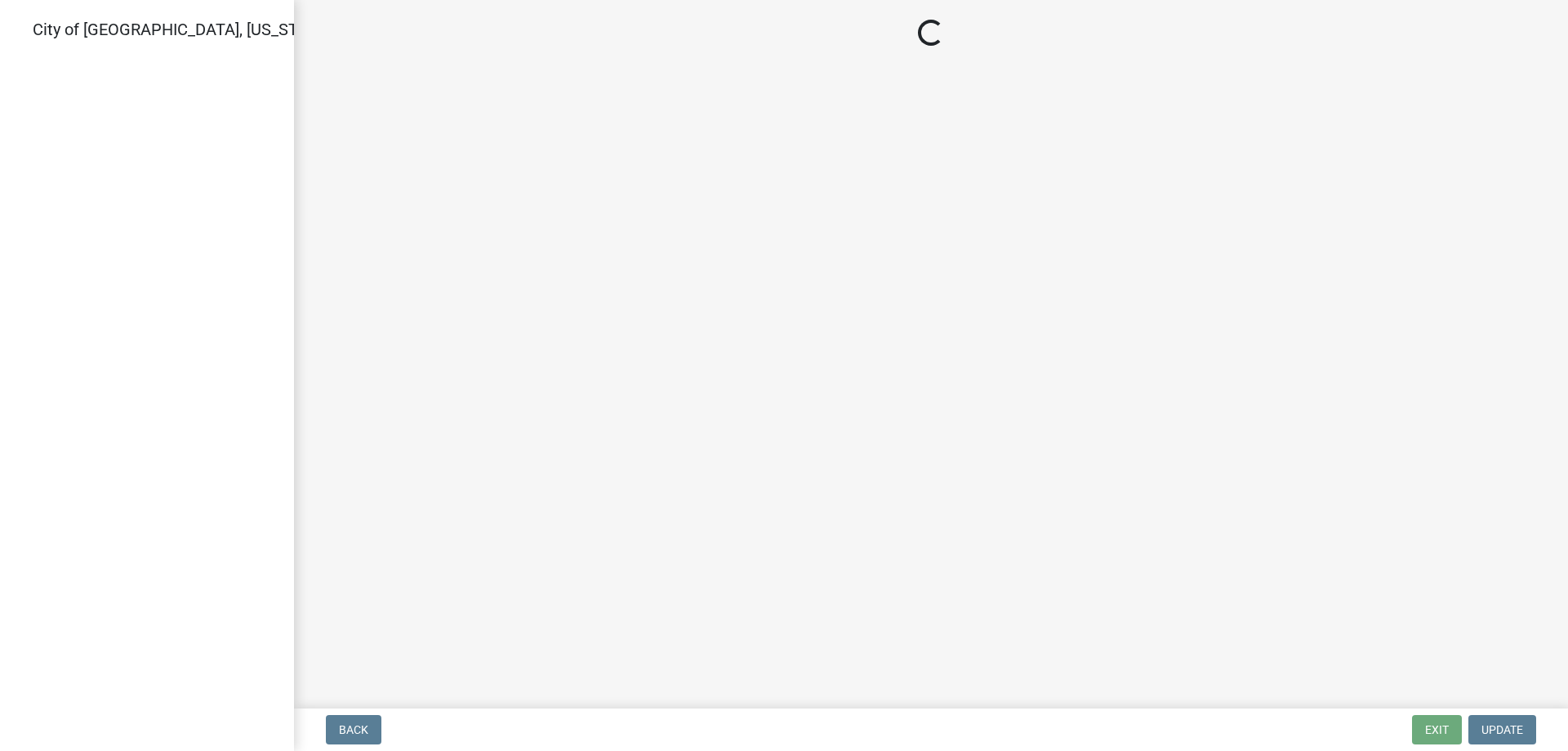
select select "805d55ac-e238-4e04-8f8e-acc067f36c3e"
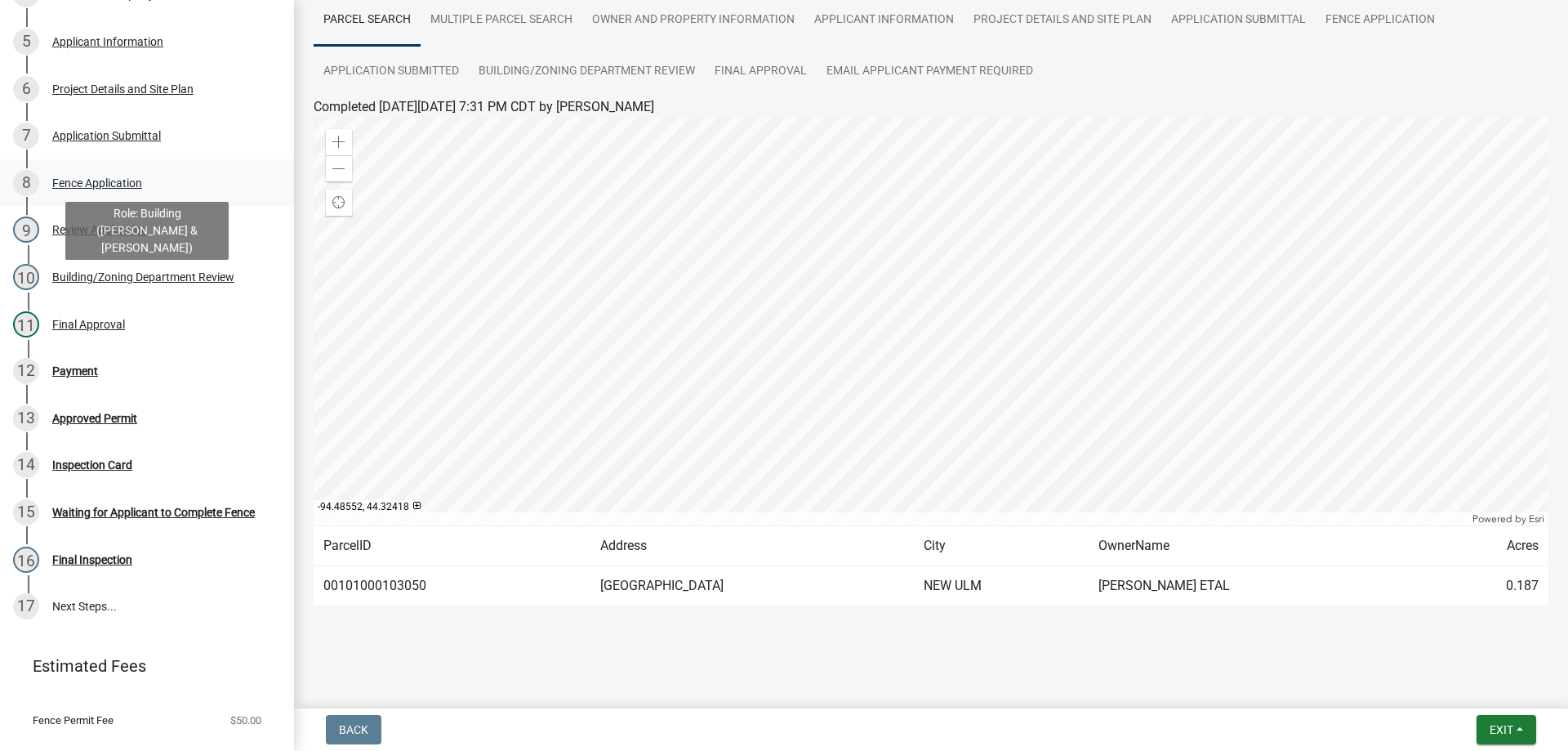
scroll to position [395, 0]
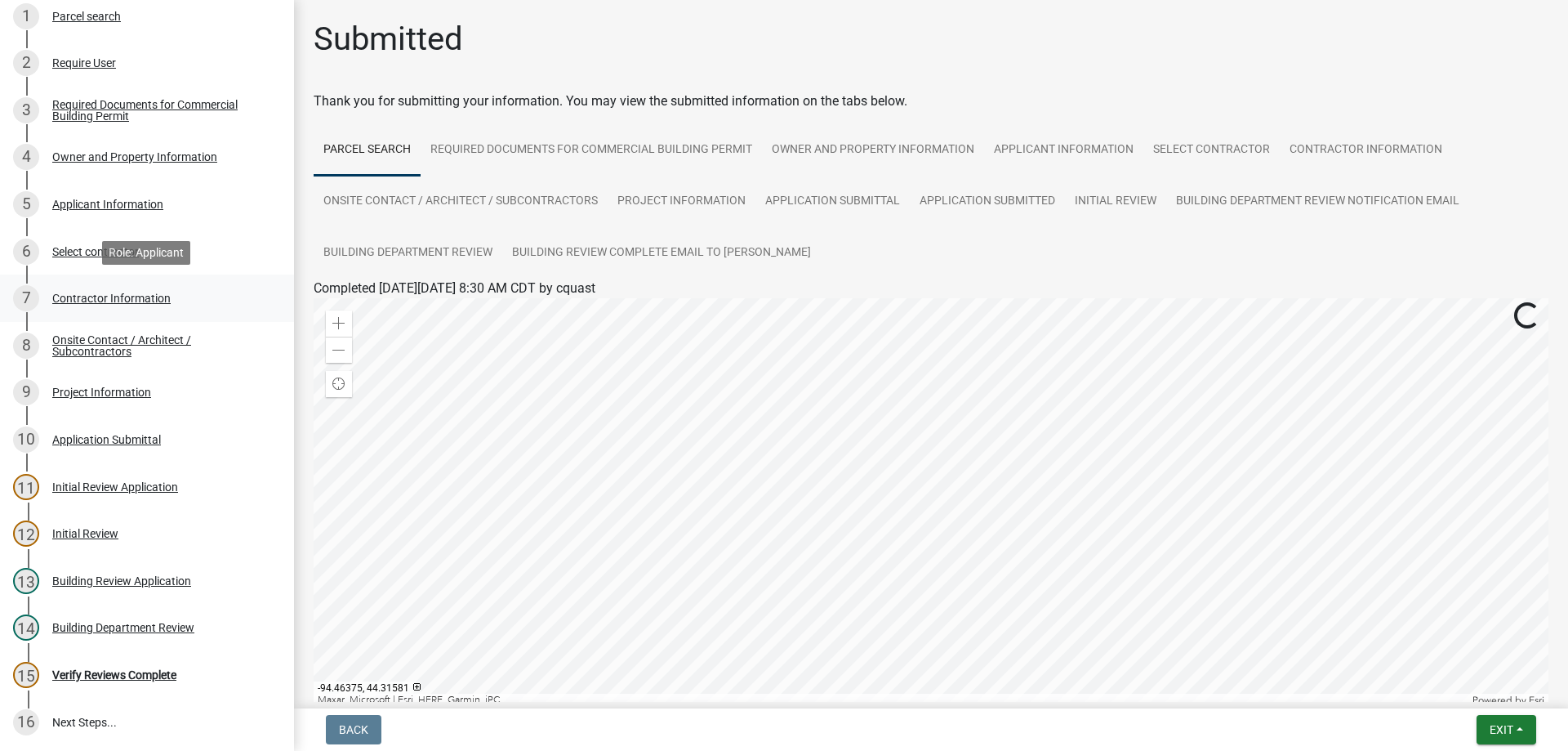
scroll to position [311, 0]
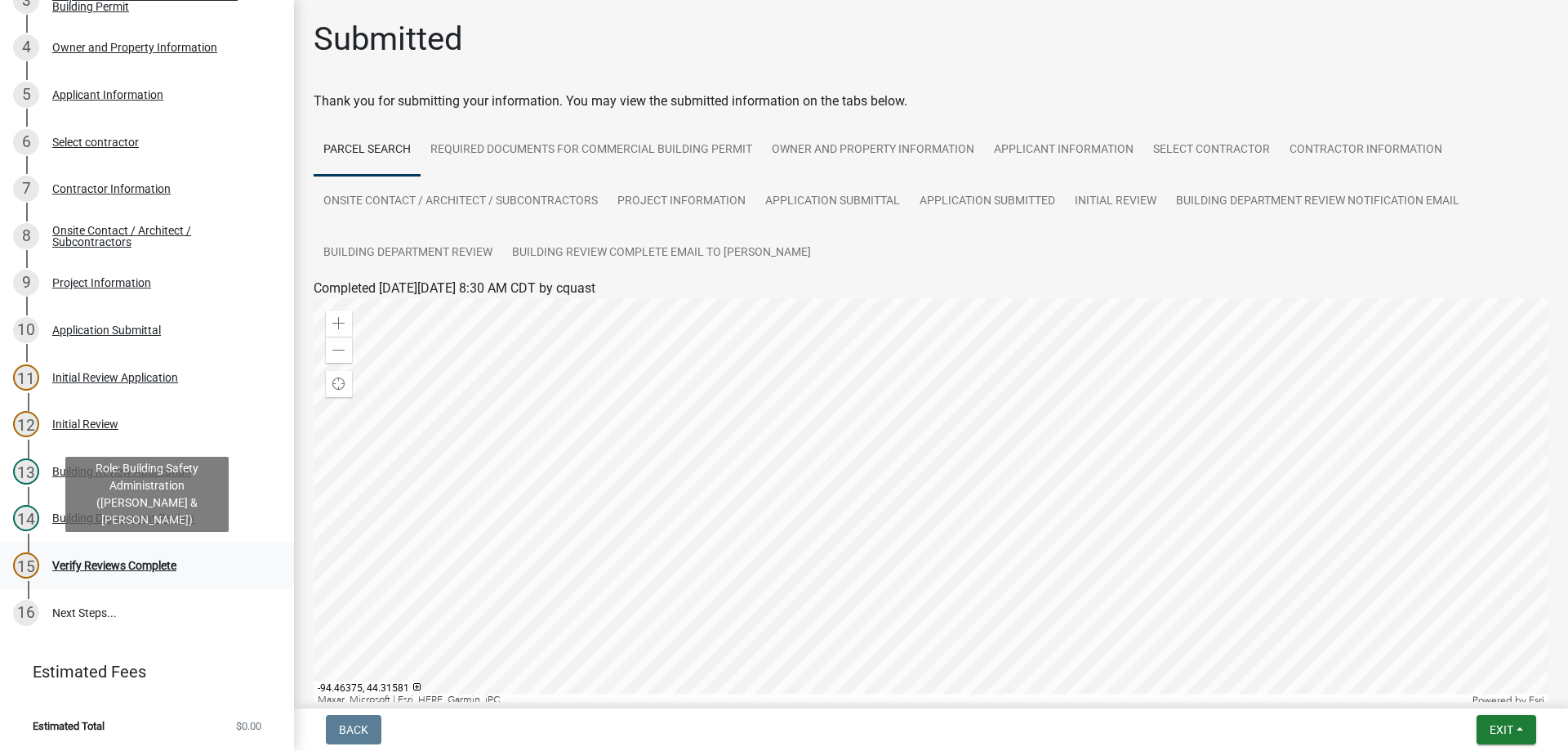
click at [166, 565] on div "Verify Reviews Complete" at bounding box center [114, 565] width 124 height 11
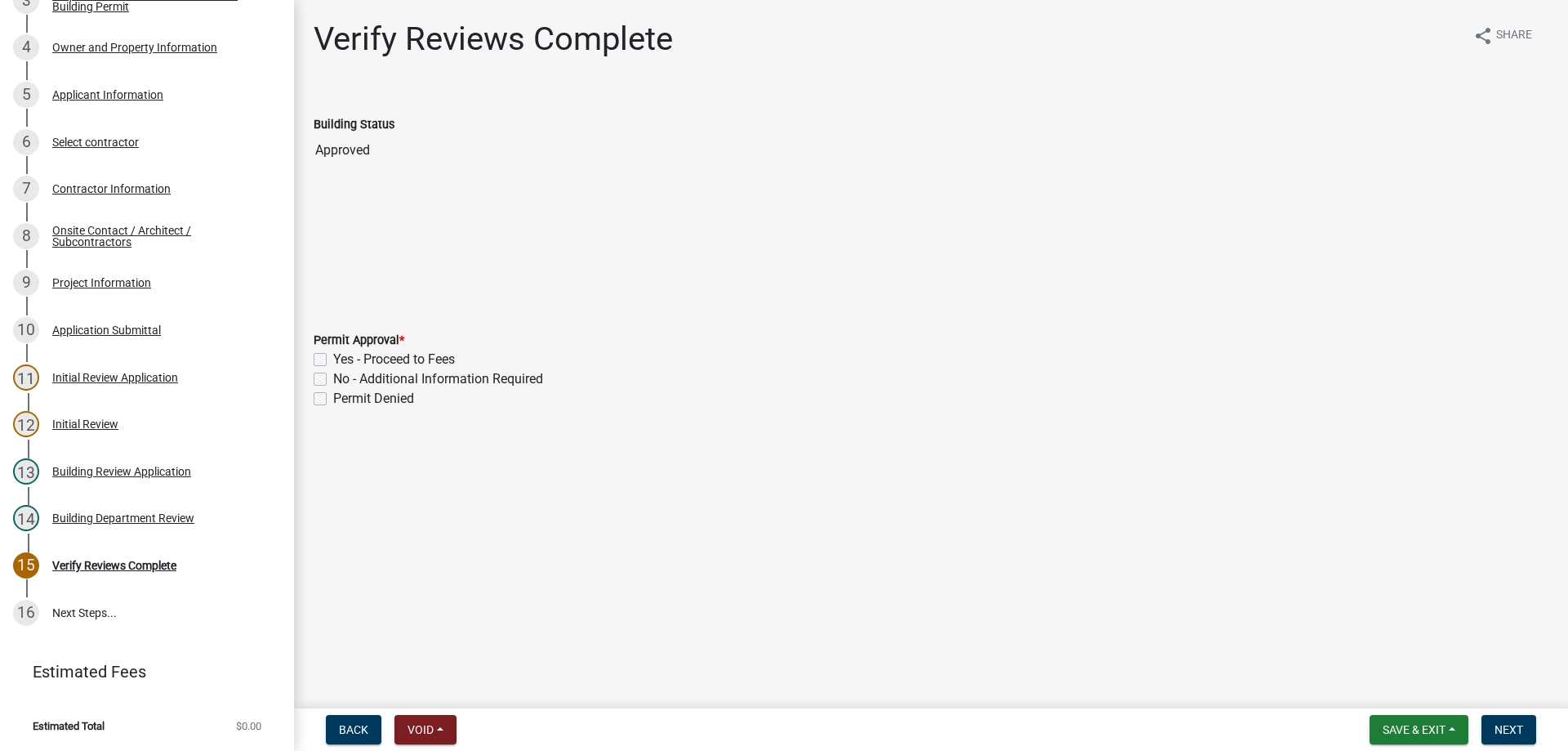
click at [333, 360] on label "Yes - Proceed to Fees" at bounding box center [393, 359] width 121 height 19
click at [333, 360] on input "Yes - Proceed to Fees" at bounding box center [338, 355] width 10 height 10
checkbox input "true"
checkbox input "false"
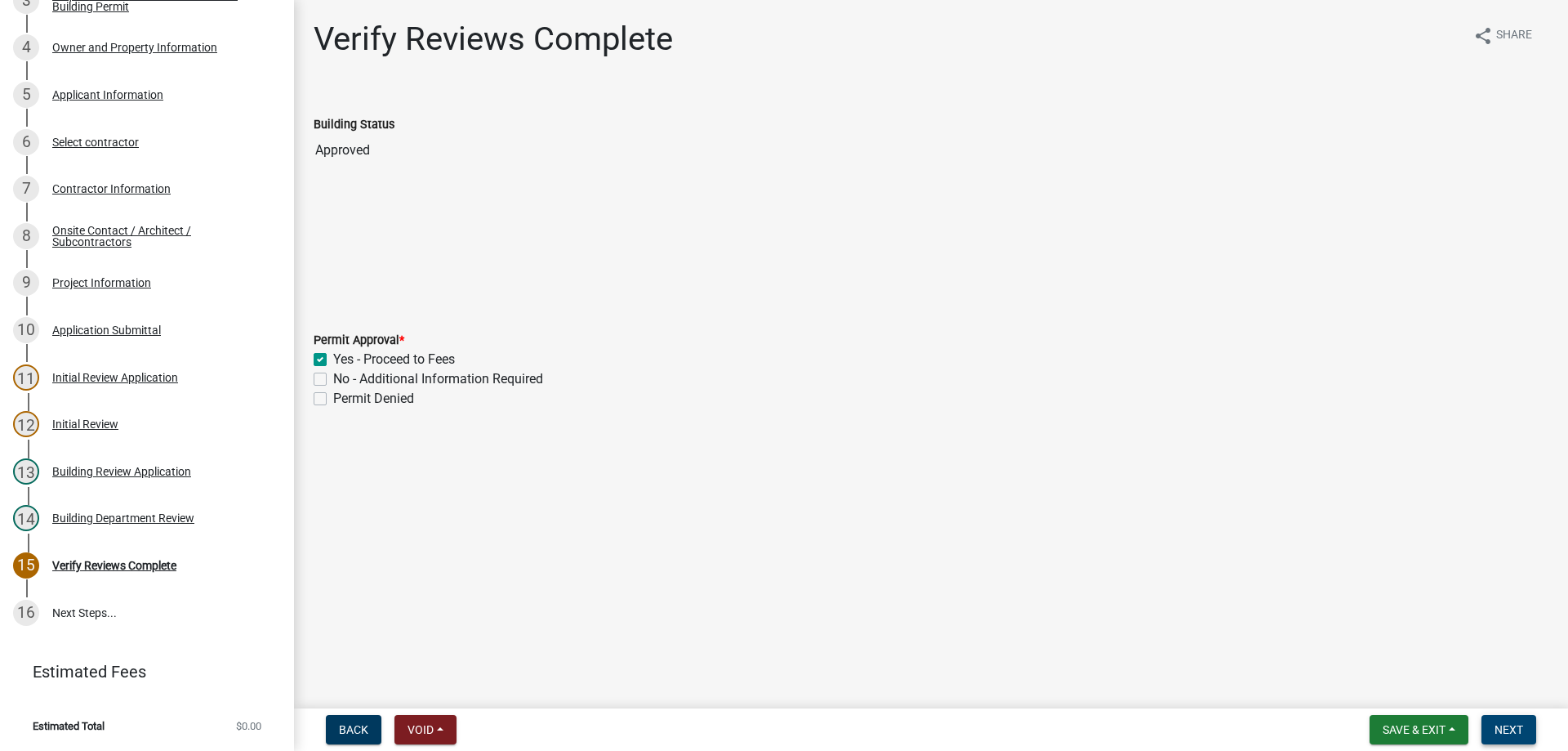
click at [1510, 728] on span "Next" at bounding box center [1509, 730] width 29 height 13
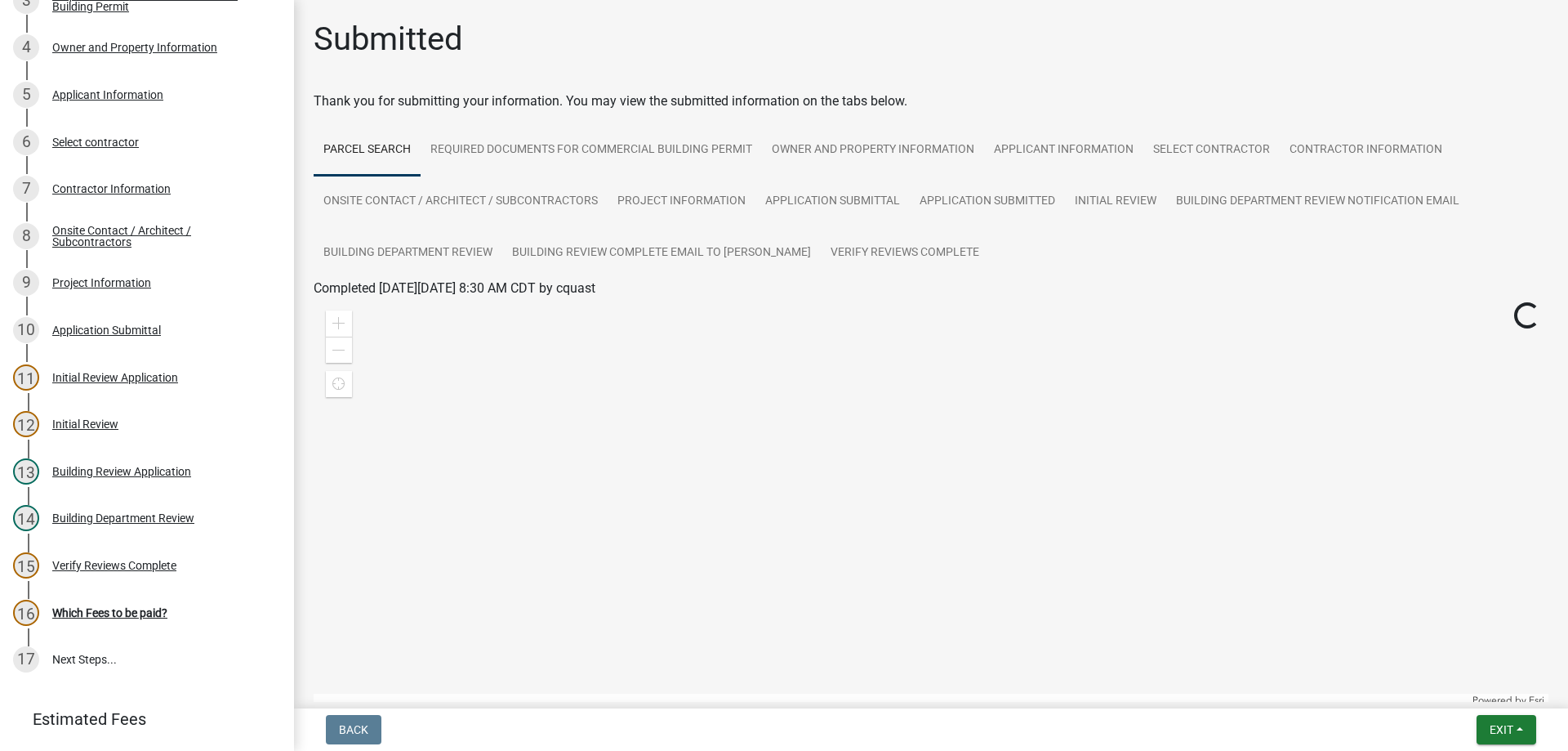
scroll to position [358, 0]
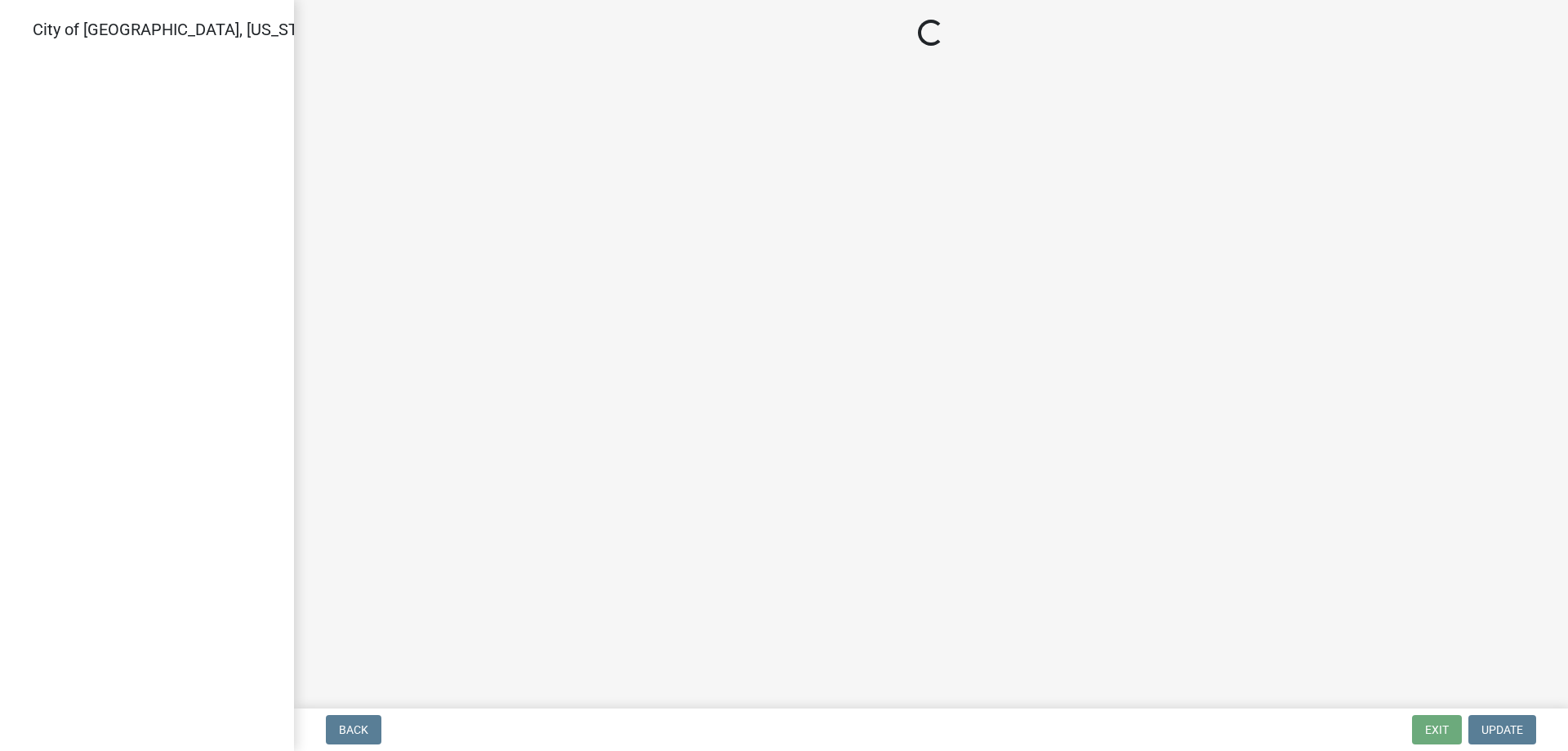
select select "805d55ac-e238-4e04-8f8e-acc067f36c3e"
